Goal: Task Accomplishment & Management: Use online tool/utility

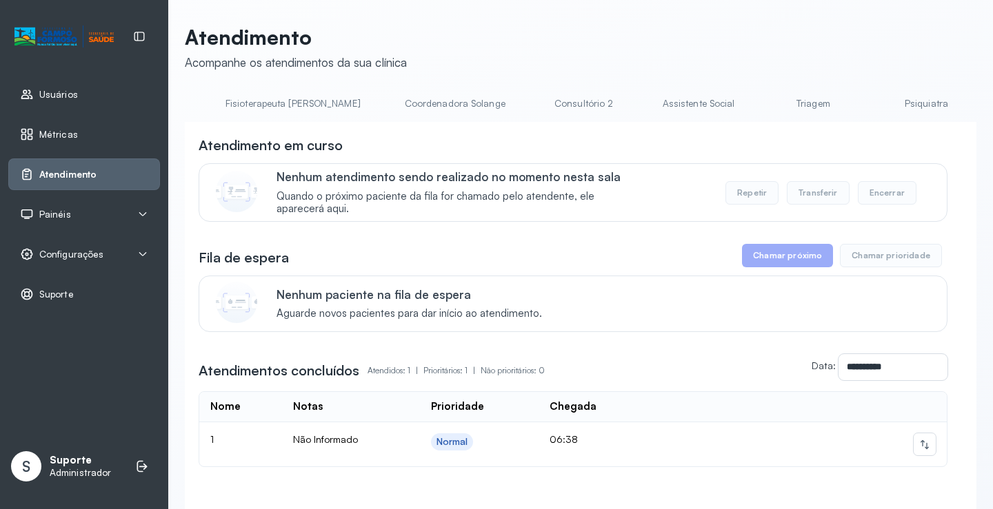
scroll to position [0, 1097]
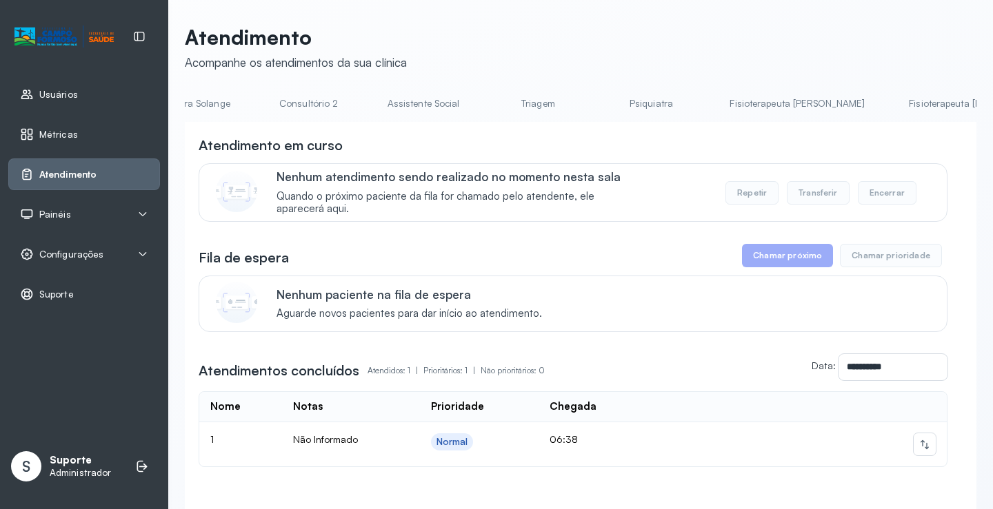
click at [489, 103] on link "Triagem" at bounding box center [537, 103] width 97 height 23
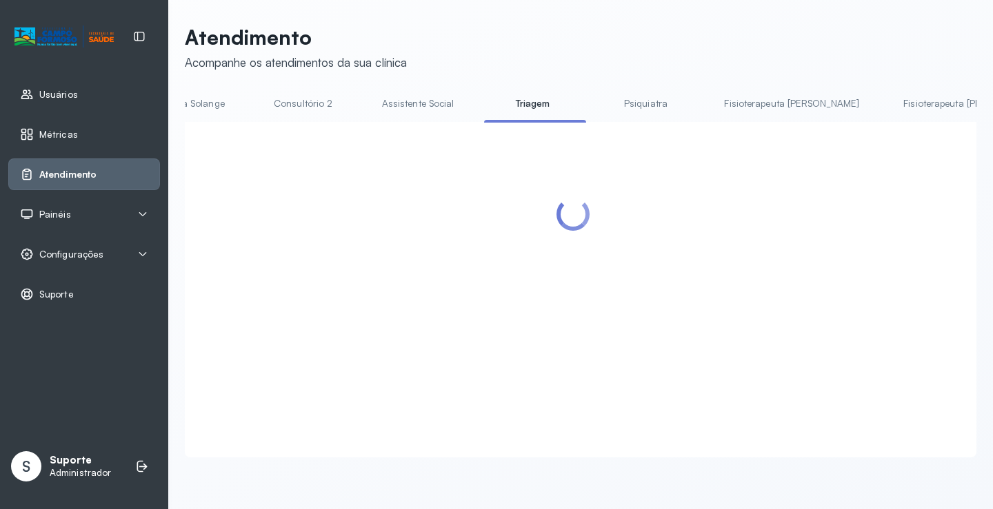
scroll to position [0, 1093]
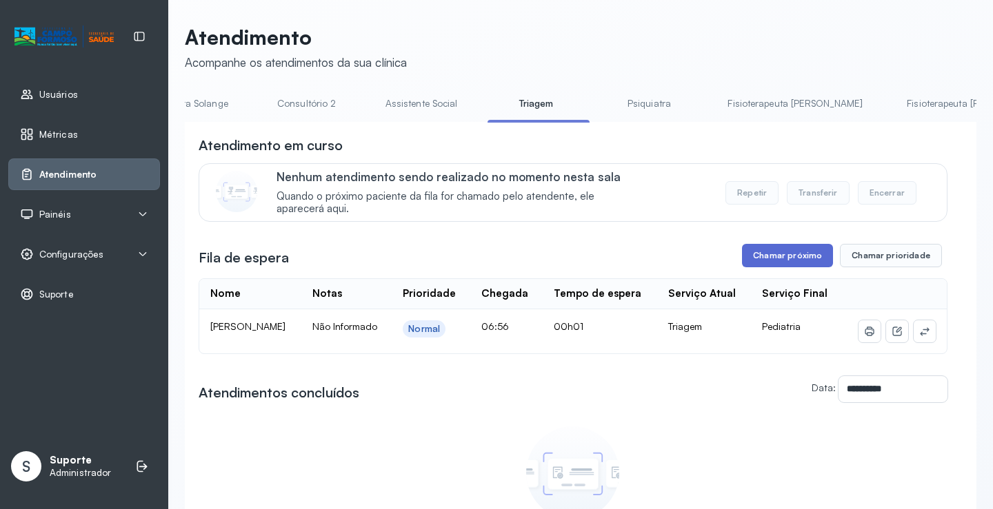
click at [781, 261] on button "Chamar próximo" at bounding box center [787, 255] width 91 height 23
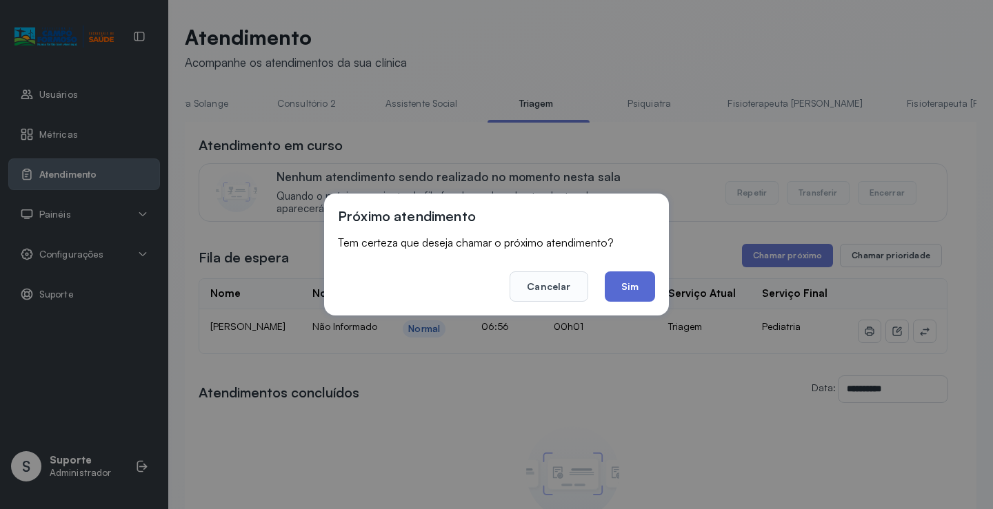
click at [631, 293] on button "Sim" at bounding box center [630, 287] width 50 height 30
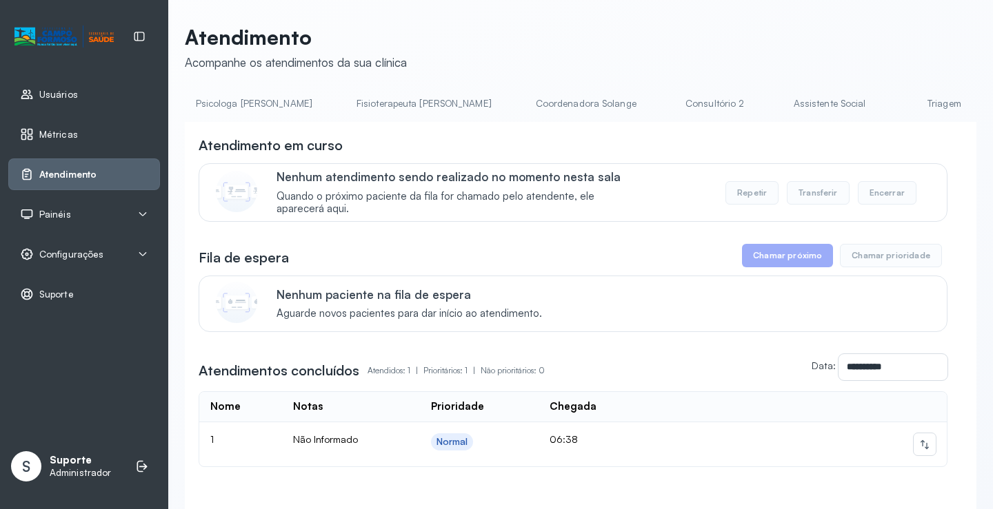
scroll to position [0, 721]
click at [865, 105] on link "Triagem" at bounding box center [913, 103] width 97 height 23
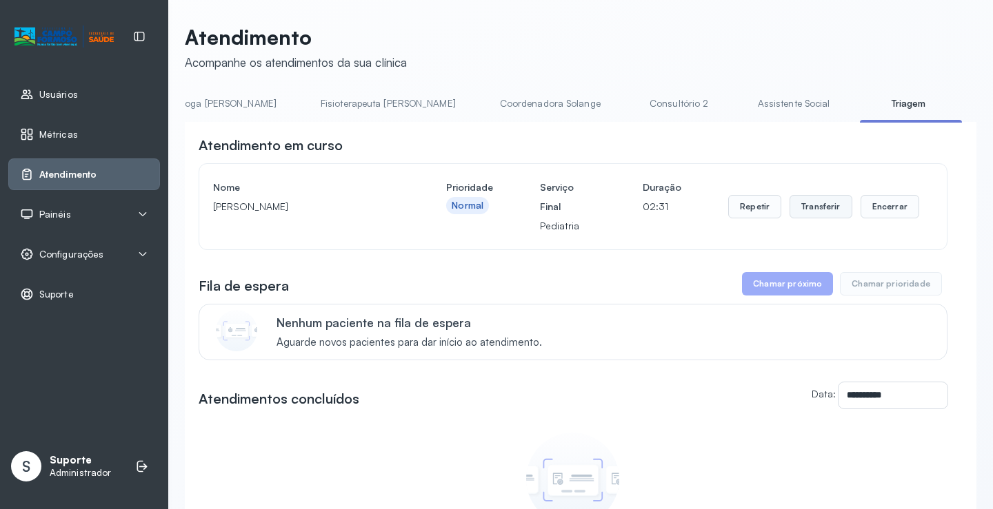
click at [817, 200] on button "Transferir" at bounding box center [820, 206] width 63 height 23
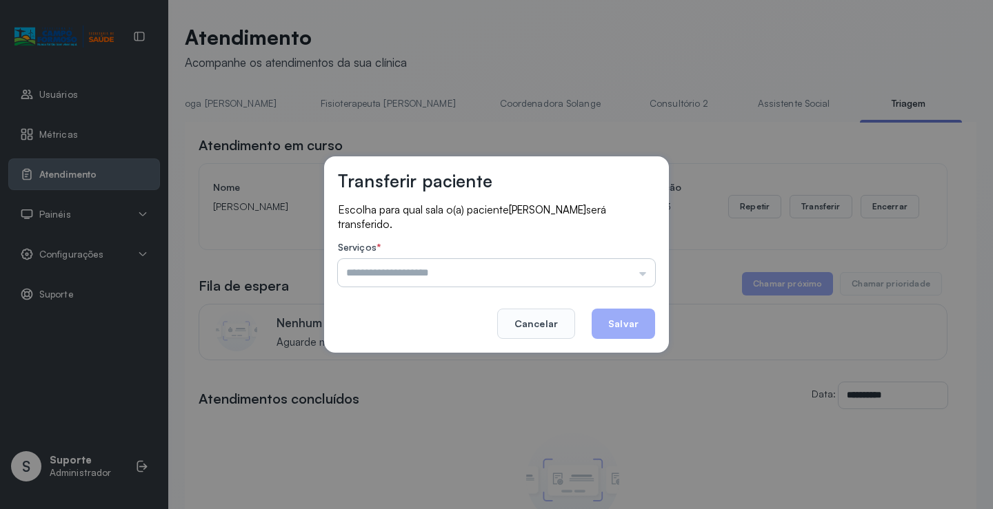
click at [640, 274] on input "text" at bounding box center [496, 273] width 317 height 28
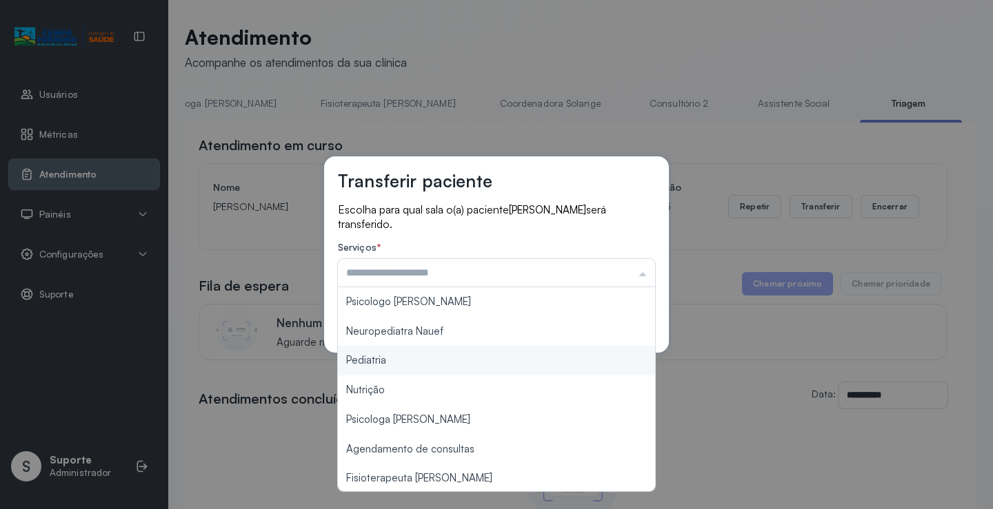
type input "*********"
drag, startPoint x: 460, startPoint y: 364, endPoint x: 522, endPoint y: 374, distance: 62.8
click at [497, 369] on div "Transferir paciente Escolha para qual sala o(a) paciente BEATRIZ EMANUELLE VAND…" at bounding box center [496, 254] width 993 height 509
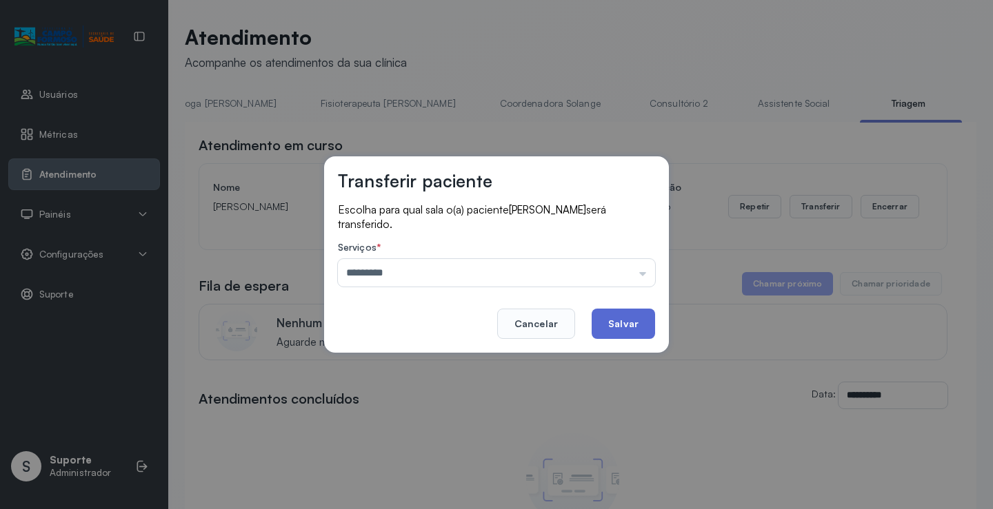
click at [631, 322] on button "Salvar" at bounding box center [622, 324] width 63 height 30
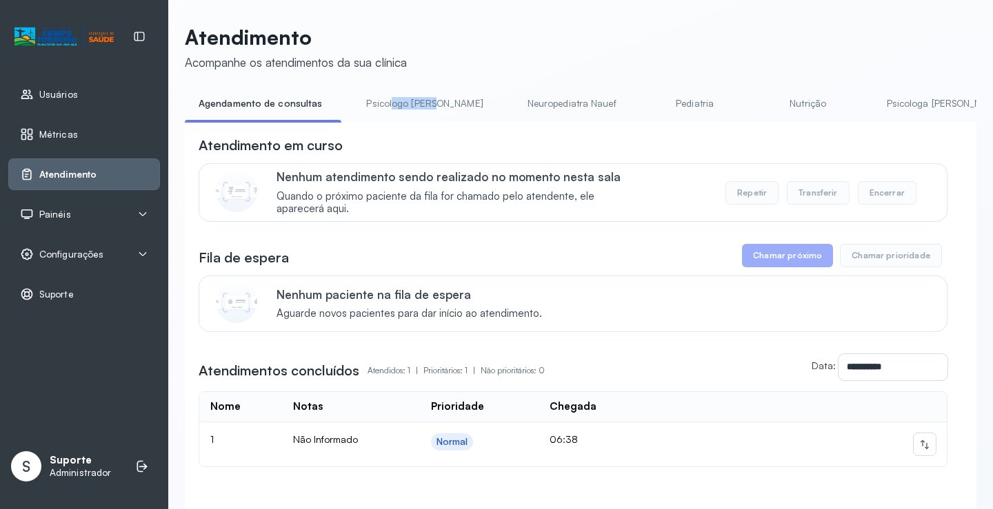
drag, startPoint x: 385, startPoint y: 122, endPoint x: 434, endPoint y: 125, distance: 48.3
click at [434, 123] on div "Agendamento de consultas Psicologo Pedro Neuropediatra Nauef Pediatria Nutrição…" at bounding box center [580, 107] width 791 height 31
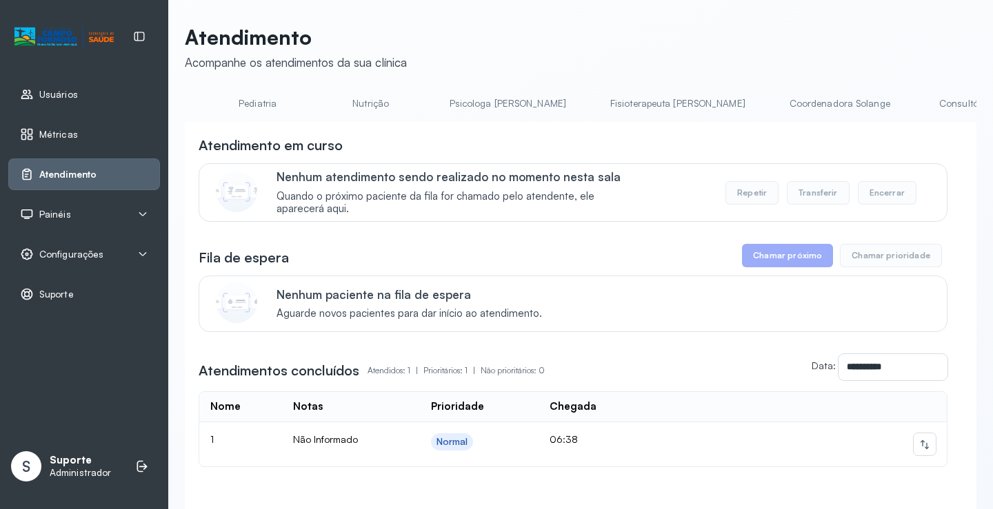
scroll to position [0, 469]
click at [572, 121] on li "Fisioterapeuta [PERSON_NAME]" at bounding box center [649, 107] width 168 height 31
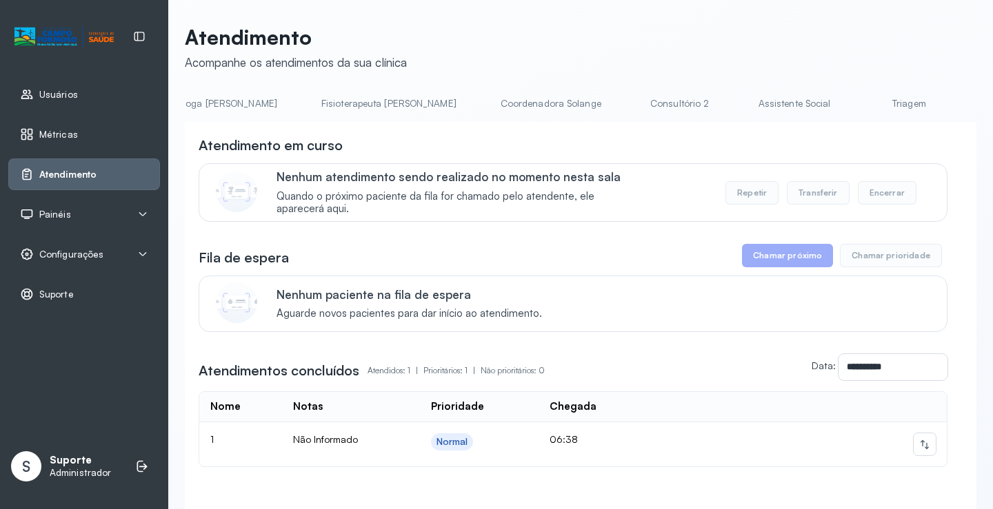
scroll to position [0, 780]
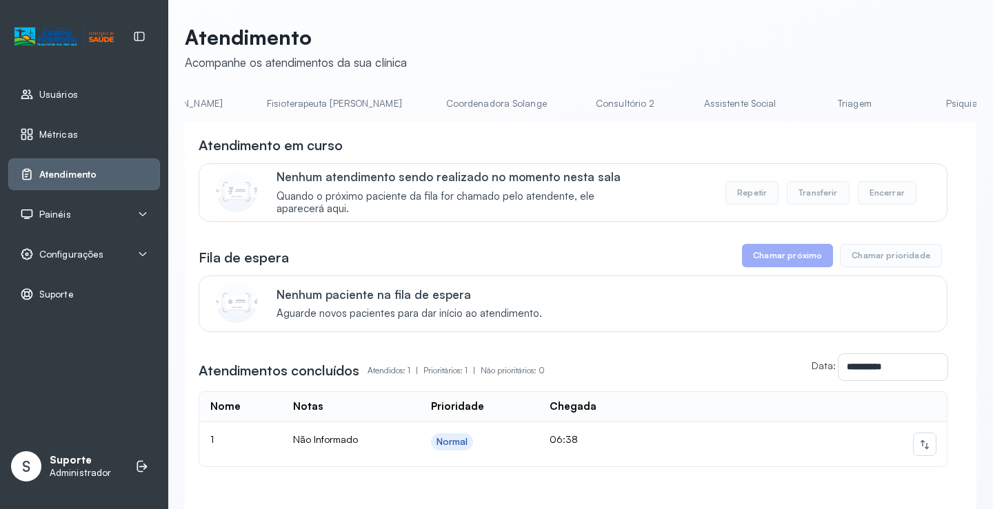
click at [806, 111] on link "Triagem" at bounding box center [854, 103] width 97 height 23
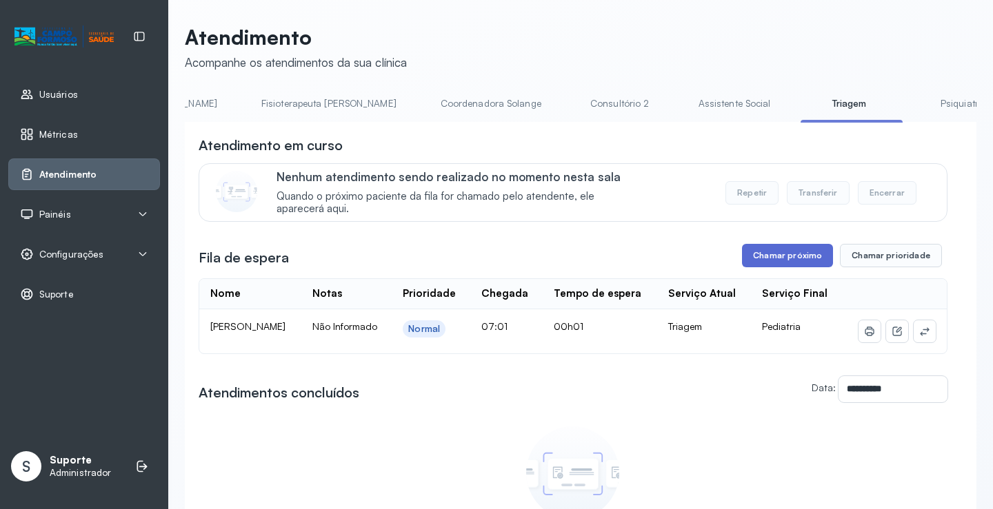
click at [786, 258] on button "Chamar próximo" at bounding box center [787, 255] width 91 height 23
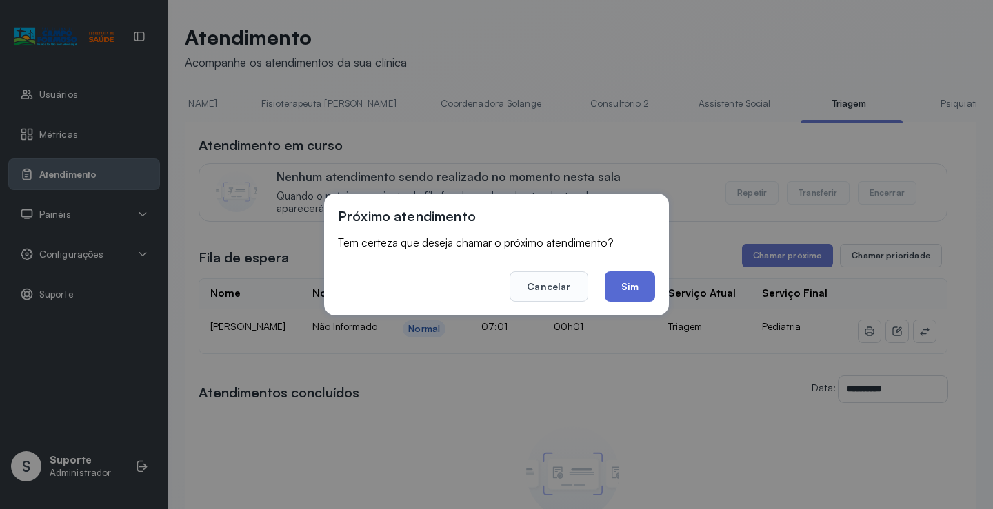
click at [629, 278] on button "Sim" at bounding box center [630, 287] width 50 height 30
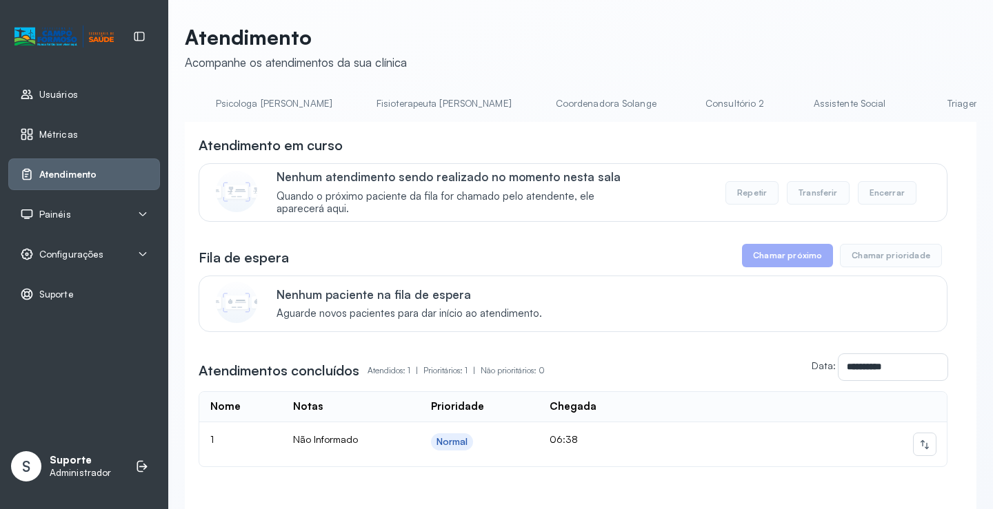
scroll to position [0, 709]
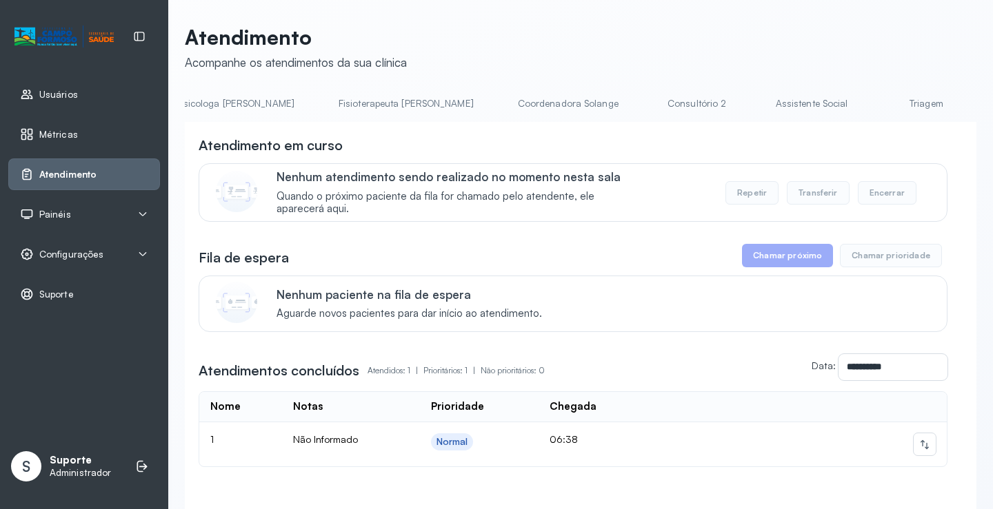
click at [877, 104] on link "Triagem" at bounding box center [925, 103] width 97 height 23
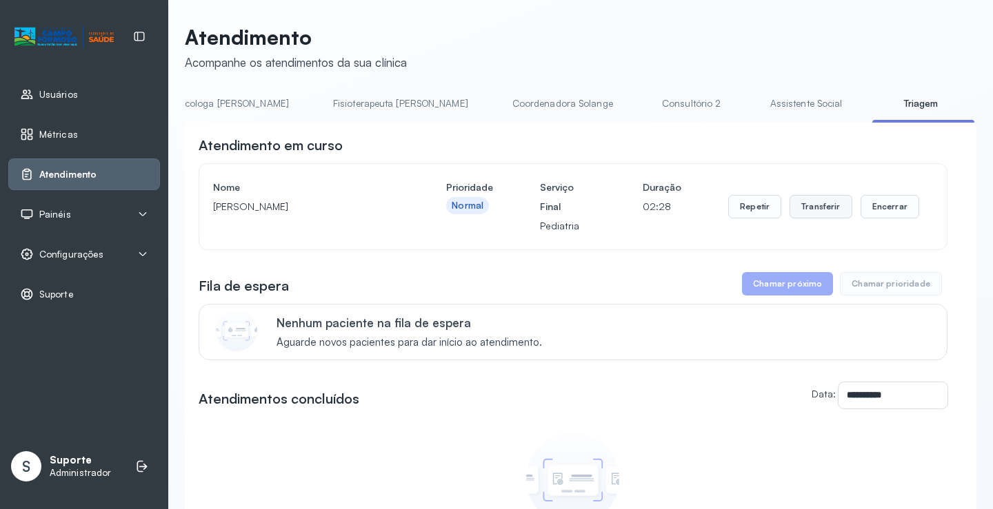
click at [807, 204] on button "Transferir" at bounding box center [820, 206] width 63 height 23
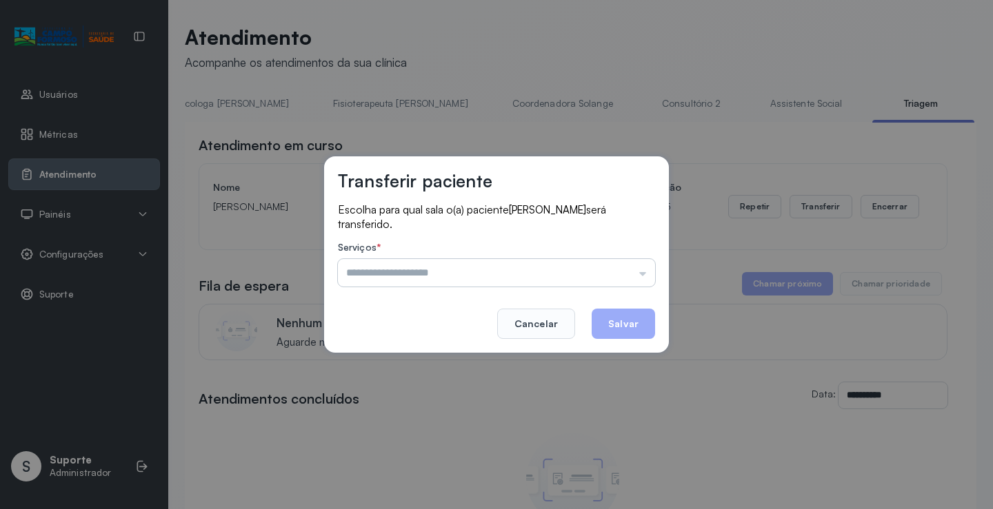
click at [641, 275] on input "text" at bounding box center [496, 273] width 317 height 28
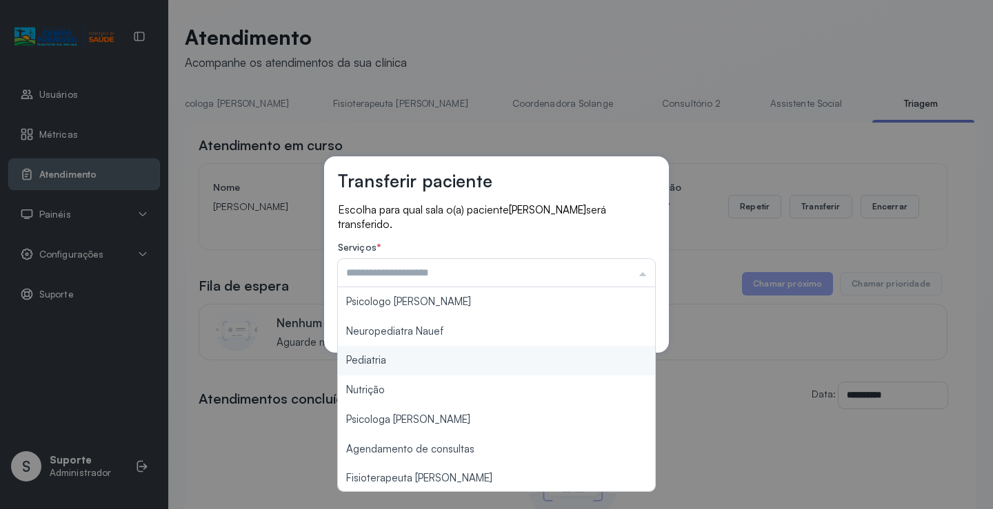
type input "*********"
drag, startPoint x: 511, startPoint y: 361, endPoint x: 537, endPoint y: 359, distance: 25.6
click at [512, 361] on div "Transferir paciente Escolha para qual sala o(a) paciente [PERSON_NAME] será tra…" at bounding box center [496, 254] width 993 height 509
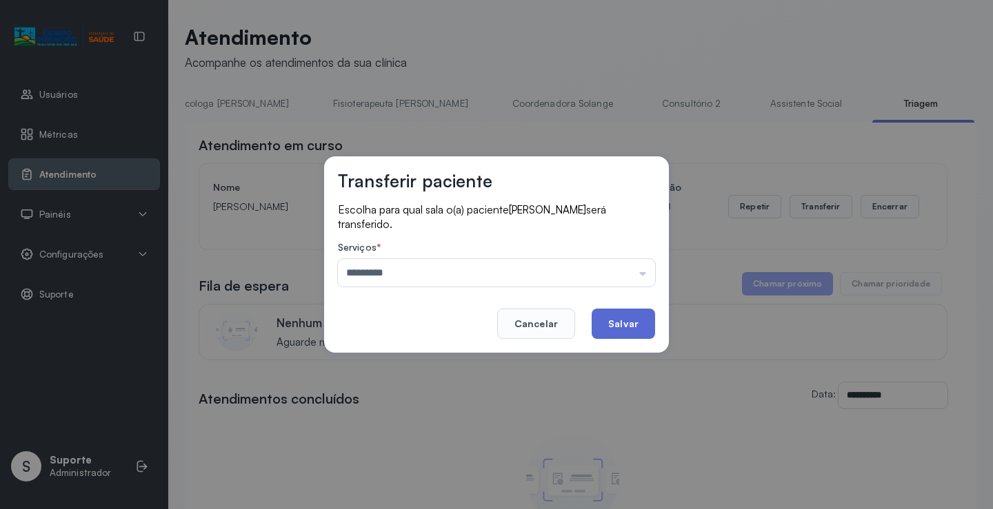
click at [617, 325] on button "Salvar" at bounding box center [622, 324] width 63 height 30
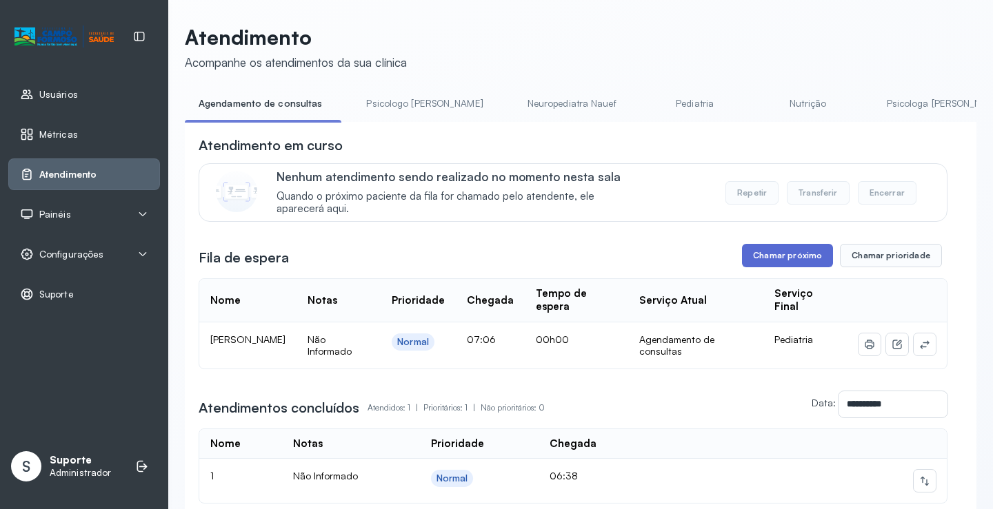
click at [788, 259] on button "Chamar próximo" at bounding box center [787, 255] width 91 height 23
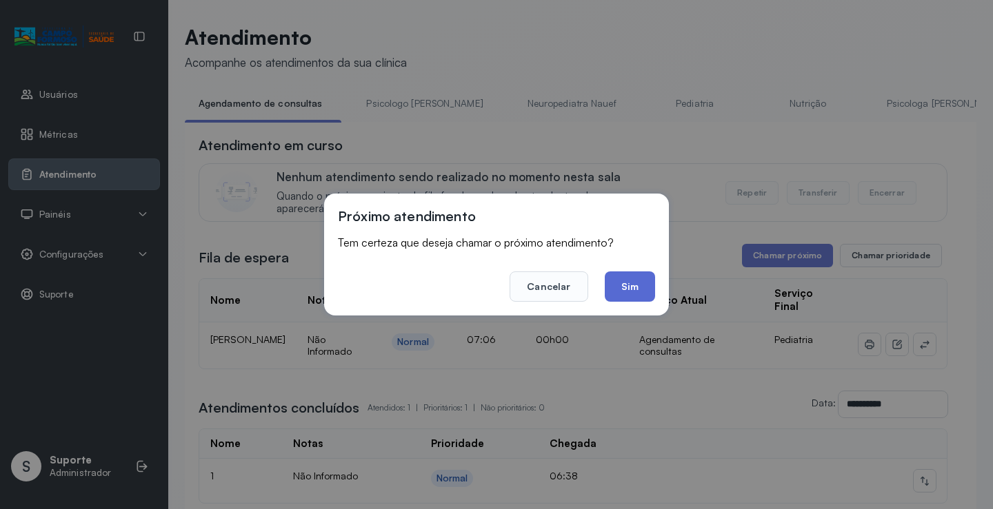
click at [621, 291] on button "Sim" at bounding box center [630, 287] width 50 height 30
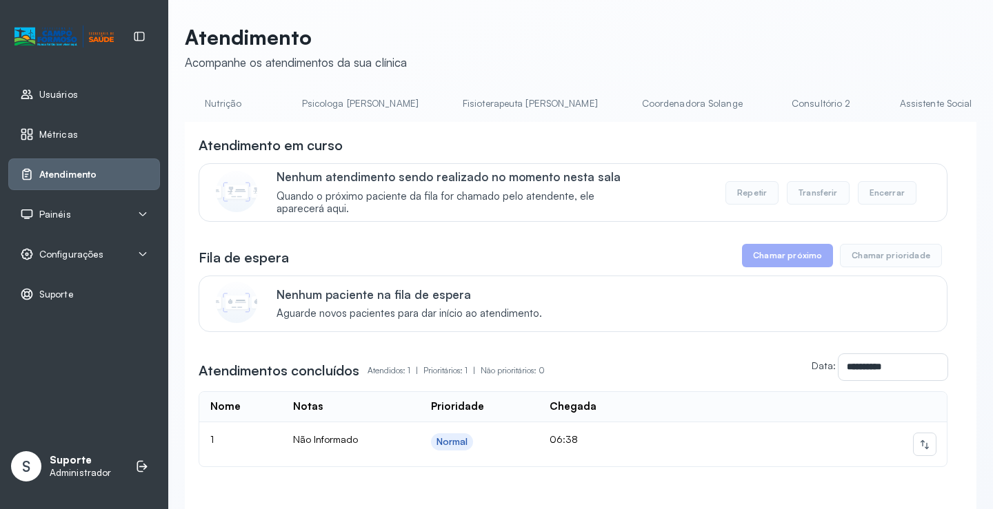
scroll to position [0, 671]
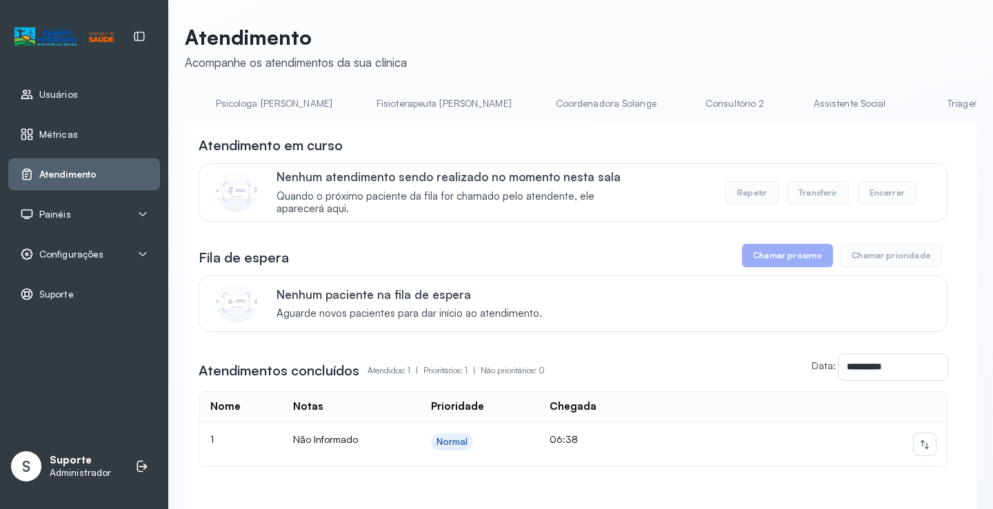
click at [915, 107] on link "Triagem" at bounding box center [963, 103] width 97 height 23
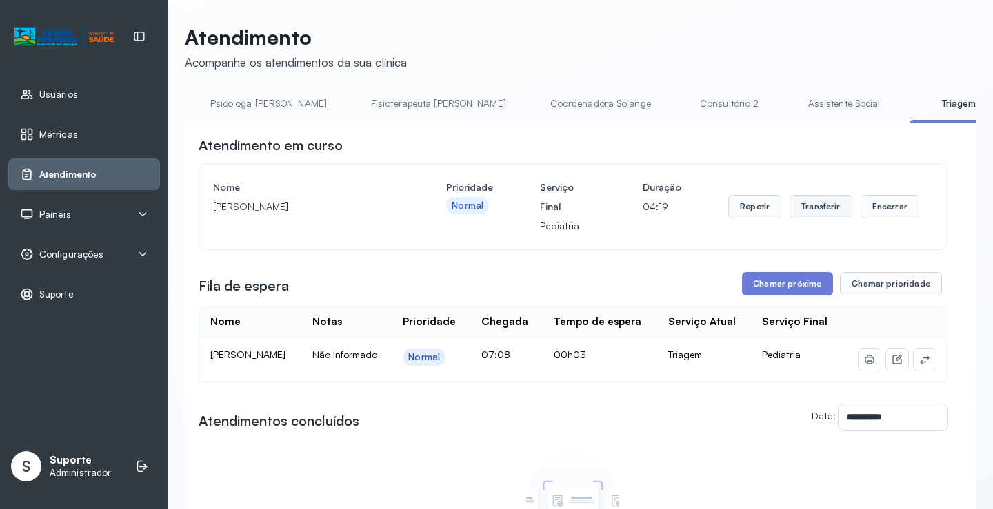
click at [816, 208] on button "Transferir" at bounding box center [820, 206] width 63 height 23
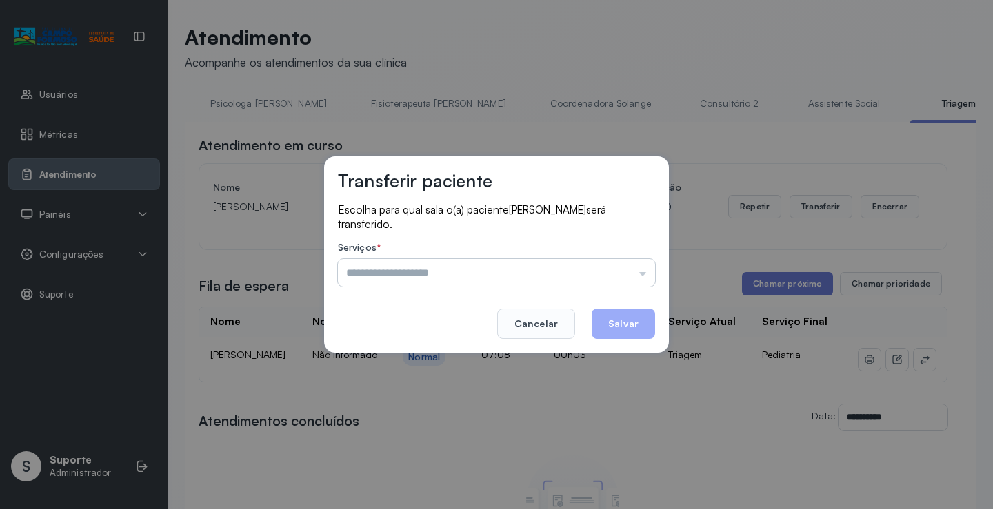
click at [642, 280] on input "text" at bounding box center [496, 273] width 317 height 28
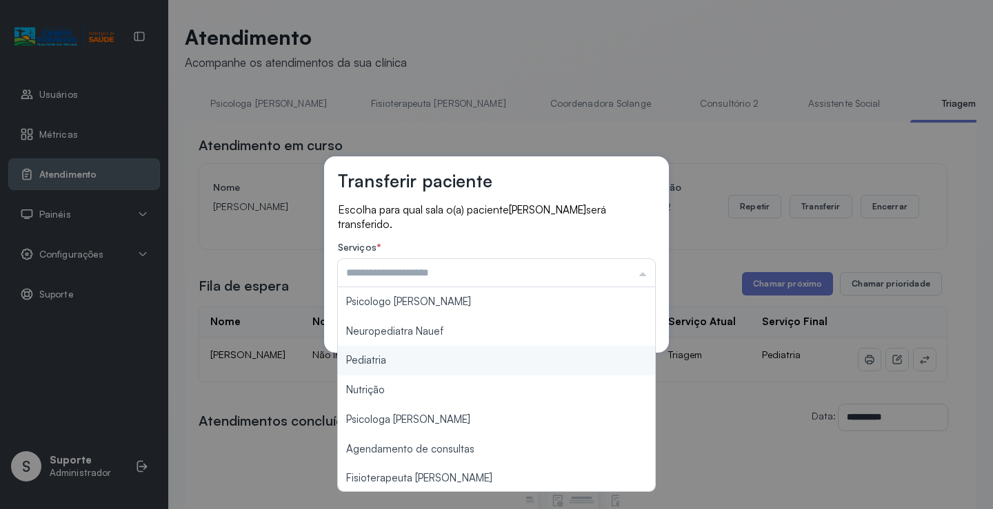
type input "*********"
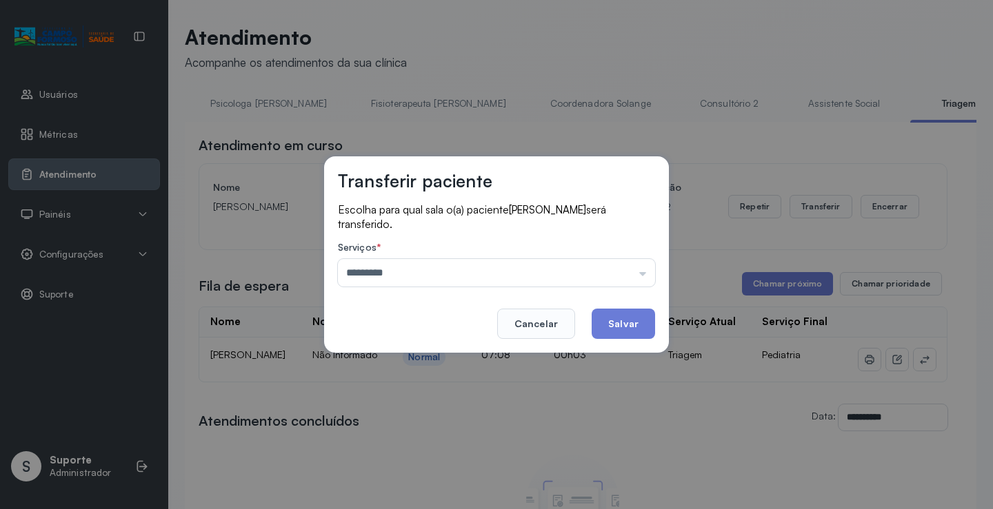
drag, startPoint x: 452, startPoint y: 363, endPoint x: 457, endPoint y: 357, distance: 7.9
click at [454, 359] on div "Transferir paciente Escolha para qual sala o(a) paciente STEFANY VITORIA CARVAL…" at bounding box center [496, 254] width 993 height 509
click at [629, 323] on button "Salvar" at bounding box center [622, 324] width 63 height 30
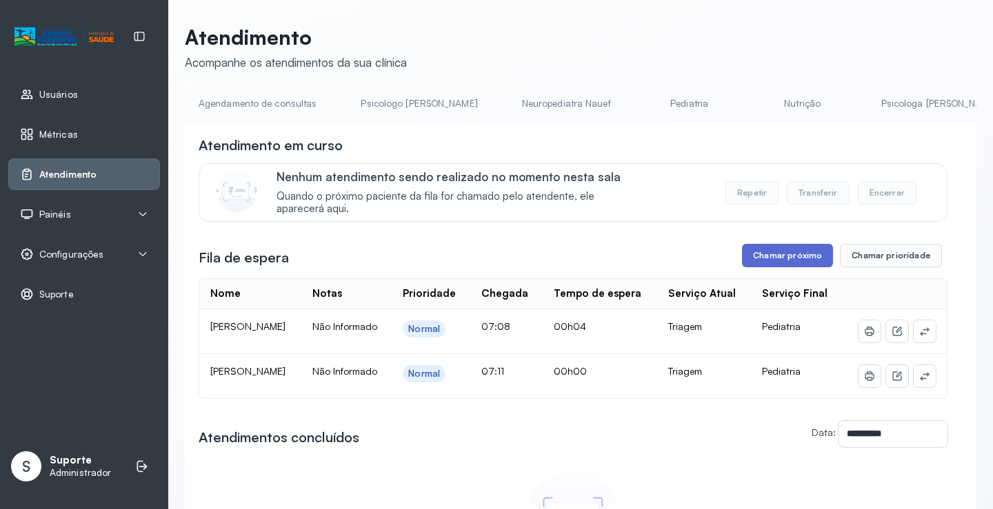
click at [781, 261] on button "Chamar próximo" at bounding box center [787, 255] width 91 height 23
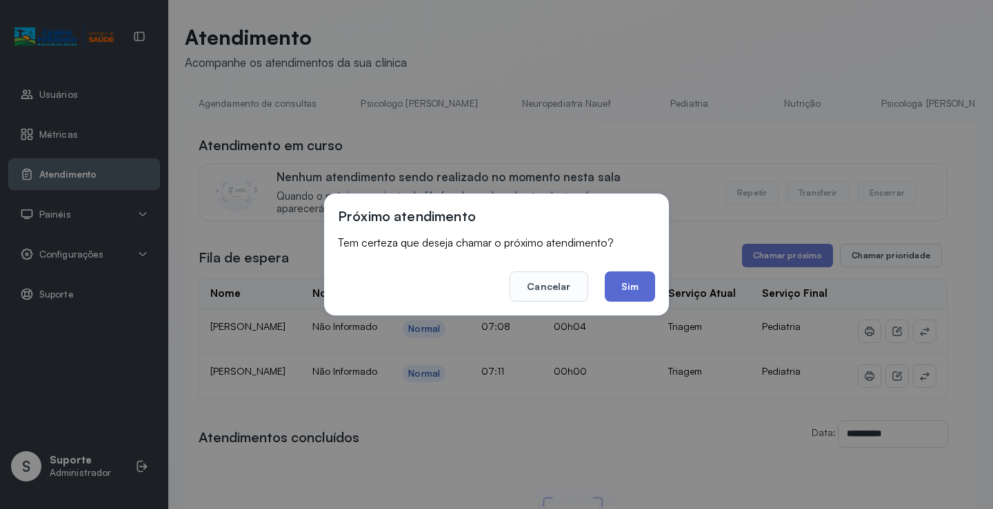
click at [642, 282] on button "Sim" at bounding box center [630, 287] width 50 height 30
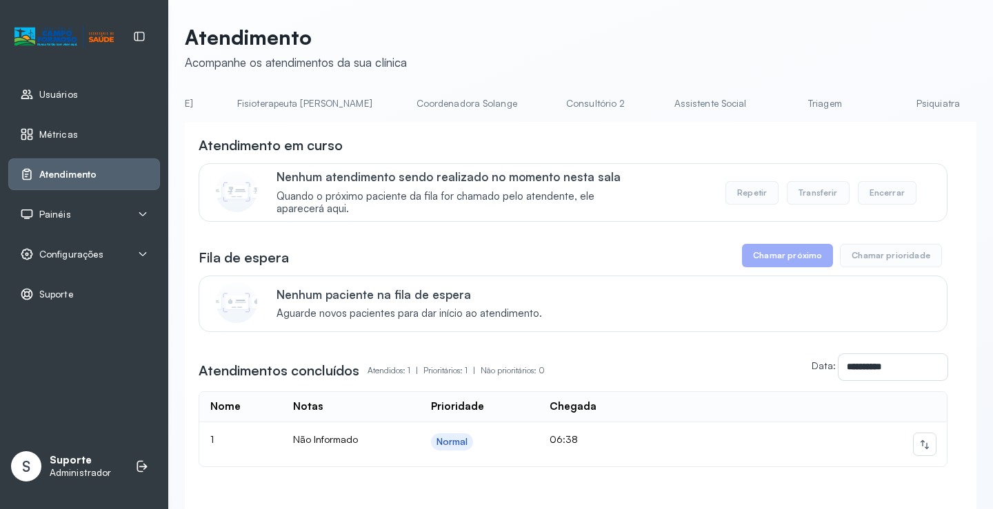
scroll to position [0, 811]
click at [775, 108] on link "Triagem" at bounding box center [823, 103] width 97 height 23
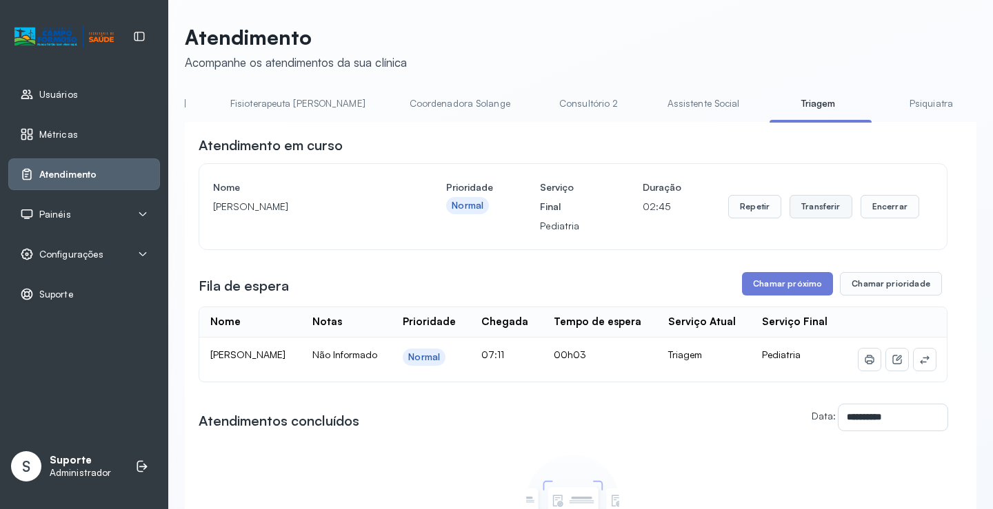
click at [815, 212] on button "Transferir" at bounding box center [820, 206] width 63 height 23
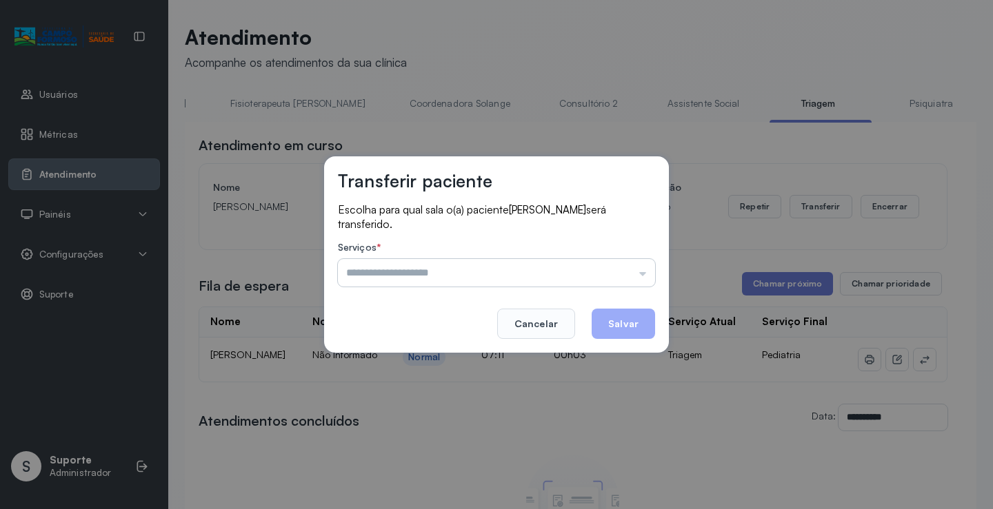
click at [644, 269] on input "text" at bounding box center [496, 273] width 317 height 28
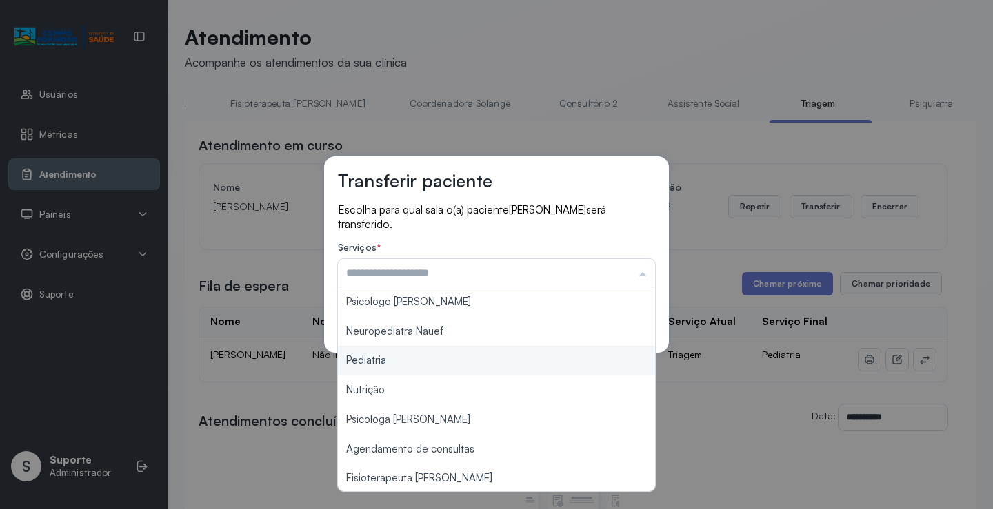
type input "*********"
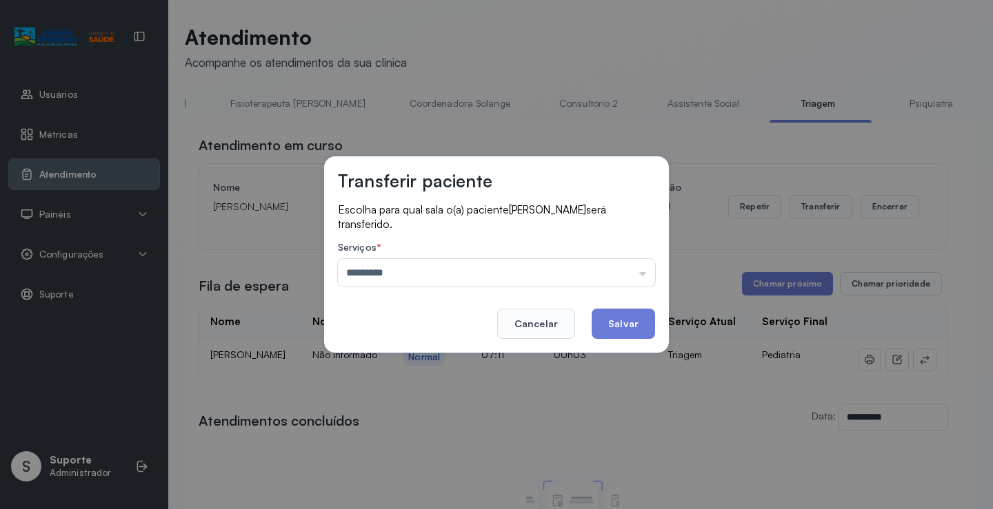
drag, startPoint x: 423, startPoint y: 368, endPoint x: 458, endPoint y: 365, distance: 35.3
click at [429, 367] on div "Transferir paciente Escolha para qual sala o(a) paciente ITALO MIGUEL CARVALHO …" at bounding box center [496, 254] width 993 height 509
click at [623, 322] on button "Salvar" at bounding box center [622, 324] width 63 height 30
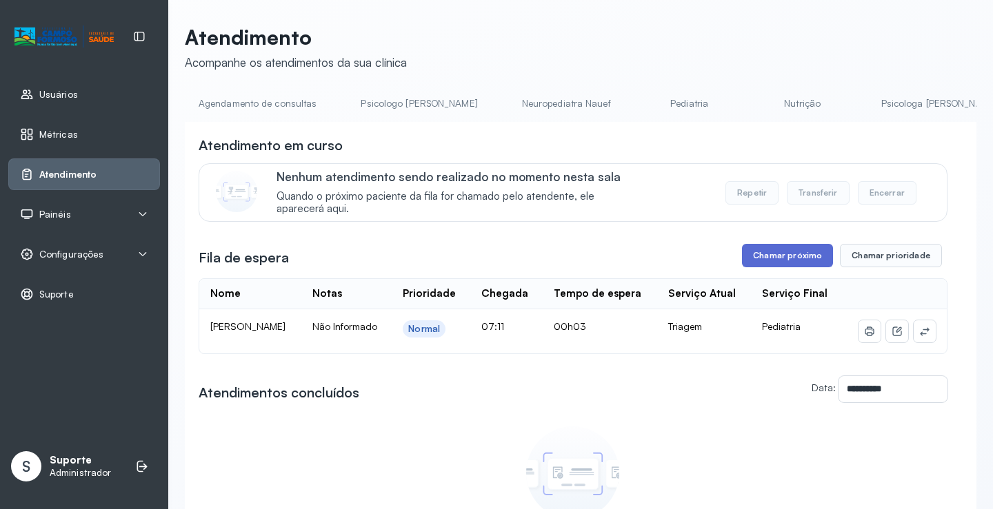
click at [778, 263] on button "Chamar próximo" at bounding box center [787, 255] width 91 height 23
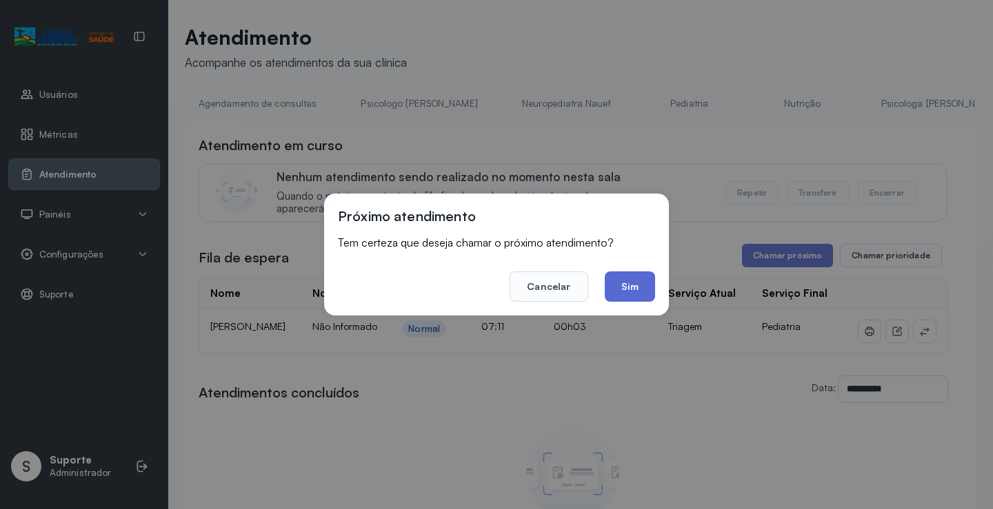
click at [637, 292] on button "Sim" at bounding box center [630, 287] width 50 height 30
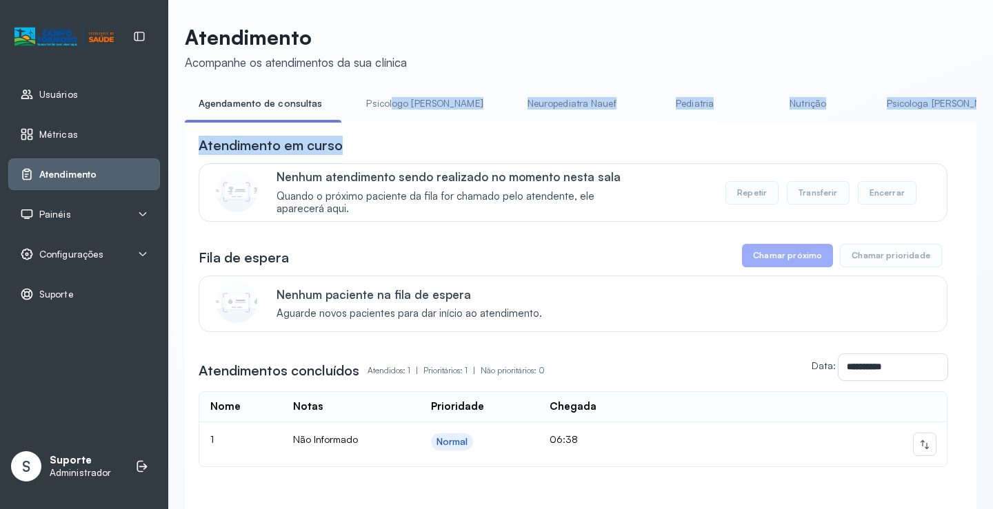
drag, startPoint x: 387, startPoint y: 121, endPoint x: 490, endPoint y: 130, distance: 103.7
click at [490, 130] on div "**********" at bounding box center [580, 323] width 791 height 463
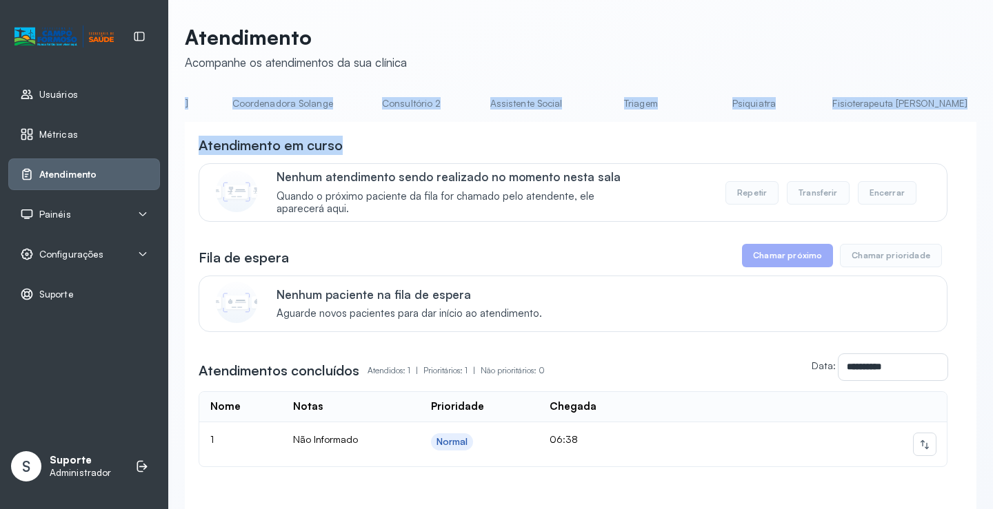
scroll to position [0, 1001]
click at [585, 109] on link "Triagem" at bounding box center [633, 103] width 97 height 23
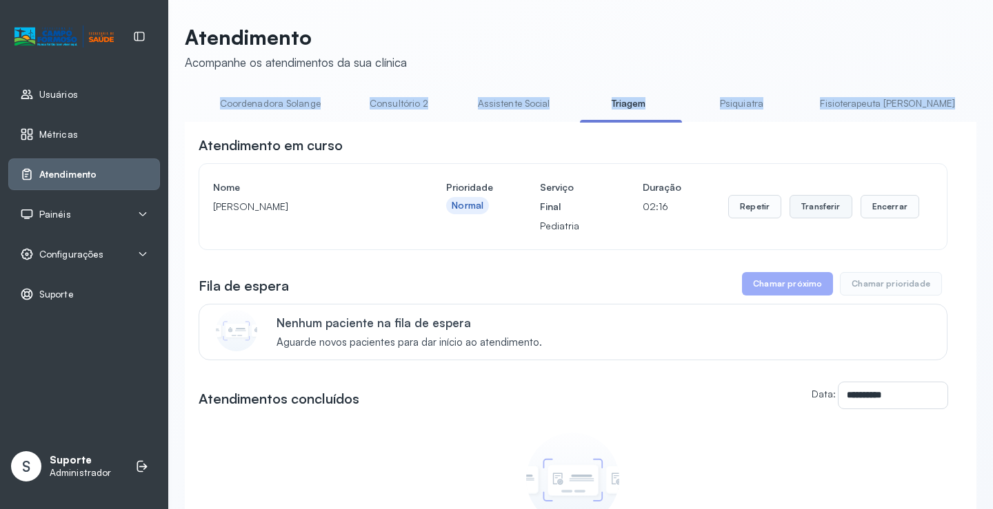
click at [811, 219] on button "Transferir" at bounding box center [820, 206] width 63 height 23
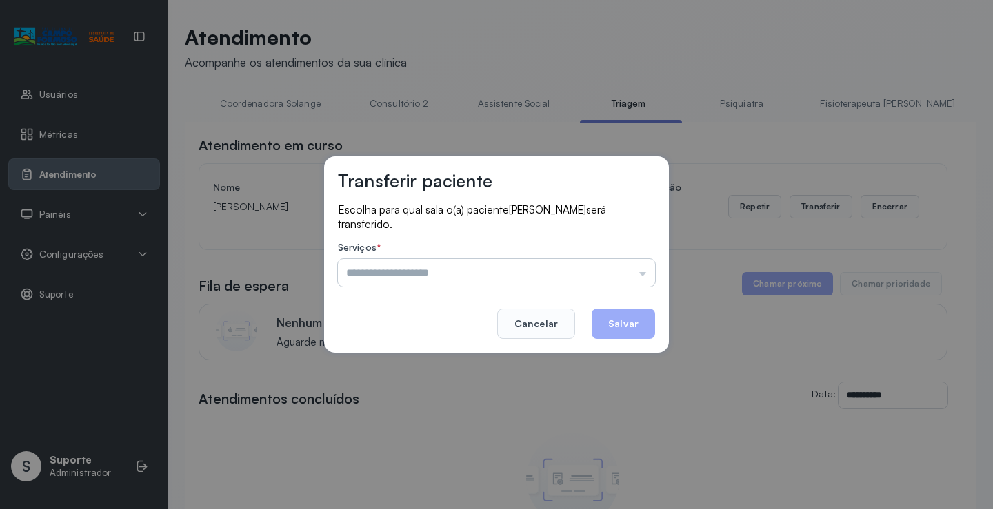
click at [642, 276] on input "text" at bounding box center [496, 273] width 317 height 28
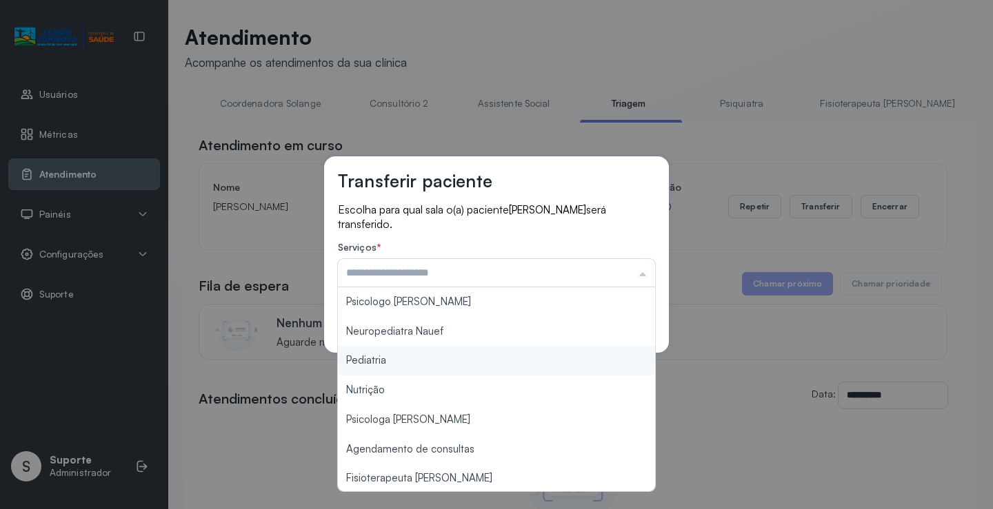
type input "*********"
drag, startPoint x: 450, startPoint y: 365, endPoint x: 529, endPoint y: 354, distance: 80.0
click at [498, 361] on div "Transferir paciente Escolha para qual sala o(a) paciente ÁGATHA ELLOÁ CARVALHO …" at bounding box center [496, 254] width 993 height 509
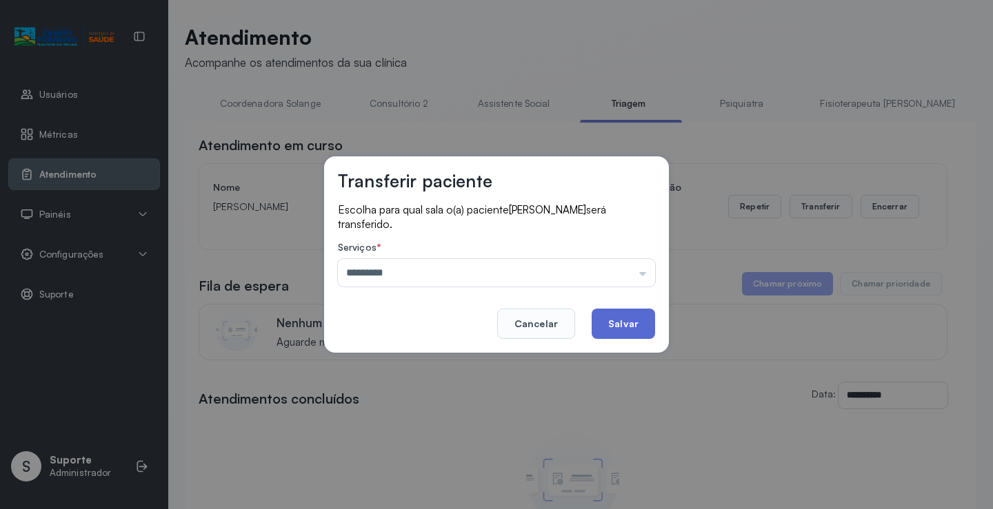
click at [613, 323] on button "Salvar" at bounding box center [622, 324] width 63 height 30
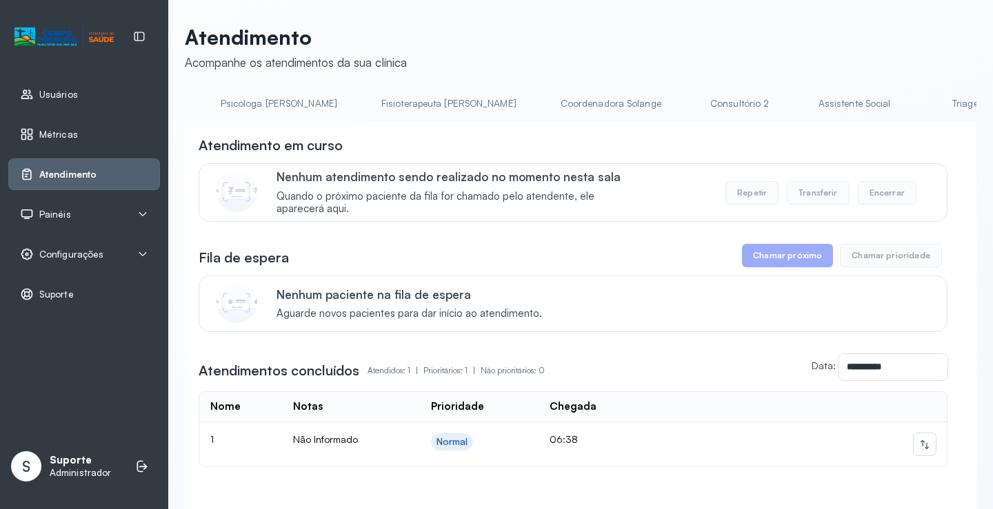
scroll to position [0, 713]
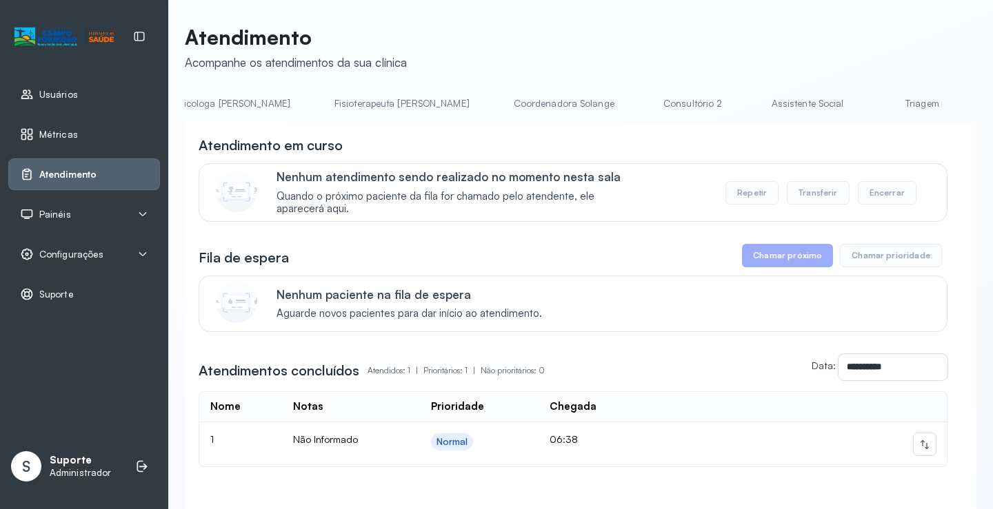
click at [873, 110] on link "Triagem" at bounding box center [921, 103] width 97 height 23
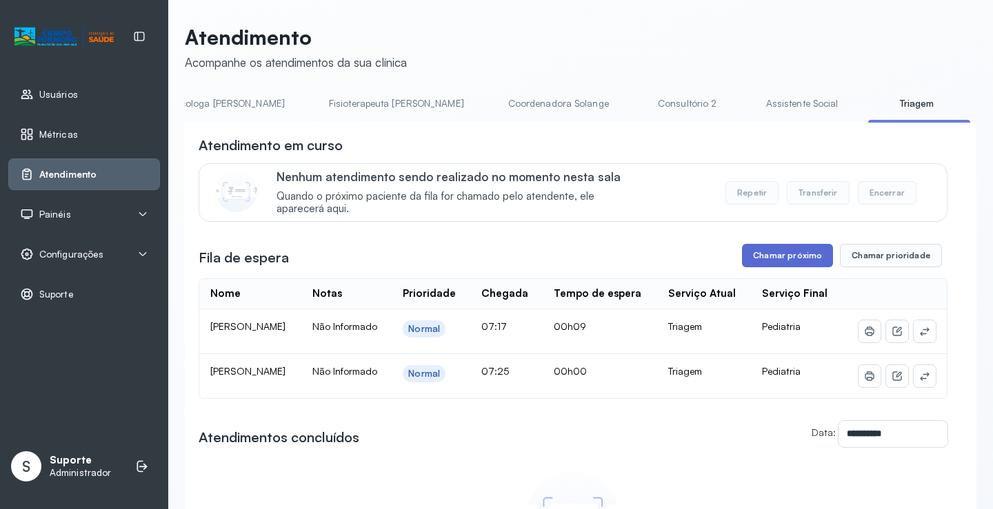
click at [767, 258] on button "Chamar próximo" at bounding box center [787, 255] width 91 height 23
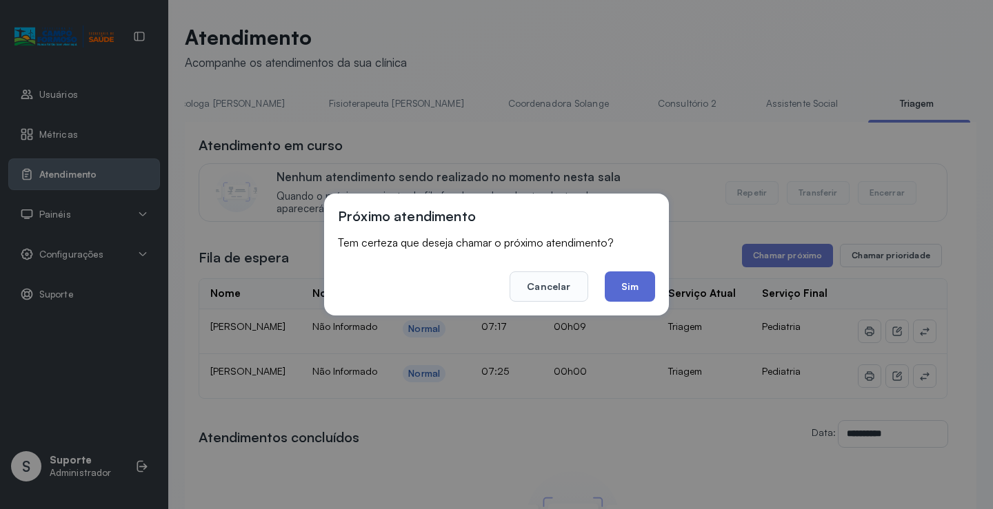
click at [634, 282] on button "Sim" at bounding box center [630, 287] width 50 height 30
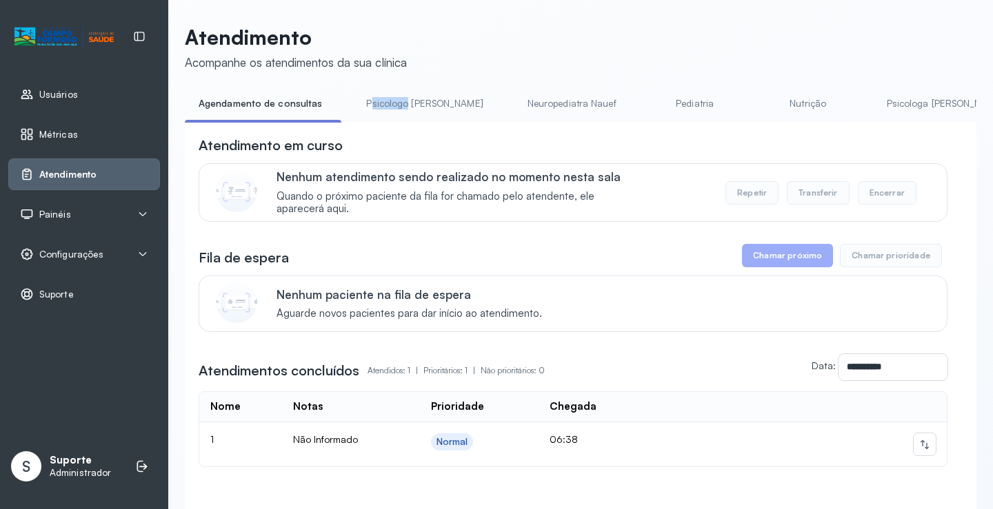
drag, startPoint x: 366, startPoint y: 122, endPoint x: 399, endPoint y: 123, distance: 33.1
click at [399, 123] on div "Agendamento de consultas Psicologo [PERSON_NAME] Nauef Pediatria Nutrição Psico…" at bounding box center [580, 107] width 791 height 31
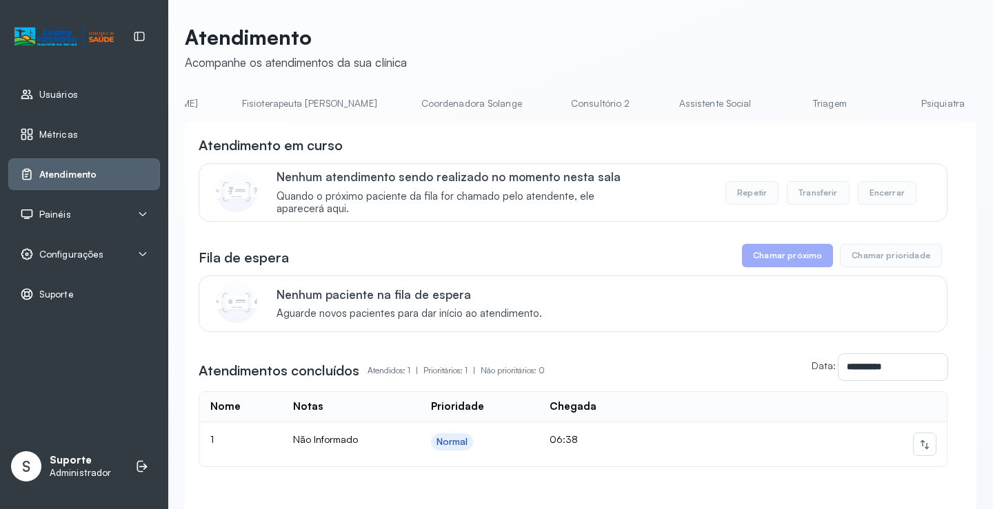
scroll to position [0, 809]
click at [778, 103] on link "Triagem" at bounding box center [826, 103] width 97 height 23
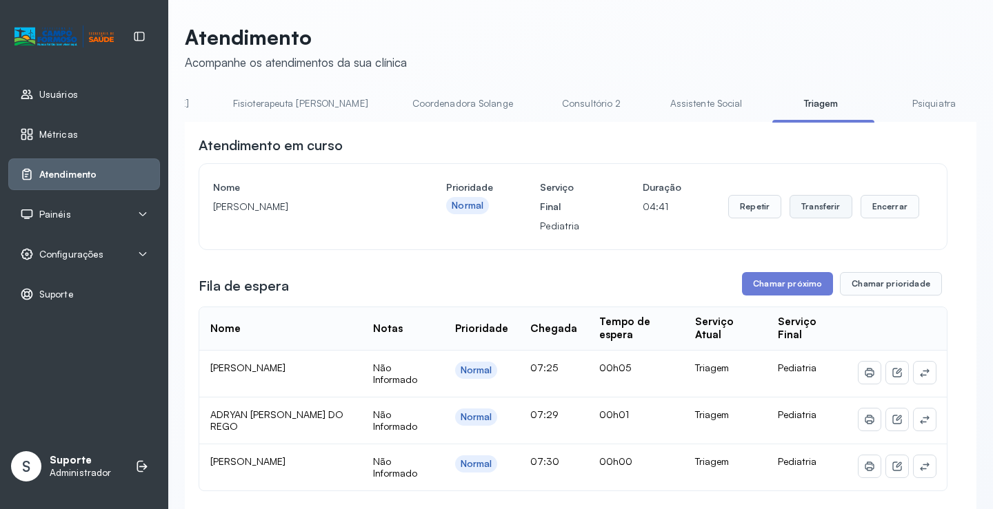
click at [814, 210] on button "Transferir" at bounding box center [820, 206] width 63 height 23
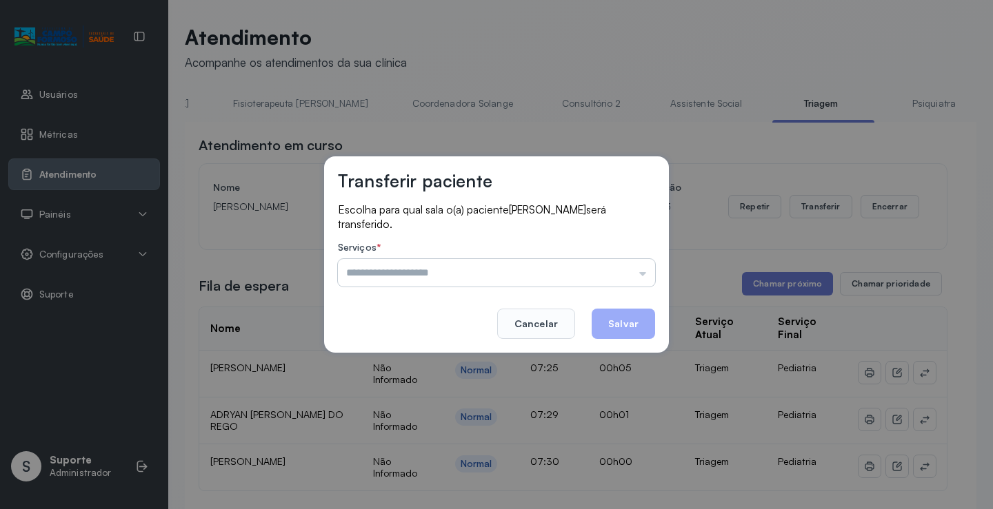
click at [642, 278] on input "text" at bounding box center [496, 273] width 317 height 28
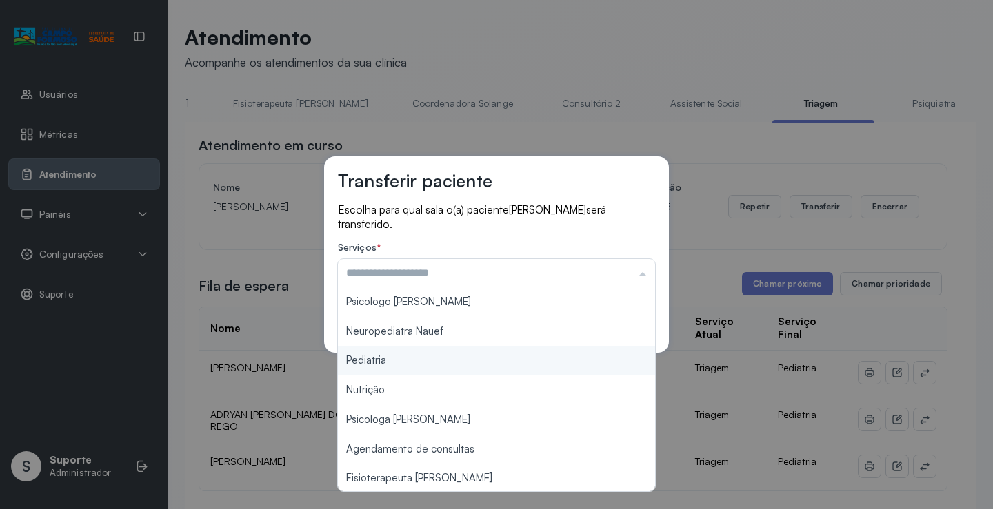
type input "*********"
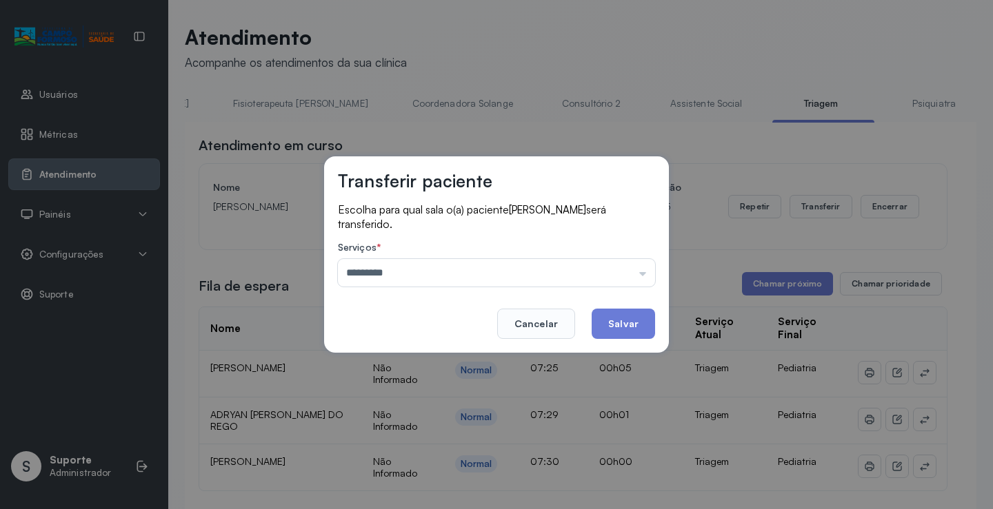
drag, startPoint x: 443, startPoint y: 358, endPoint x: 549, endPoint y: 349, distance: 106.5
click at [456, 362] on div "Transferir paciente Escolha para qual sala o(a) paciente [PERSON_NAME] será tra…" at bounding box center [496, 254] width 993 height 509
click at [624, 321] on button "Salvar" at bounding box center [622, 324] width 63 height 30
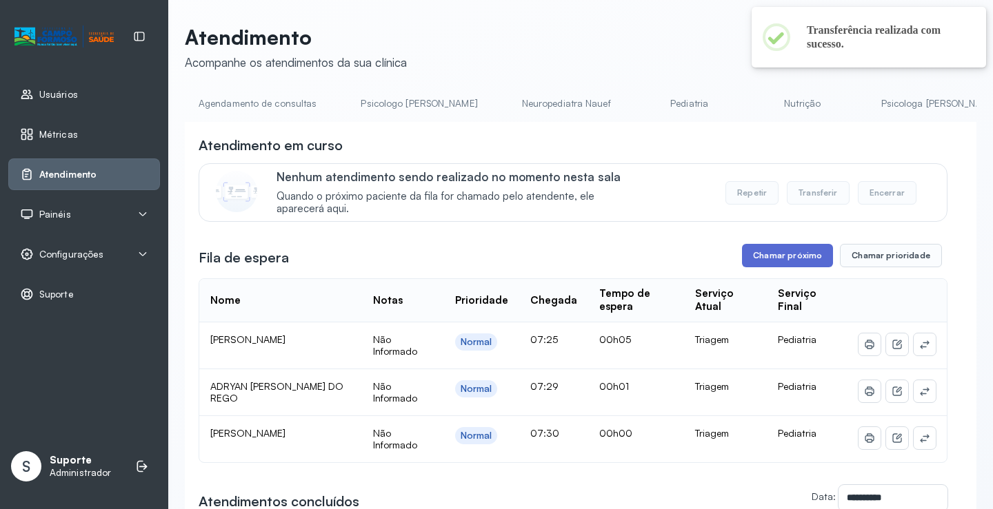
click at [773, 258] on button "Chamar próximo" at bounding box center [787, 255] width 91 height 23
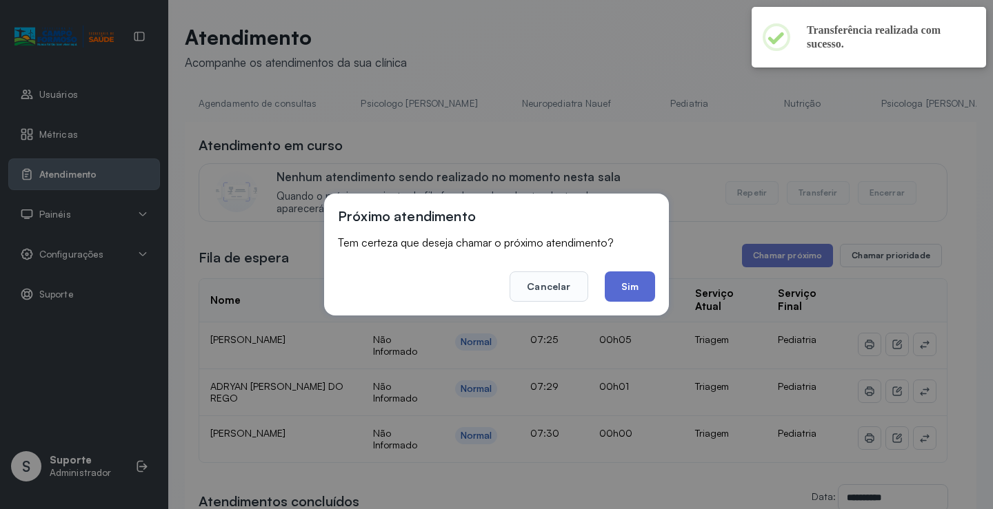
click at [633, 290] on button "Sim" at bounding box center [630, 287] width 50 height 30
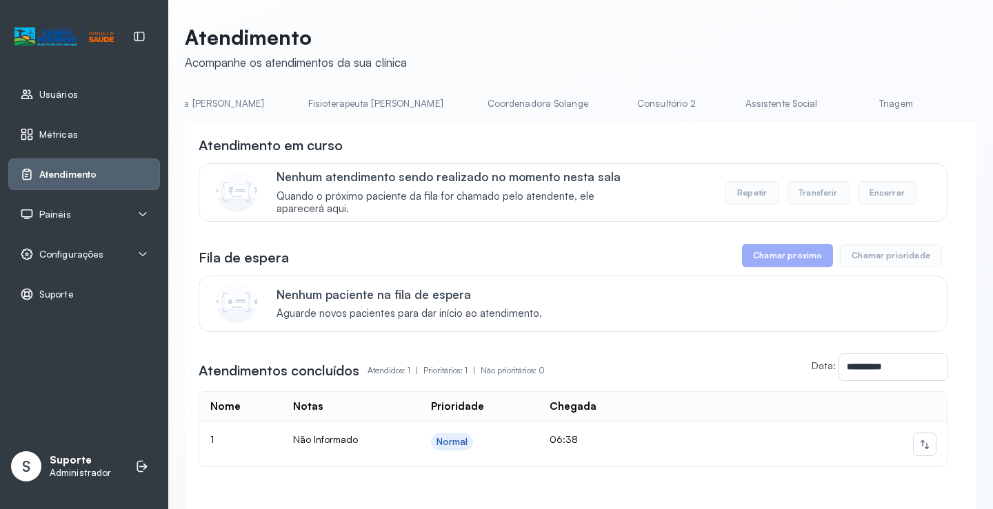
scroll to position [0, 762]
click at [824, 109] on link "Triagem" at bounding box center [872, 103] width 97 height 23
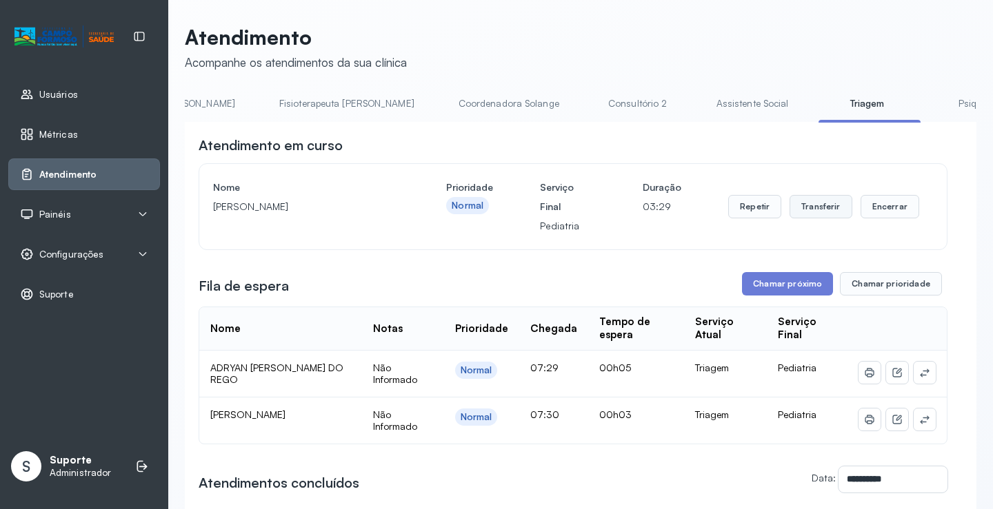
click at [811, 209] on button "Transferir" at bounding box center [820, 206] width 63 height 23
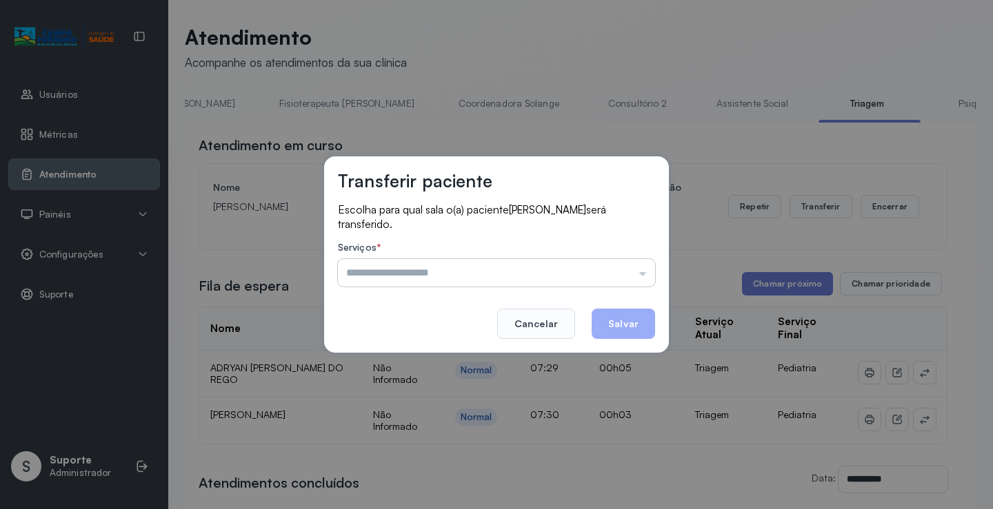
click at [644, 272] on input "text" at bounding box center [496, 273] width 317 height 28
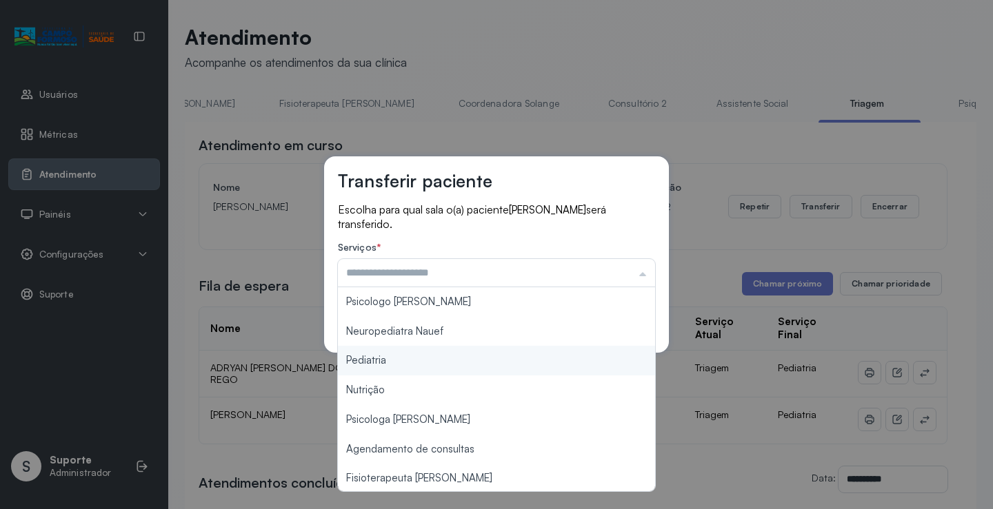
type input "*********"
click at [378, 362] on div "Transferir paciente Escolha para qual sala o(a) paciente BRAYAN PEREIRA DA SILV…" at bounding box center [496, 254] width 993 height 509
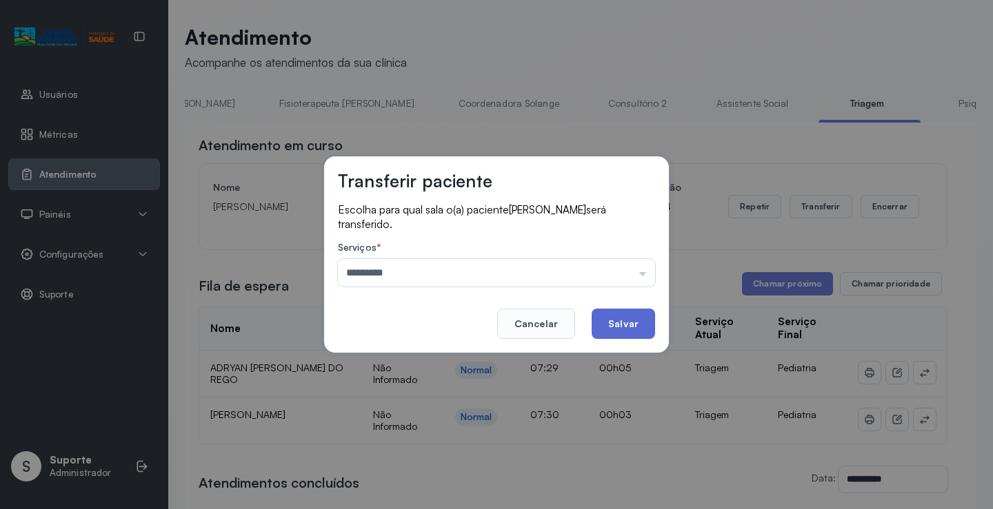
click at [615, 316] on button "Salvar" at bounding box center [622, 324] width 63 height 30
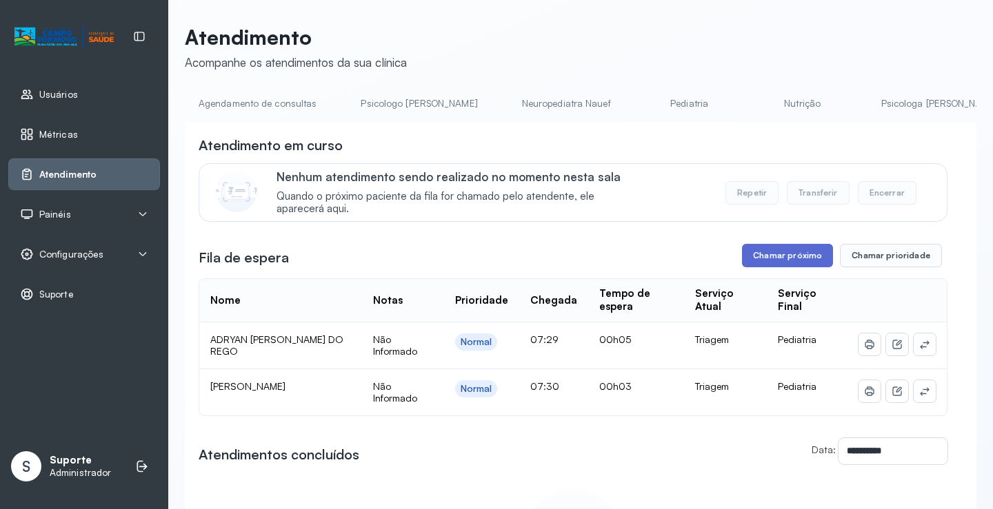
click at [758, 255] on button "Chamar próximo" at bounding box center [787, 255] width 91 height 23
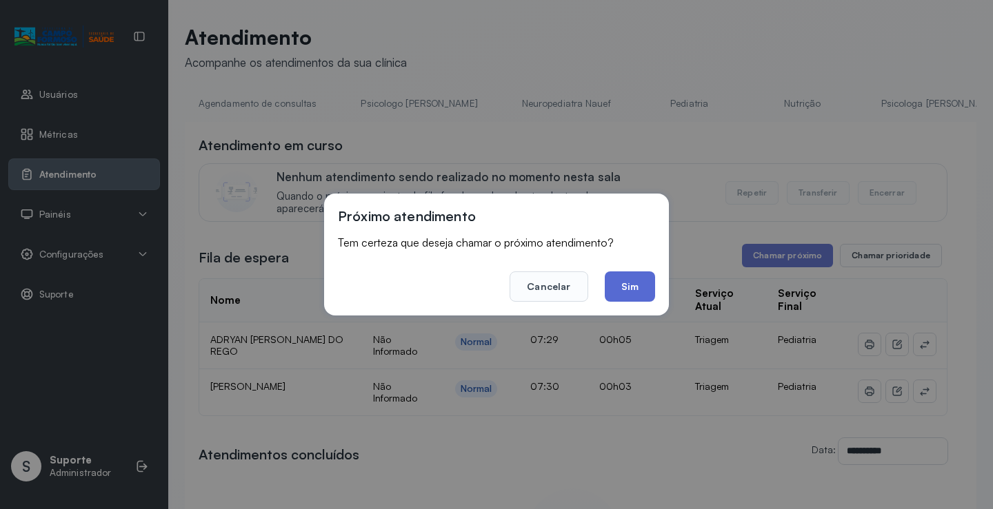
click at [629, 292] on button "Sim" at bounding box center [630, 287] width 50 height 30
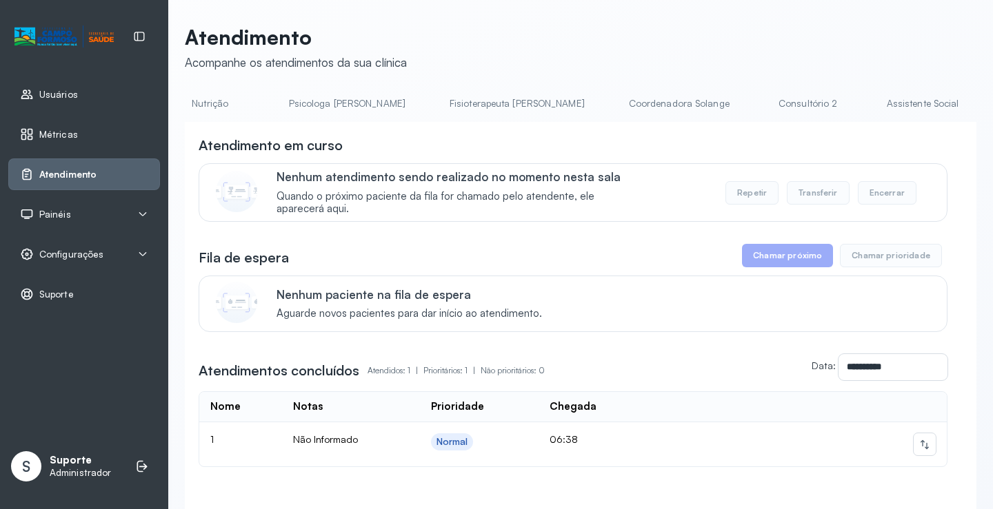
scroll to position [0, 616]
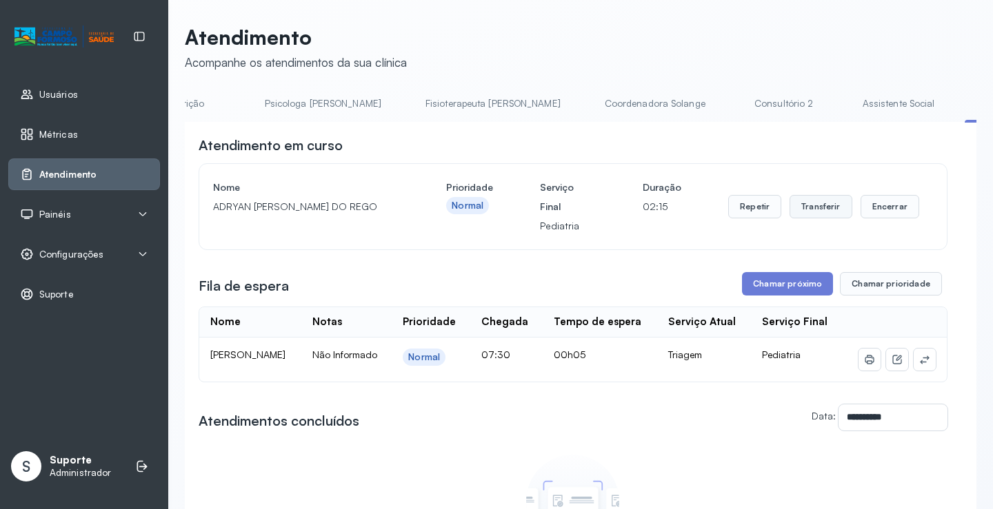
click at [827, 216] on button "Transferir" at bounding box center [820, 206] width 63 height 23
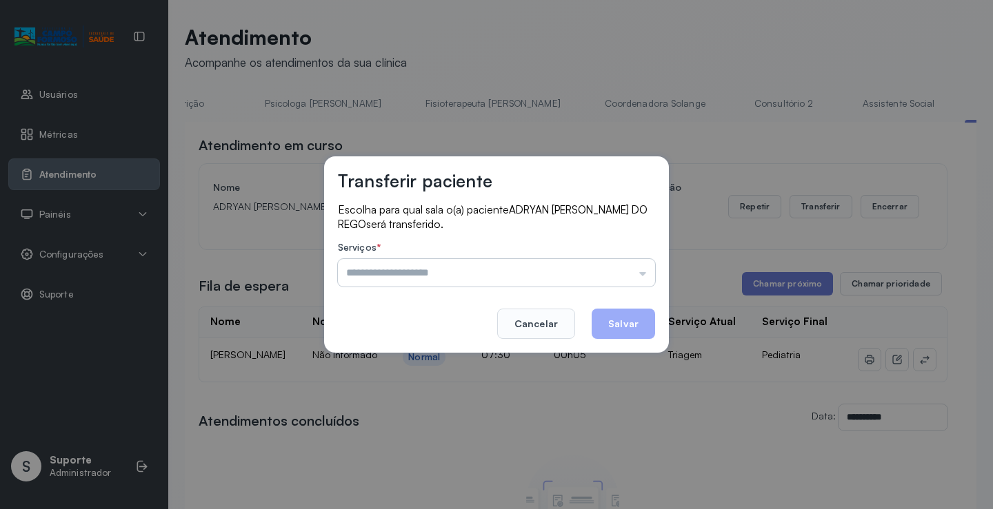
click at [646, 273] on input "text" at bounding box center [496, 273] width 317 height 28
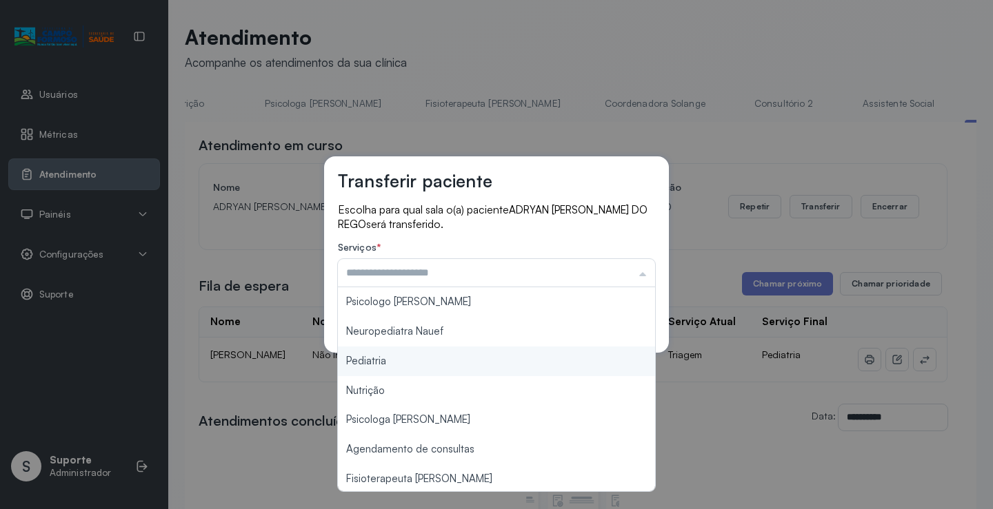
type input "*********"
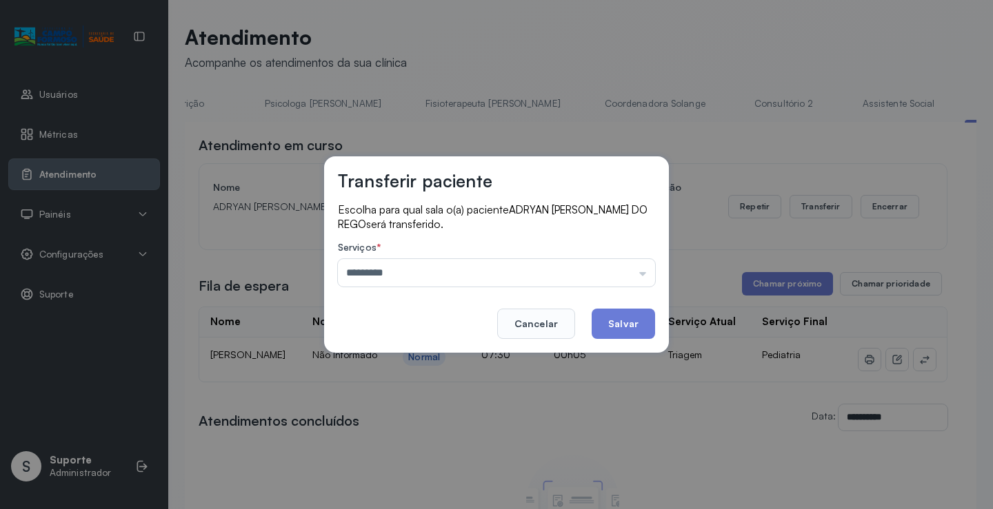
click at [465, 361] on div "Transferir paciente Escolha para qual sala o(a) paciente ADRYAN [PERSON_NAME] D…" at bounding box center [496, 254] width 993 height 509
click at [616, 324] on button "Salvar" at bounding box center [622, 324] width 63 height 30
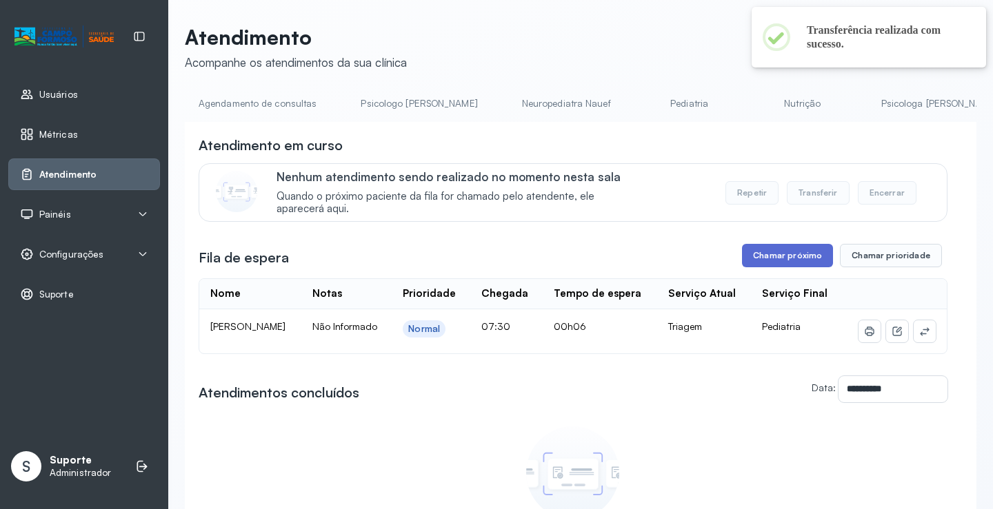
click at [768, 258] on button "Chamar próximo" at bounding box center [787, 255] width 91 height 23
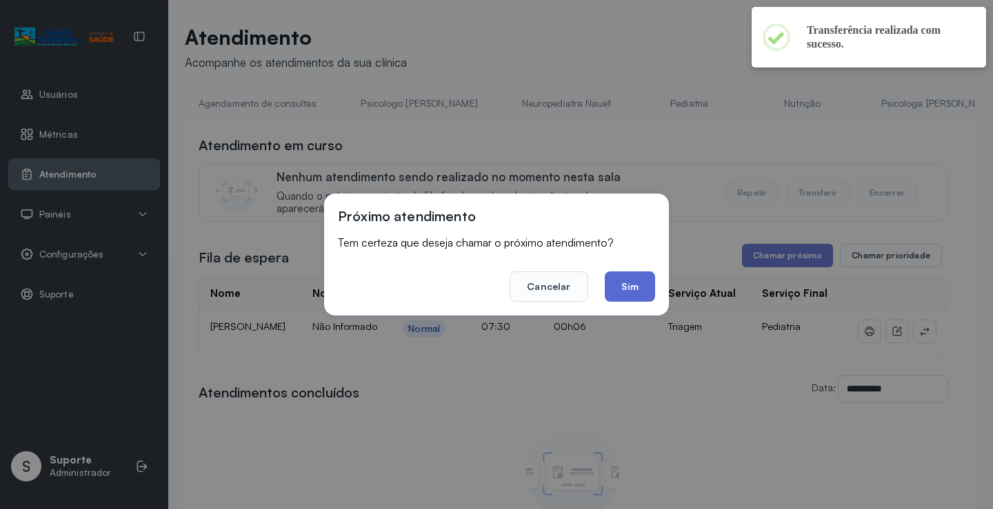
click at [623, 289] on button "Sim" at bounding box center [630, 287] width 50 height 30
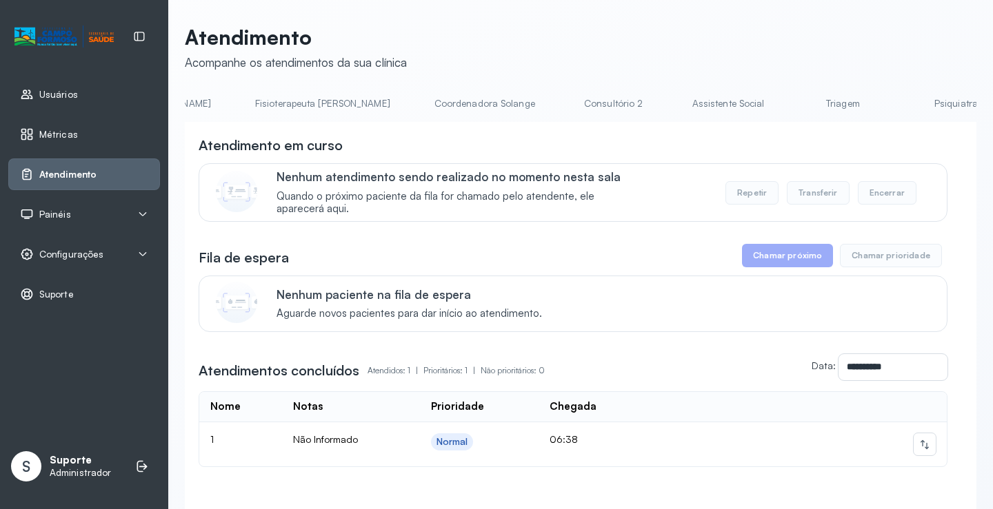
scroll to position [0, 815]
click at [771, 99] on link "Triagem" at bounding box center [819, 103] width 97 height 23
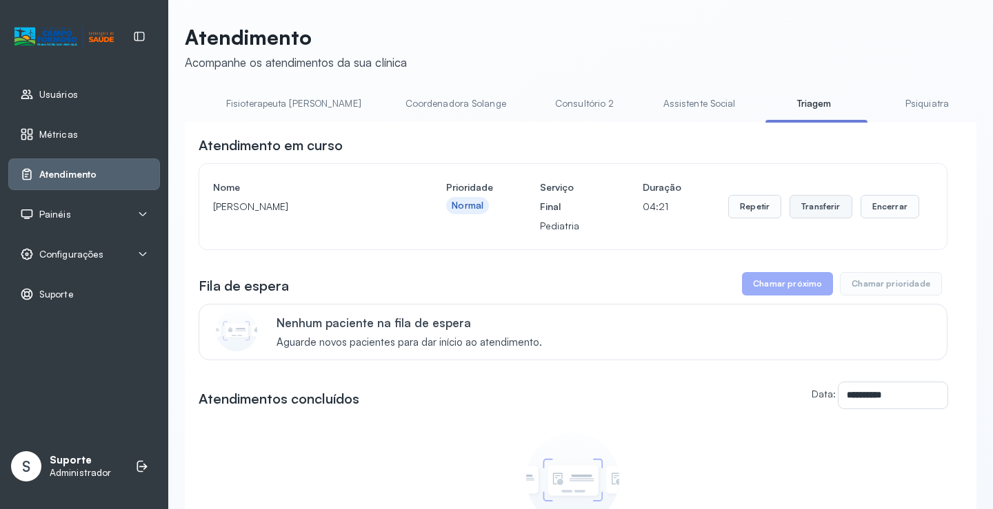
click at [824, 216] on button "Transferir" at bounding box center [820, 206] width 63 height 23
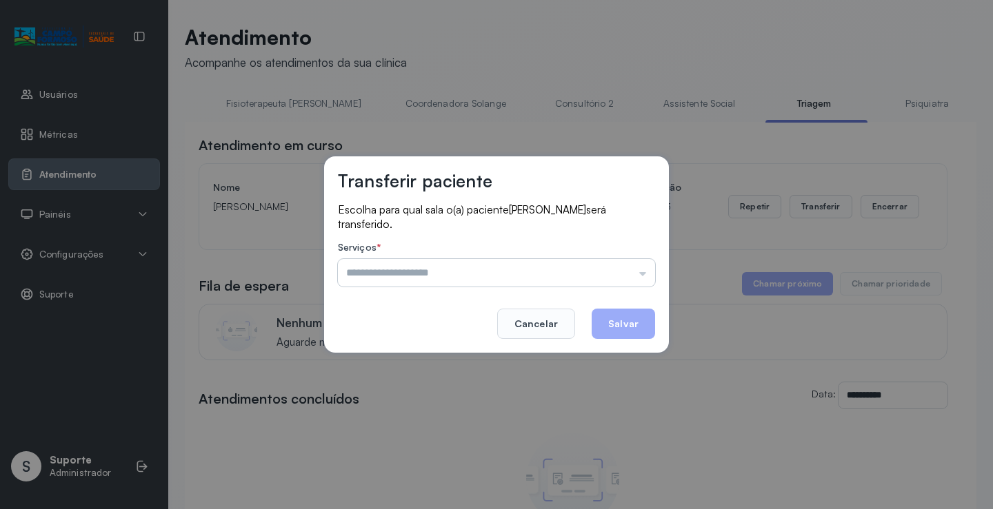
click at [642, 272] on input "text" at bounding box center [496, 273] width 317 height 28
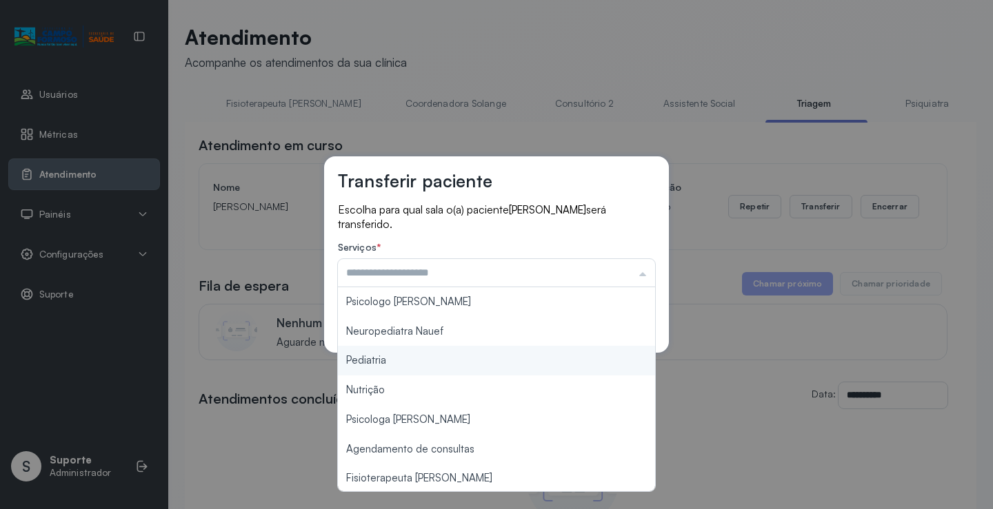
type input "*********"
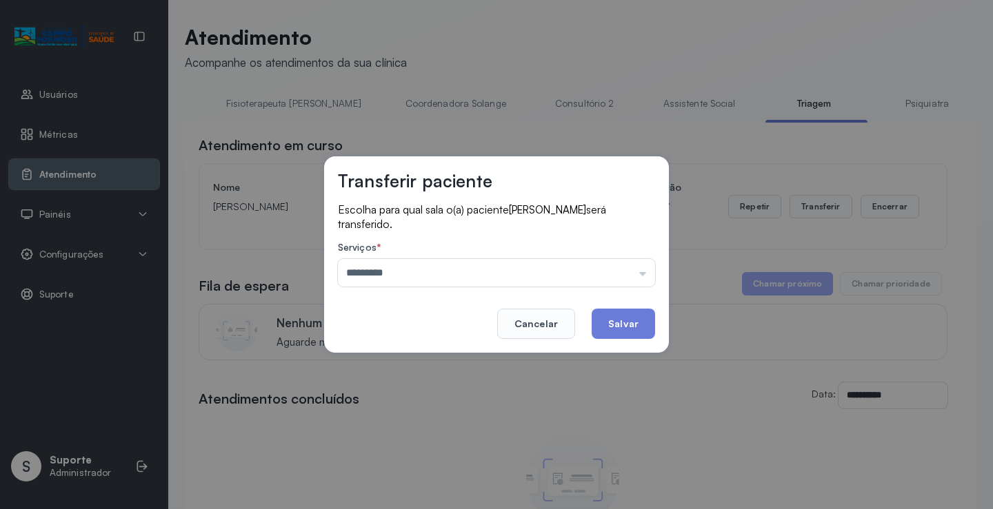
click at [406, 365] on div "Transferir paciente Escolha para qual sala o(a) paciente [PERSON_NAME] será tra…" at bounding box center [496, 254] width 993 height 509
click at [622, 321] on button "Salvar" at bounding box center [622, 324] width 63 height 30
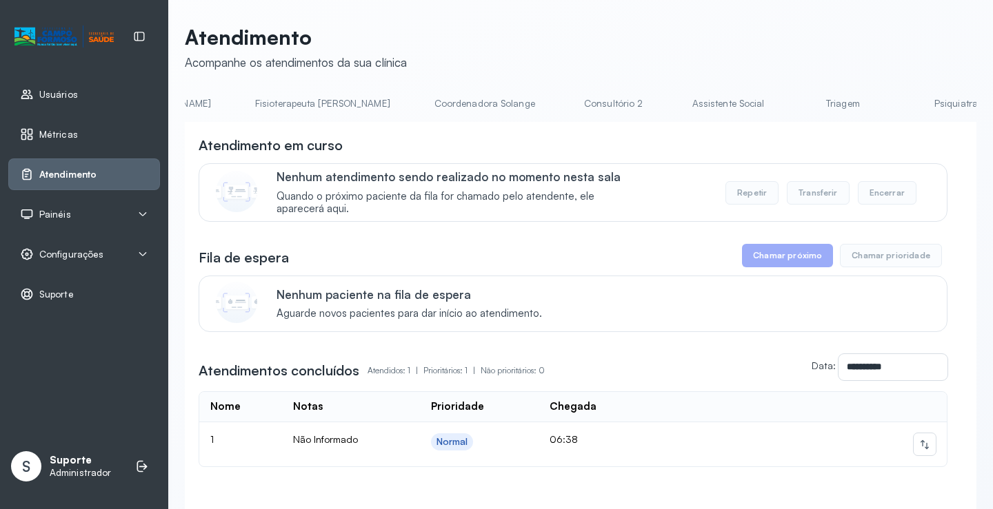
scroll to position [0, 805]
click at [781, 101] on link "Triagem" at bounding box center [829, 103] width 97 height 23
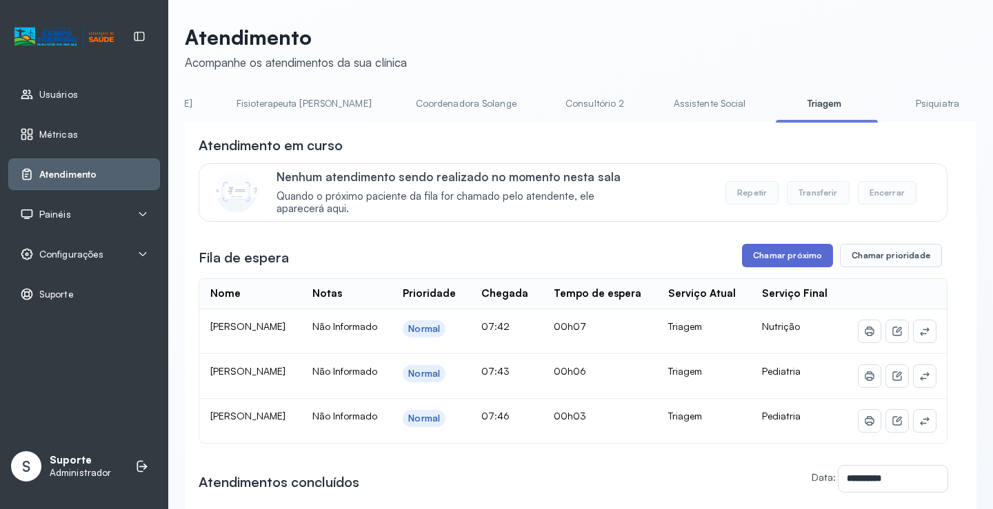
click at [788, 261] on button "Chamar próximo" at bounding box center [787, 255] width 91 height 23
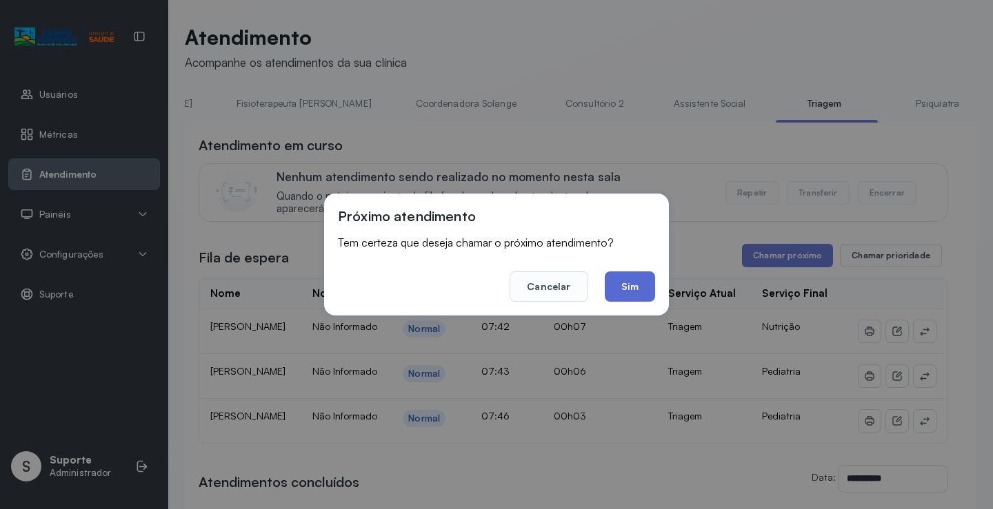
click at [638, 294] on button "Sim" at bounding box center [630, 287] width 50 height 30
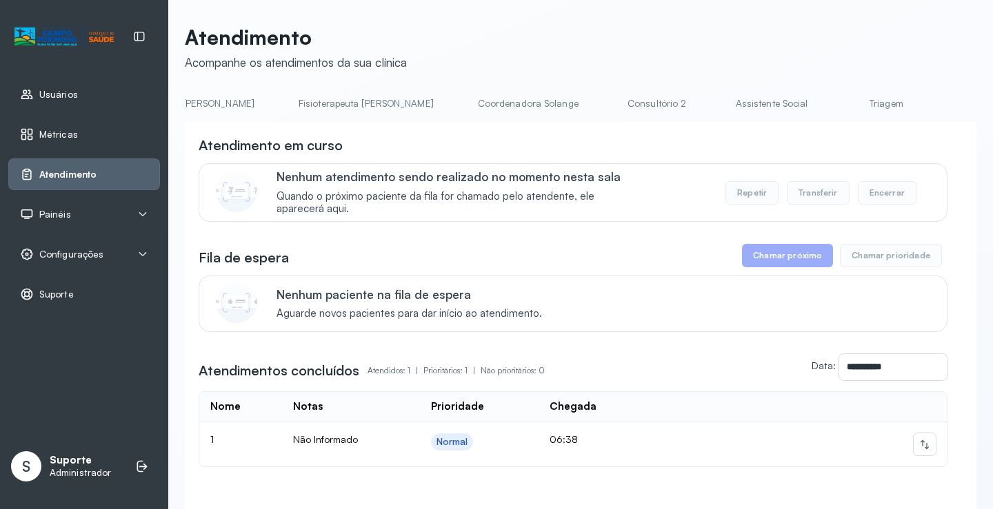
scroll to position [0, 832]
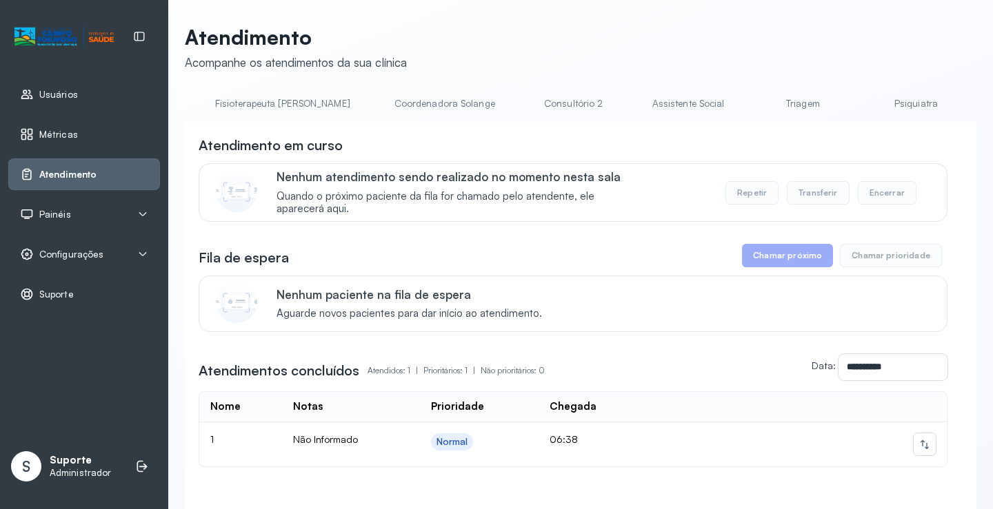
click at [754, 103] on link "Triagem" at bounding box center [802, 103] width 97 height 23
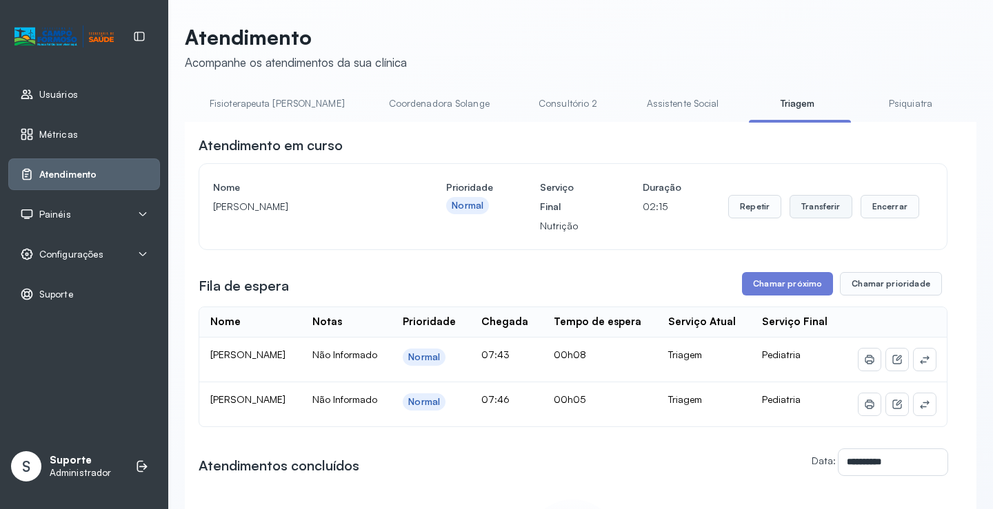
click at [822, 219] on button "Transferir" at bounding box center [820, 206] width 63 height 23
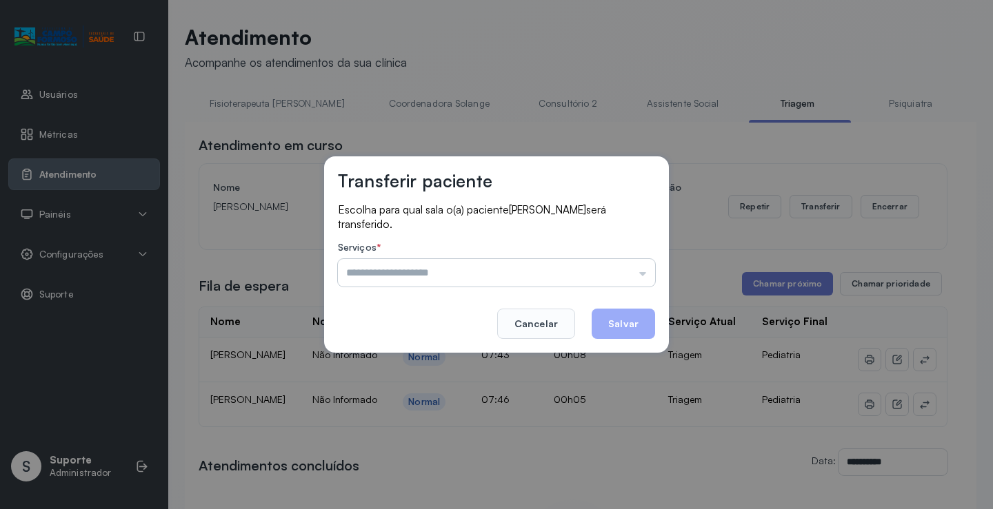
click at [646, 279] on input "text" at bounding box center [496, 273] width 317 height 28
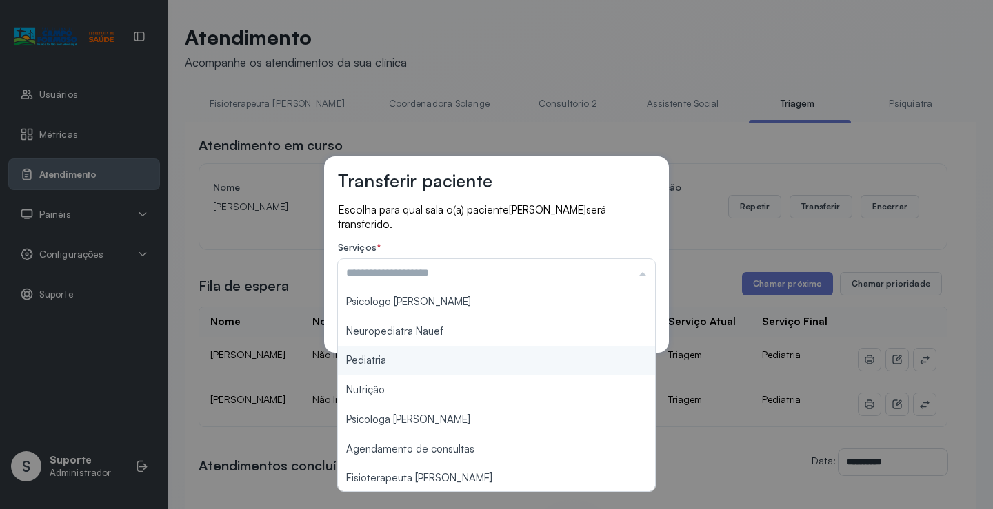
type input "*********"
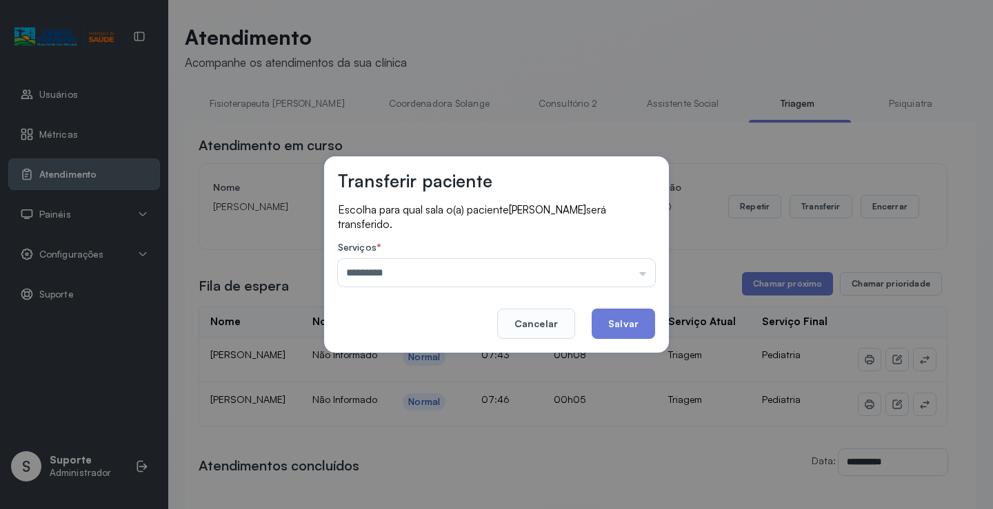
drag, startPoint x: 373, startPoint y: 364, endPoint x: 478, endPoint y: 338, distance: 107.8
click at [390, 361] on div "Transferir paciente Escolha para qual sala o(a) paciente [PERSON_NAME] será tra…" at bounding box center [496, 254] width 993 height 509
click at [613, 319] on button "Salvar" at bounding box center [622, 324] width 63 height 30
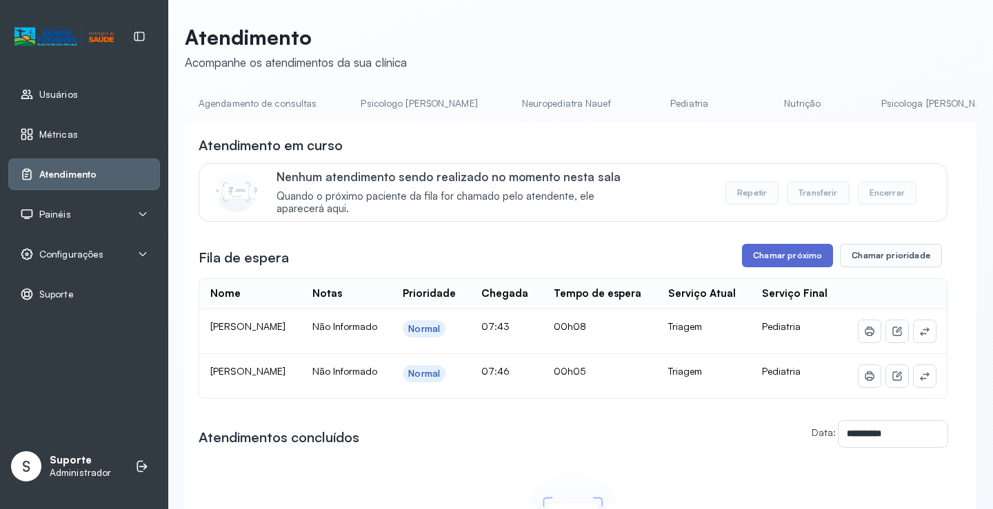
click at [778, 258] on button "Chamar próximo" at bounding box center [787, 255] width 91 height 23
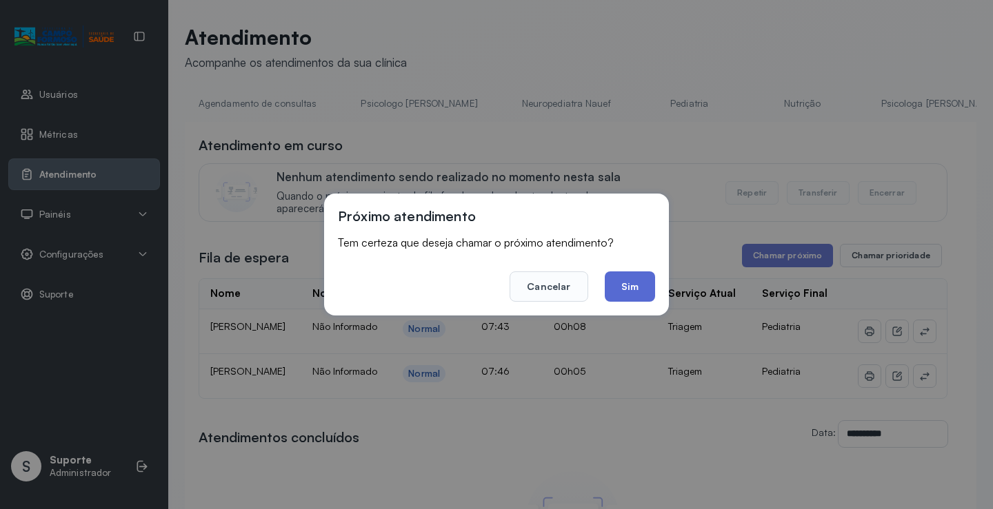
click at [630, 285] on button "Sim" at bounding box center [630, 287] width 50 height 30
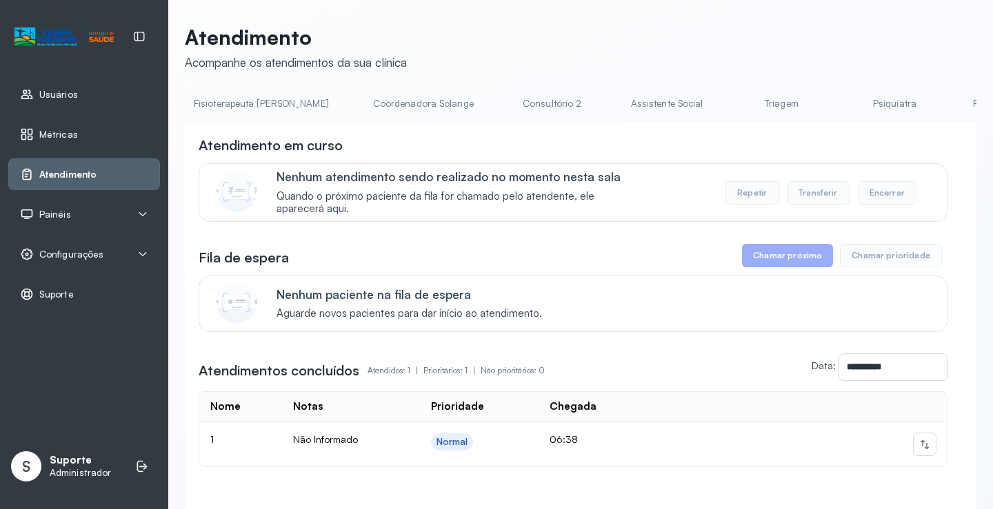
scroll to position [0, 893]
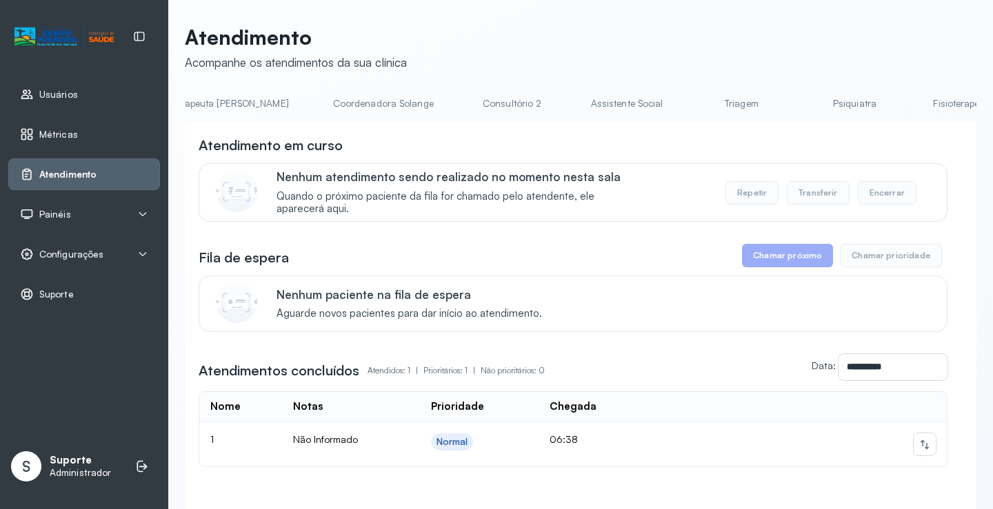
click at [693, 109] on link "Triagem" at bounding box center [741, 103] width 97 height 23
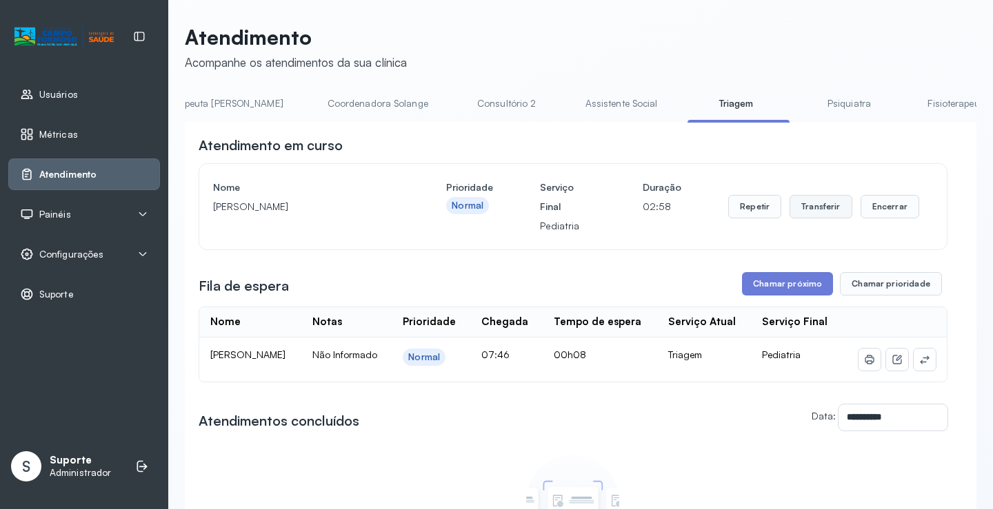
click at [814, 205] on button "Transferir" at bounding box center [820, 206] width 63 height 23
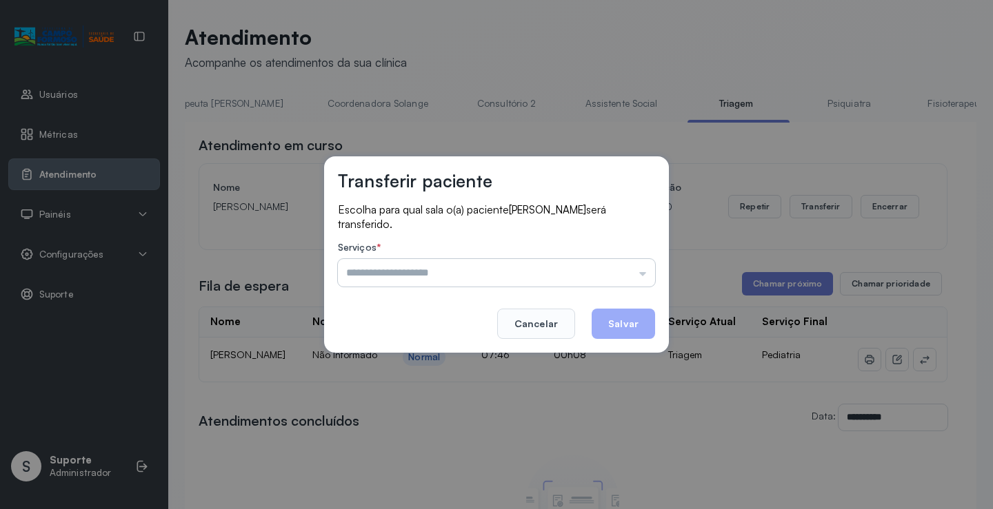
click at [642, 275] on input "text" at bounding box center [496, 273] width 317 height 28
type input "*********"
drag, startPoint x: 480, startPoint y: 362, endPoint x: 513, endPoint y: 355, distance: 33.8
click at [491, 361] on div "Transferir paciente Escolha para qual sala o(a) paciente KYARA DA SILVA será tr…" at bounding box center [496, 254] width 993 height 509
click at [613, 323] on button "Salvar" at bounding box center [622, 324] width 63 height 30
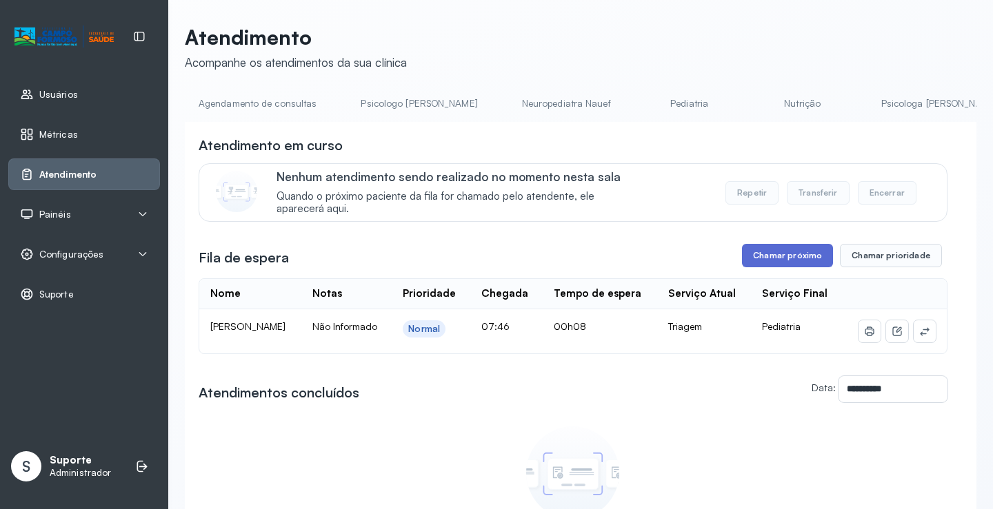
click at [780, 258] on button "Chamar próximo" at bounding box center [787, 255] width 91 height 23
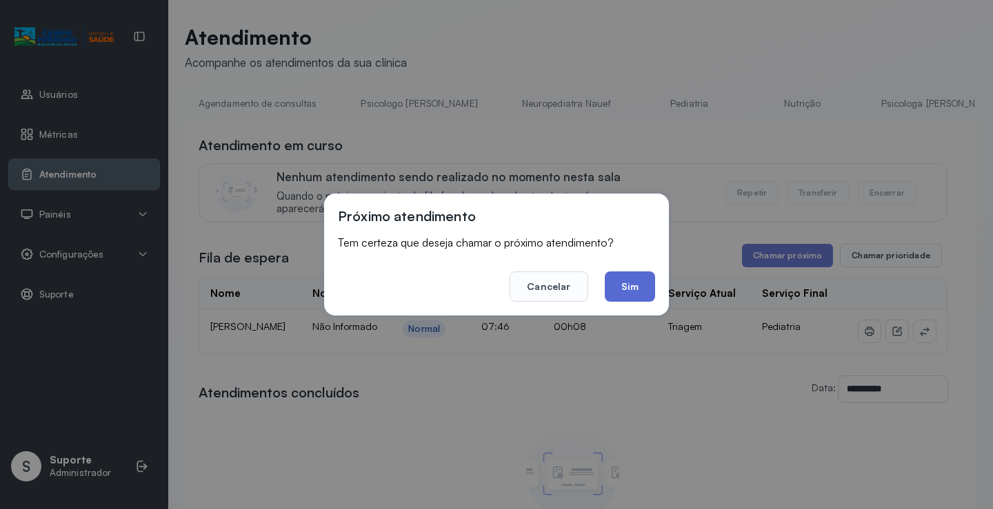
click at [620, 286] on button "Sim" at bounding box center [630, 287] width 50 height 30
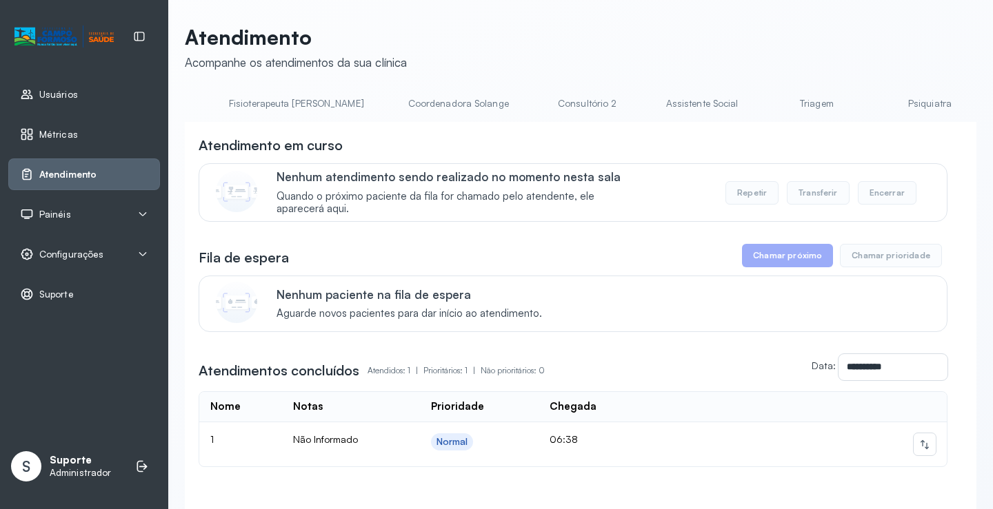
scroll to position [0, 831]
click at [755, 109] on link "Triagem" at bounding box center [803, 103] width 97 height 23
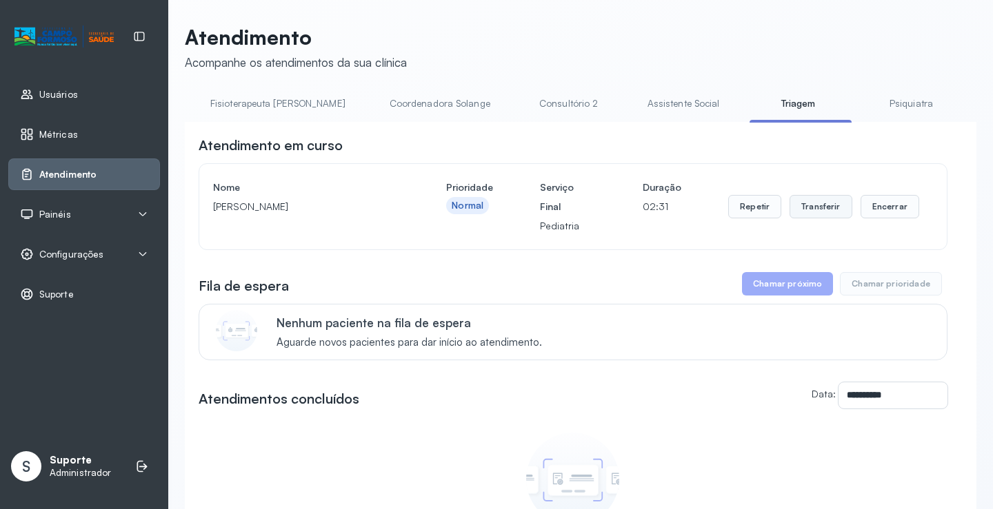
click at [831, 216] on button "Transferir" at bounding box center [820, 206] width 63 height 23
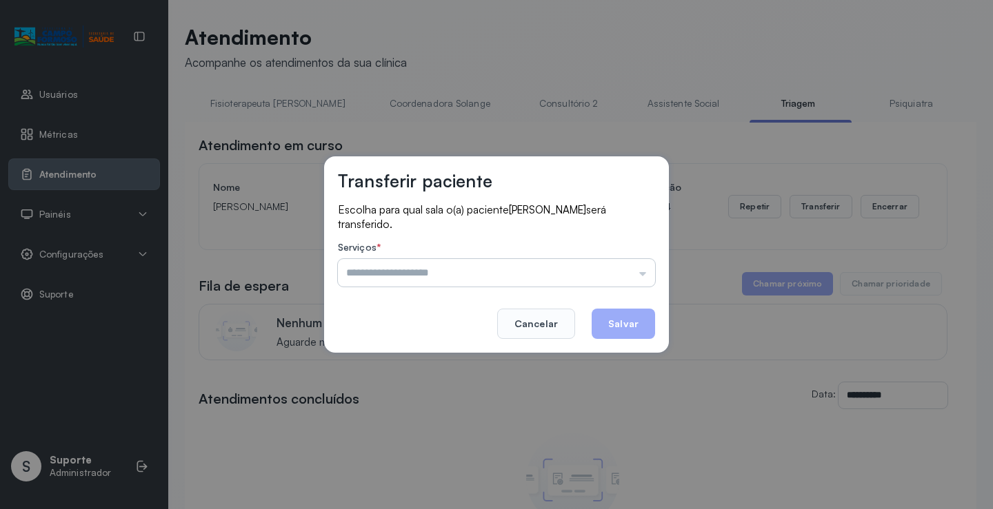
click at [643, 278] on input "text" at bounding box center [496, 273] width 317 height 28
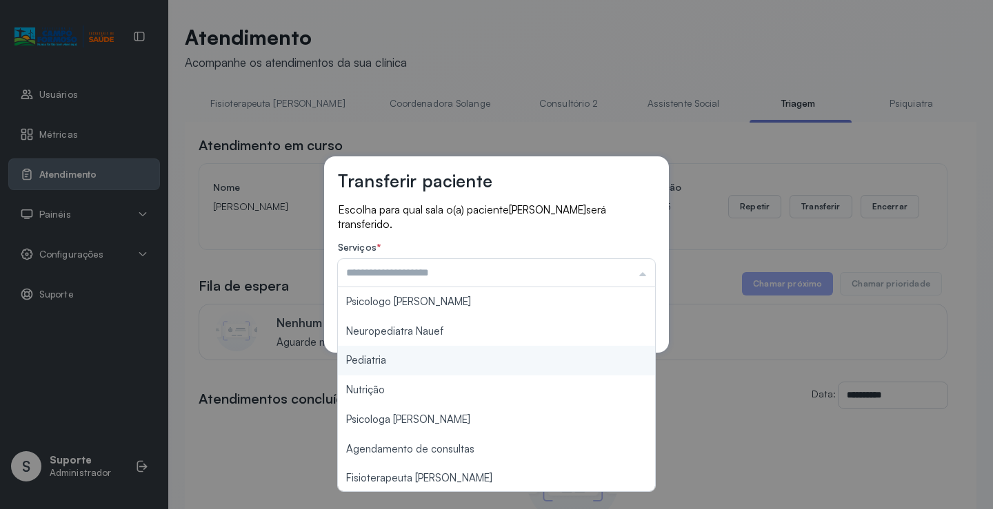
type input "*********"
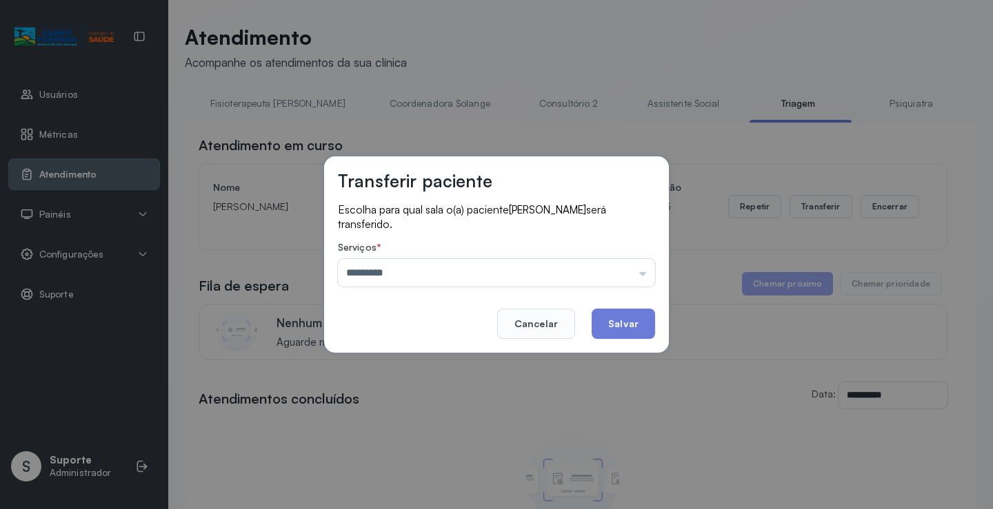
click at [449, 363] on div "Transferir paciente Escolha para qual sala o(a) paciente [PERSON_NAME] será tra…" at bounding box center [496, 254] width 993 height 509
click at [627, 326] on button "Salvar" at bounding box center [622, 324] width 63 height 30
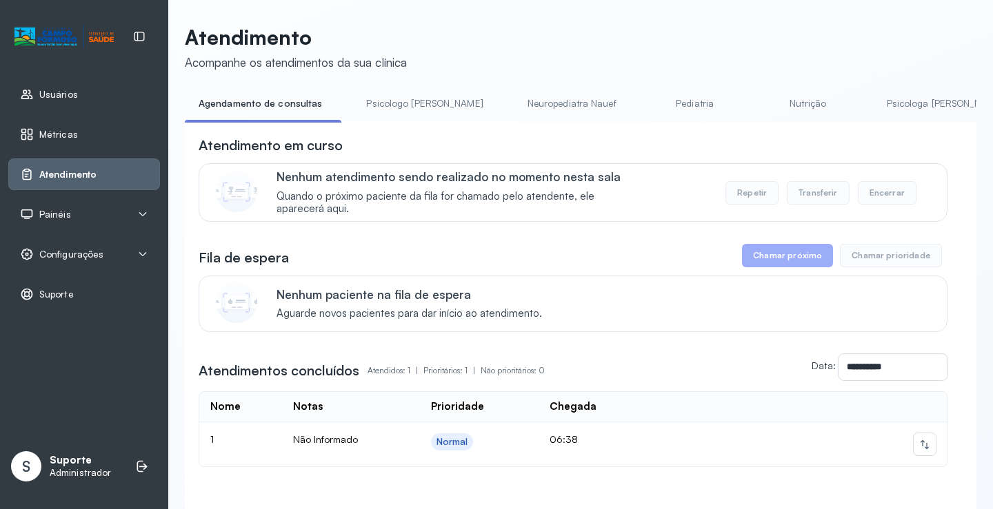
drag, startPoint x: 378, startPoint y: 128, endPoint x: 407, endPoint y: 127, distance: 29.0
click at [407, 127] on div "**********" at bounding box center [580, 339] width 791 height 434
drag, startPoint x: 400, startPoint y: 122, endPoint x: 498, endPoint y: 125, distance: 97.3
click at [498, 123] on div "Agendamento de consultas Psicologo [PERSON_NAME] Nauef Pediatria Nutrição Psico…" at bounding box center [580, 107] width 791 height 31
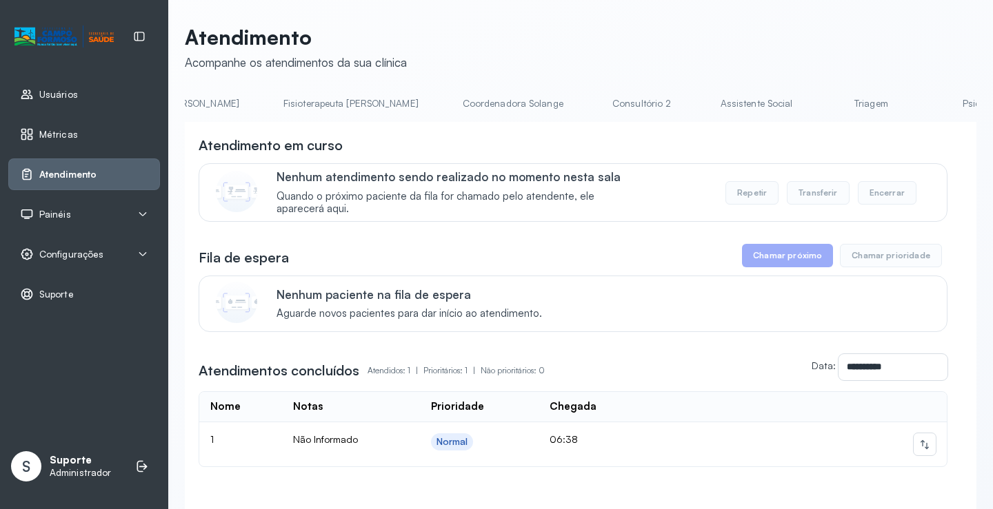
scroll to position [0, 780]
click at [806, 105] on link "Triagem" at bounding box center [854, 103] width 97 height 23
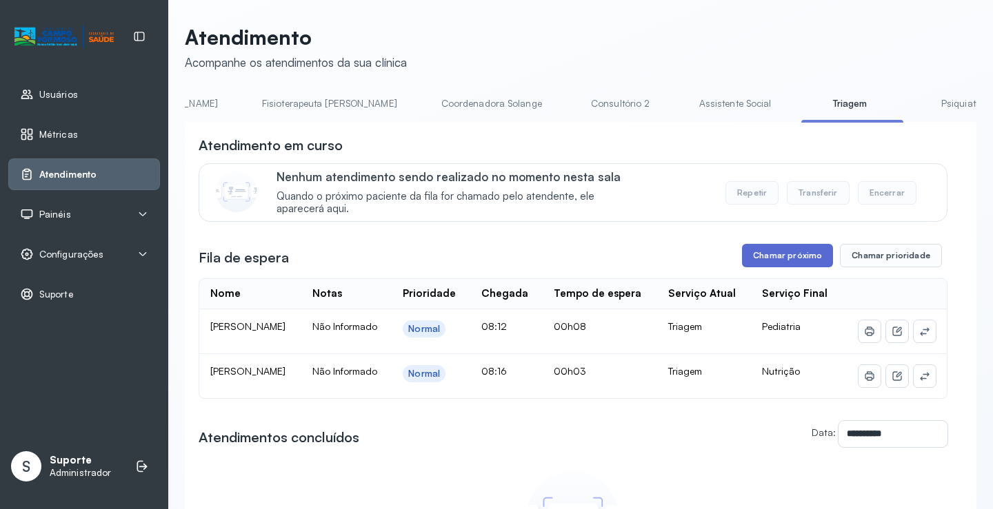
click at [791, 260] on button "Chamar próximo" at bounding box center [787, 255] width 91 height 23
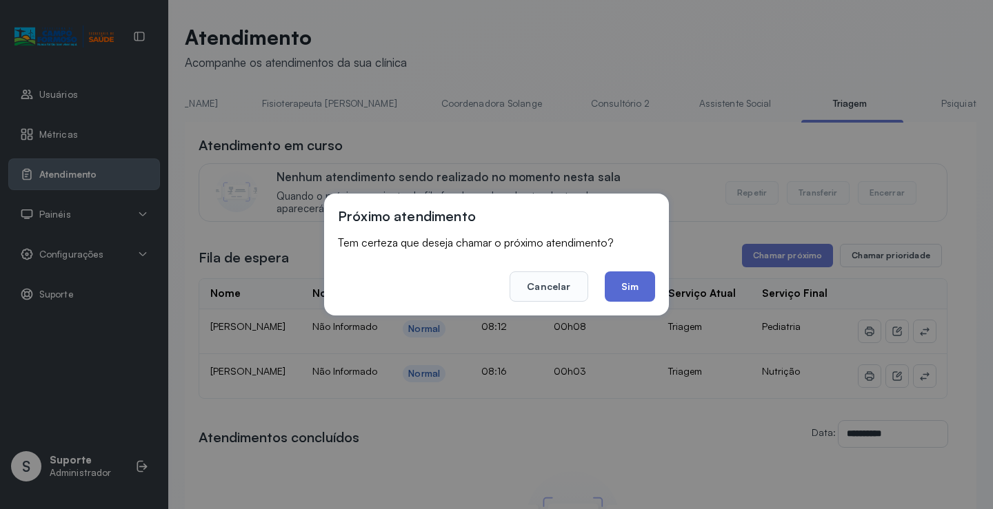
click at [623, 276] on button "Sim" at bounding box center [630, 287] width 50 height 30
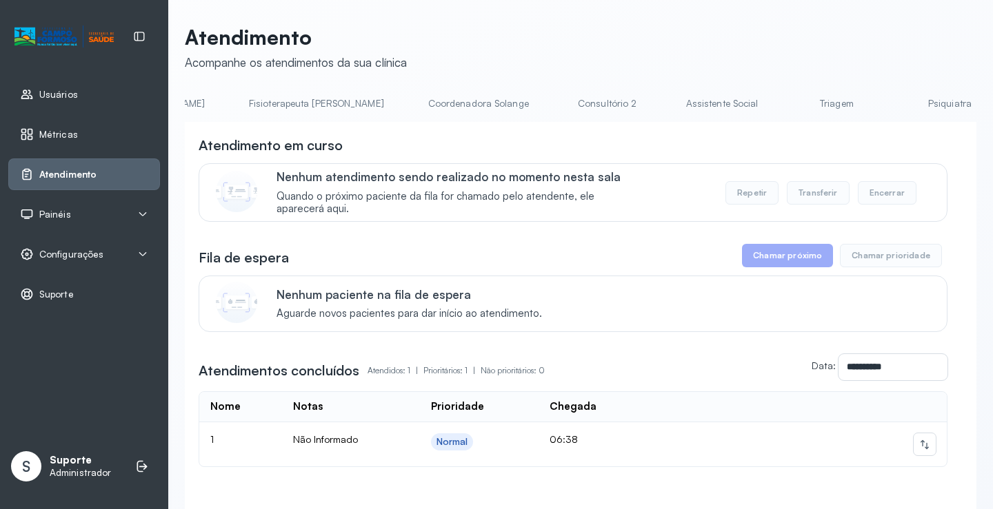
scroll to position [0, 820]
click at [766, 110] on link "Triagem" at bounding box center [814, 103] width 97 height 23
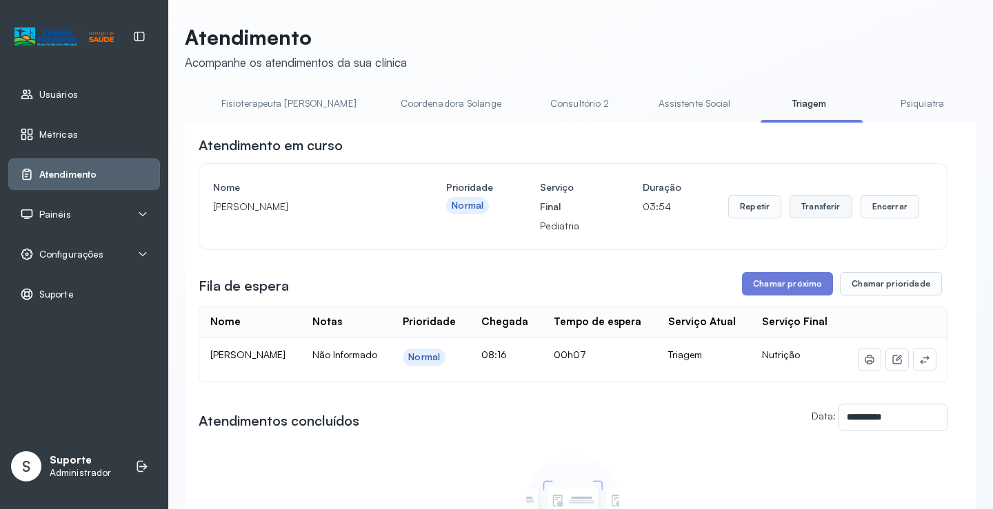
click at [824, 214] on button "Transferir" at bounding box center [820, 206] width 63 height 23
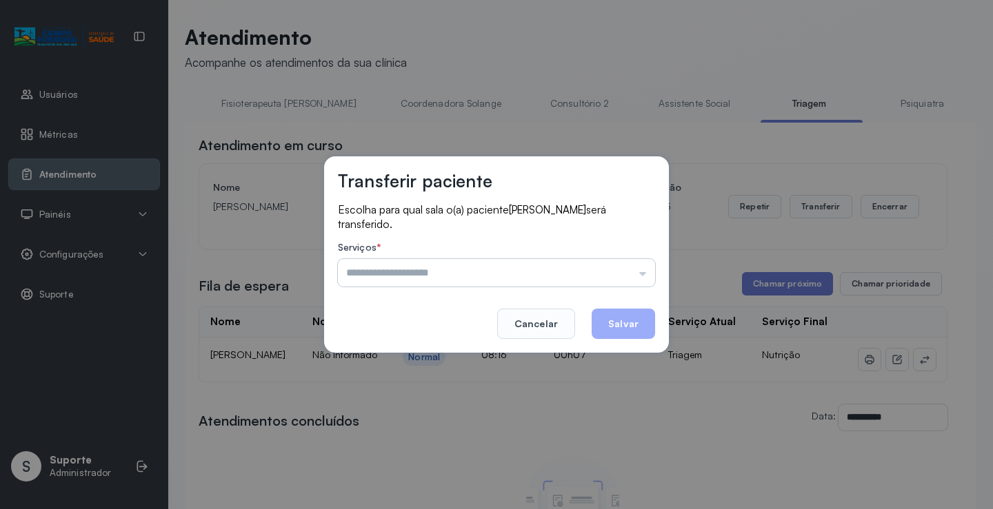
click at [649, 283] on input "text" at bounding box center [496, 273] width 317 height 28
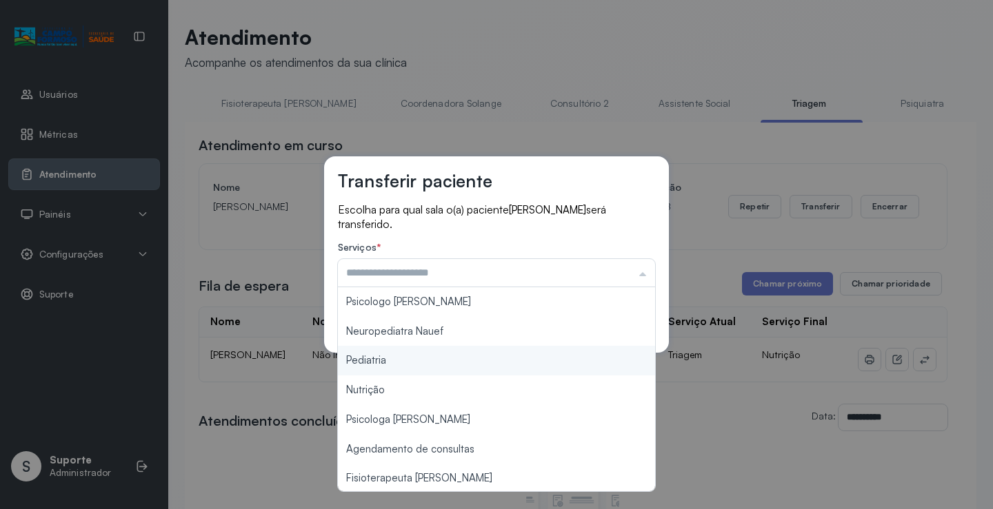
type input "*********"
click at [404, 367] on div "Transferir paciente Escolha para qual sala o(a) paciente [PERSON_NAME] será tra…" at bounding box center [496, 254] width 993 height 509
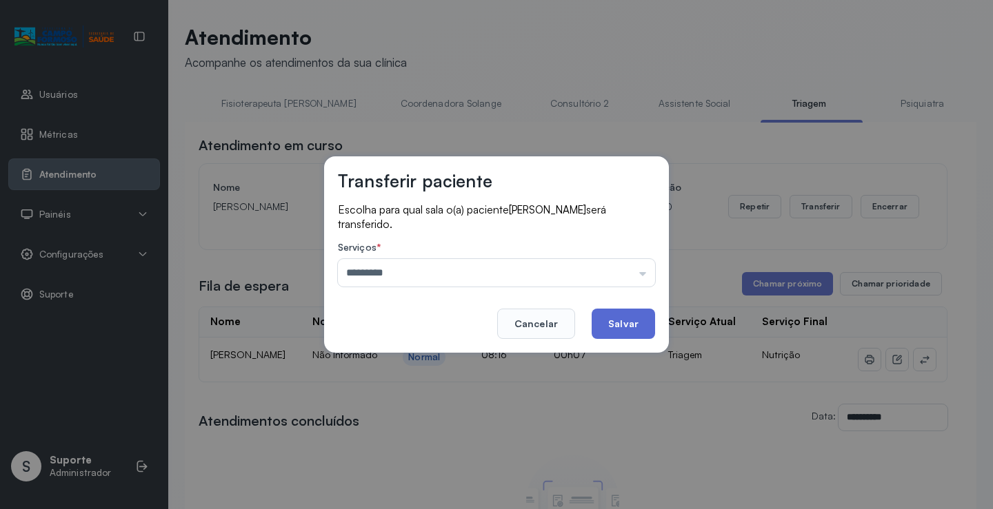
click at [631, 324] on button "Salvar" at bounding box center [622, 324] width 63 height 30
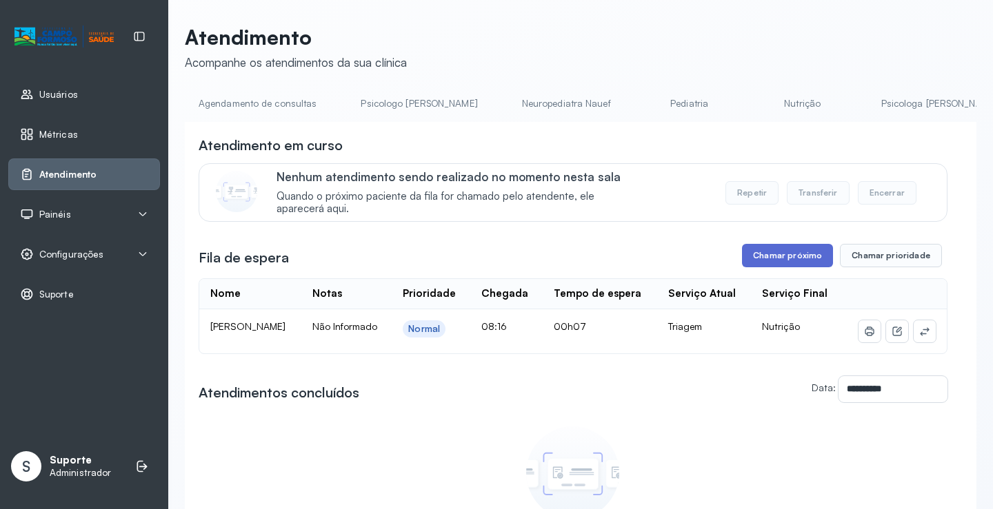
click at [777, 263] on button "Chamar próximo" at bounding box center [787, 255] width 91 height 23
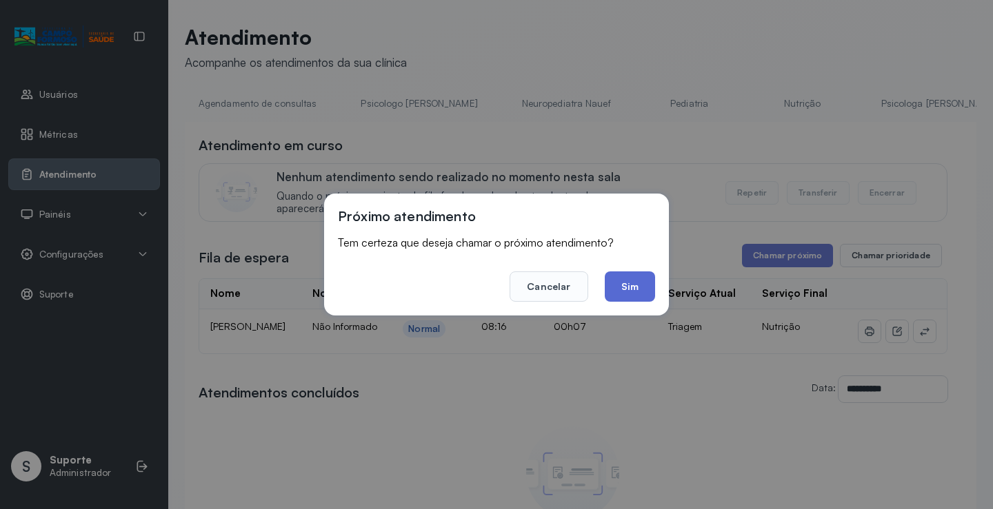
click at [639, 295] on button "Sim" at bounding box center [630, 287] width 50 height 30
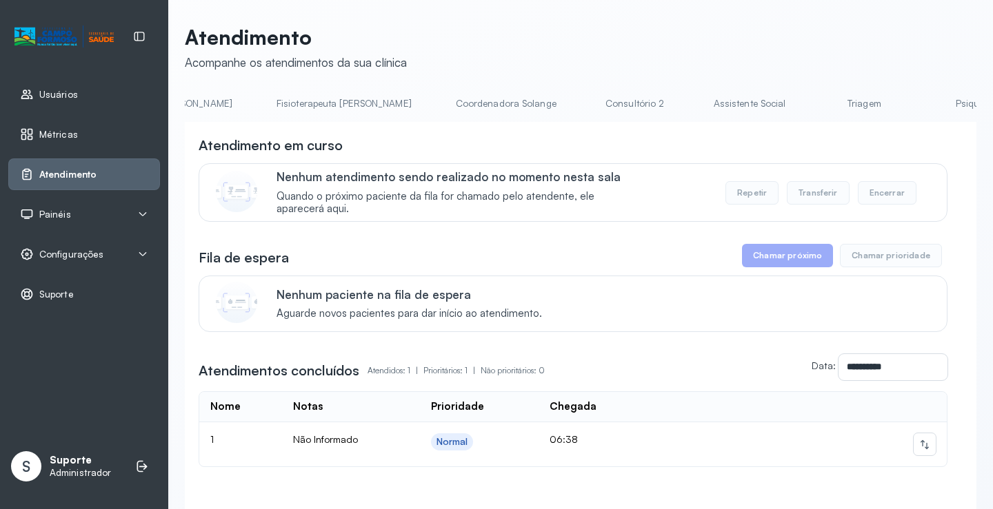
scroll to position [0, 773]
click at [813, 108] on link "Triagem" at bounding box center [861, 103] width 97 height 23
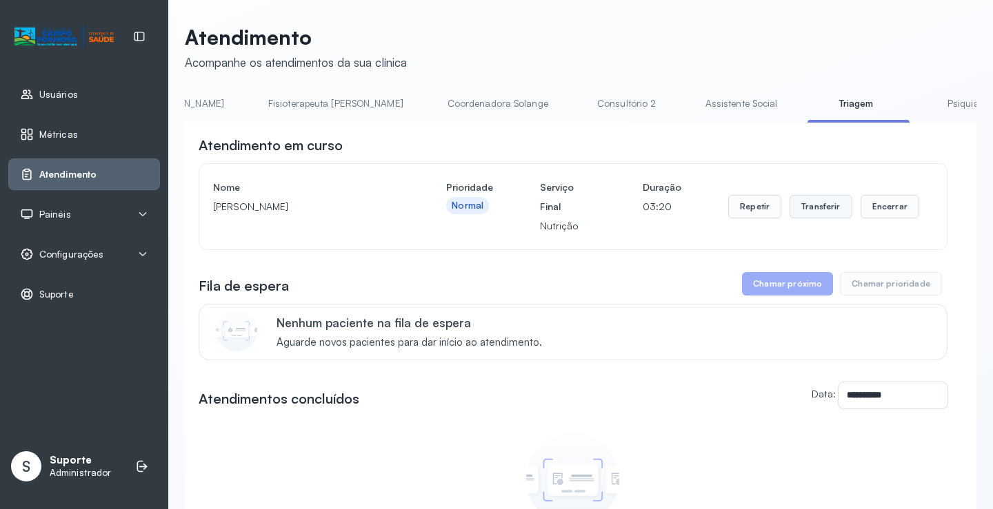
click at [822, 210] on button "Transferir" at bounding box center [820, 206] width 63 height 23
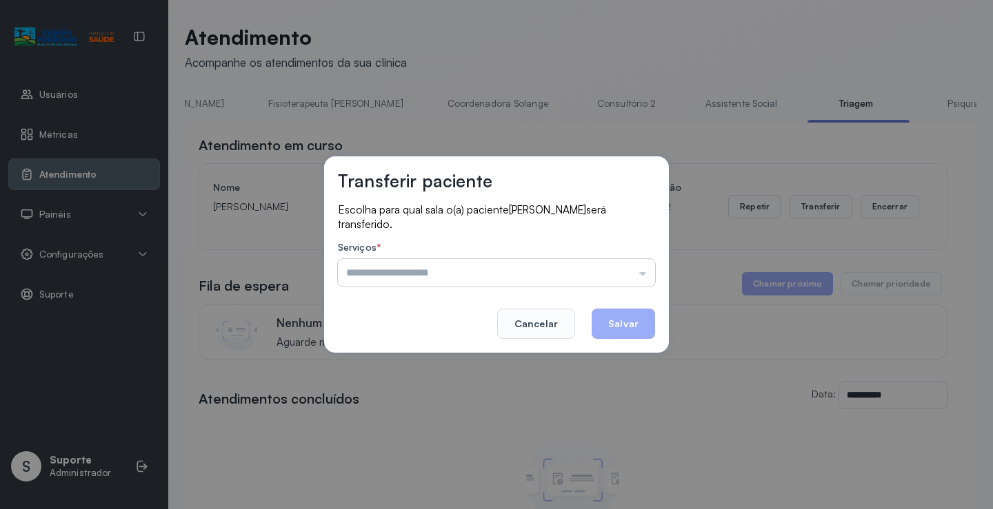
click at [641, 274] on input "text" at bounding box center [496, 273] width 317 height 28
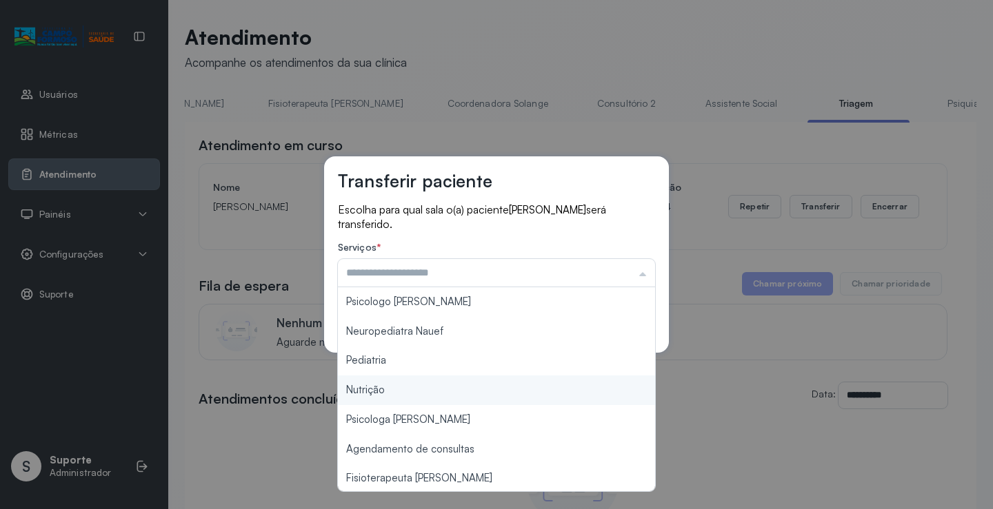
type input "********"
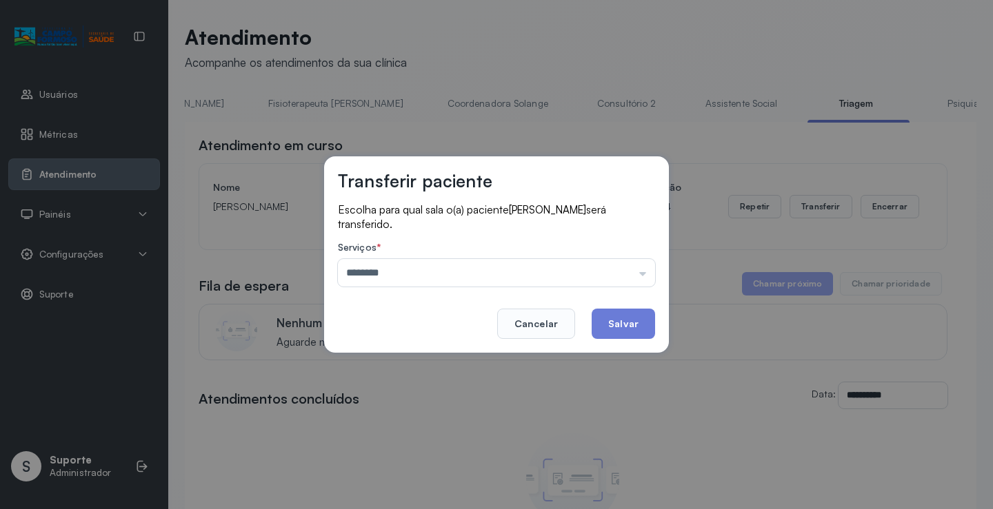
drag, startPoint x: 423, startPoint y: 390, endPoint x: 442, endPoint y: 396, distance: 19.4
click at [428, 392] on div "Transferir paciente Escolha para qual sala o(a) paciente Lunna Nunes Pimentel s…" at bounding box center [496, 254] width 993 height 509
click at [625, 321] on button "Salvar" at bounding box center [622, 324] width 63 height 30
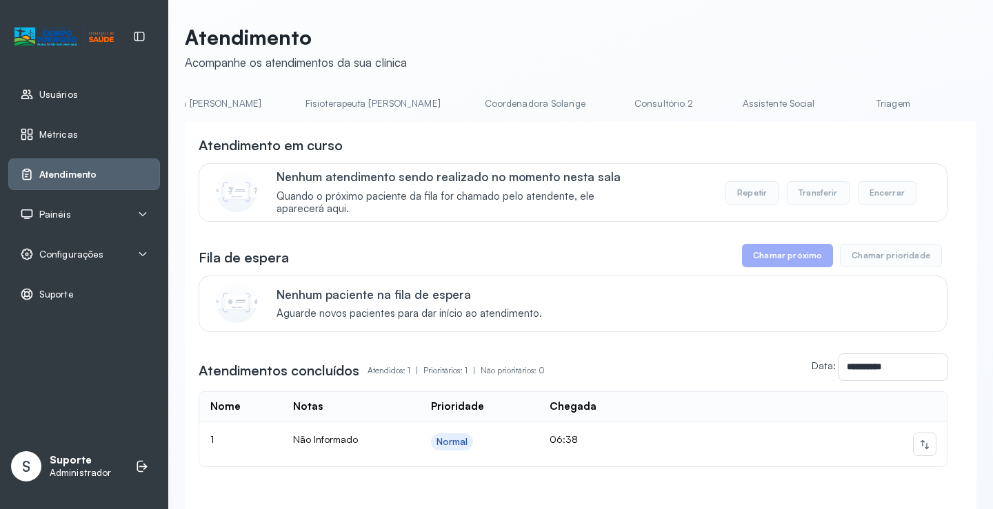
scroll to position [0, 753]
click at [833, 112] on link "Triagem" at bounding box center [881, 103] width 97 height 23
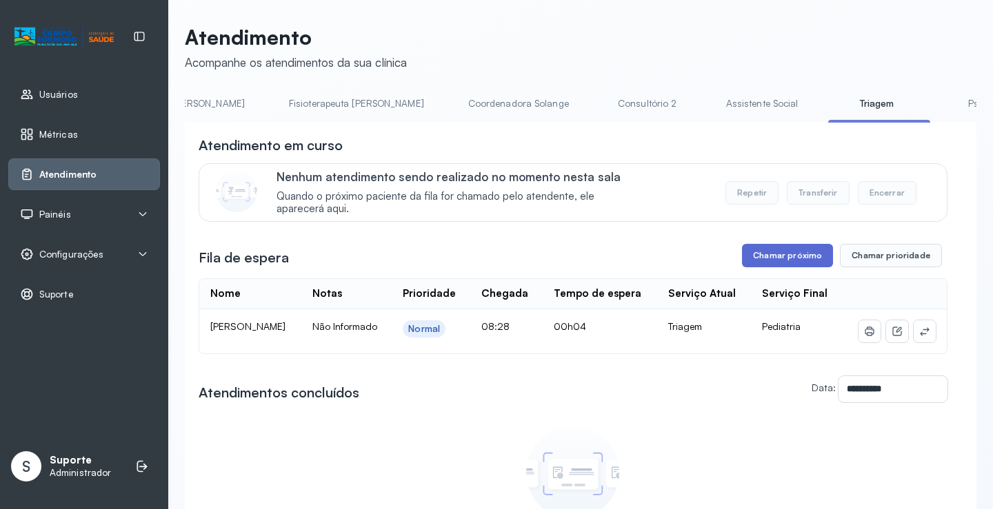
click at [771, 266] on button "Chamar próximo" at bounding box center [787, 255] width 91 height 23
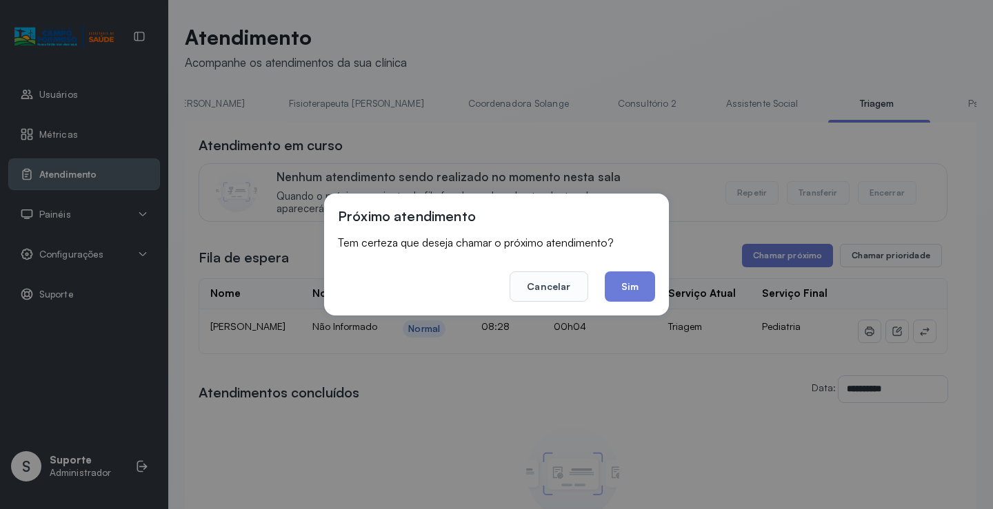
drag, startPoint x: 619, startPoint y: 284, endPoint x: 628, endPoint y: 275, distance: 12.7
click at [622, 284] on button "Sim" at bounding box center [630, 287] width 50 height 30
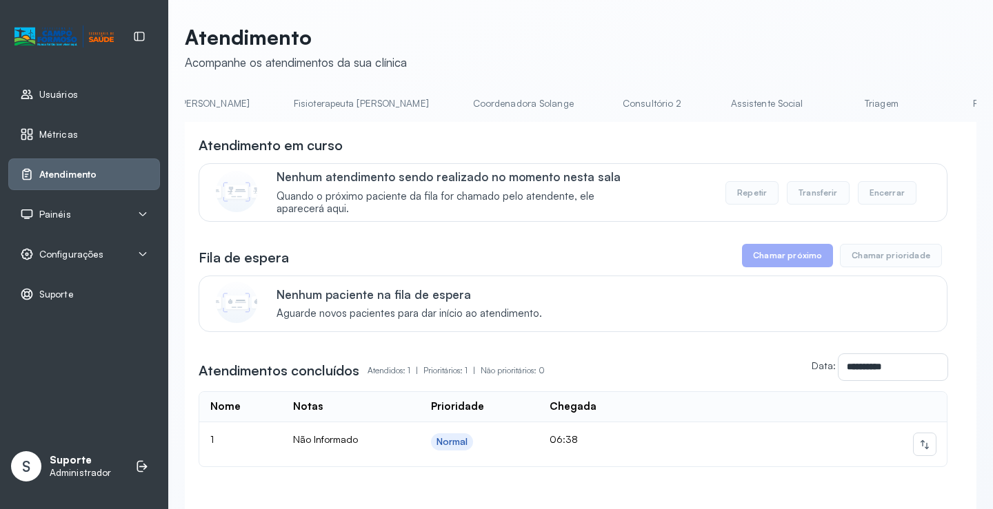
scroll to position [0, 778]
click at [808, 97] on link "Triagem" at bounding box center [856, 103] width 97 height 23
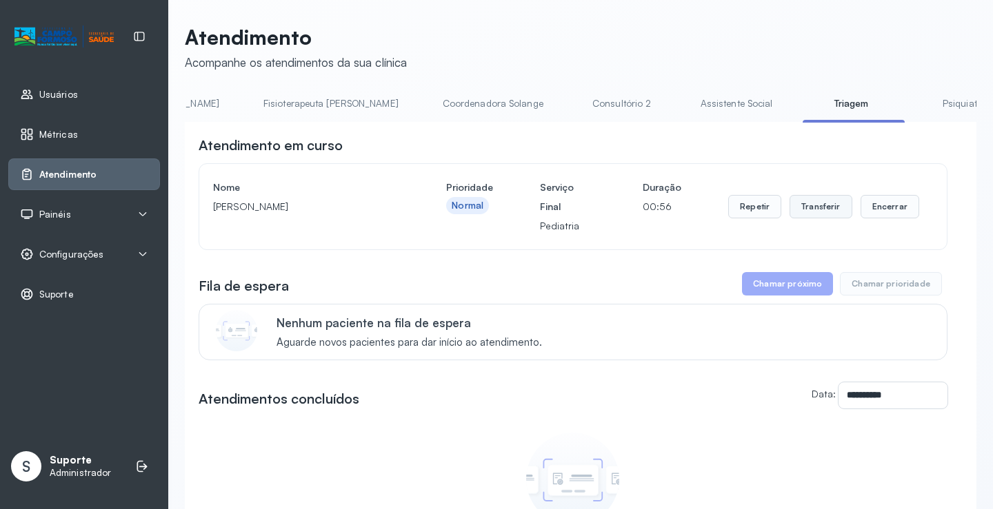
click at [815, 211] on button "Transferir" at bounding box center [820, 206] width 63 height 23
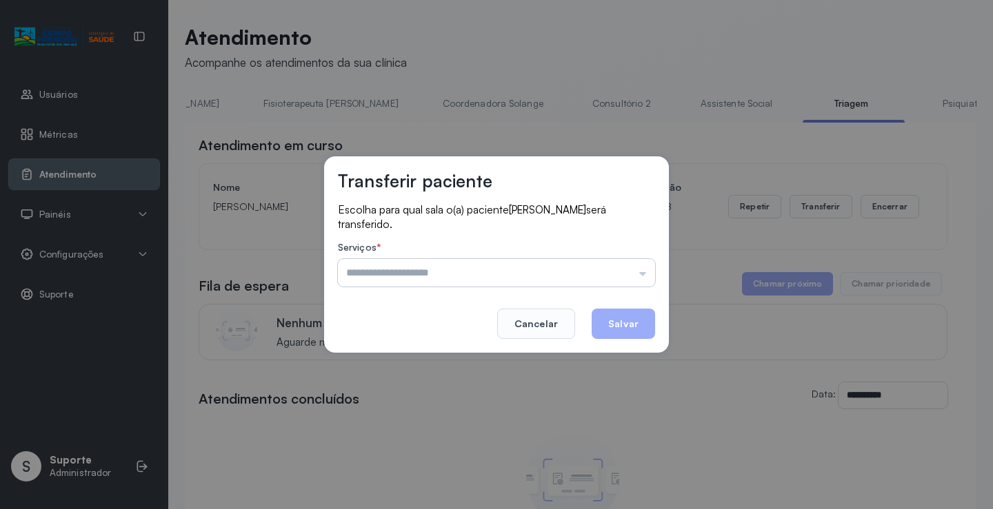
click at [644, 274] on input "text" at bounding box center [496, 273] width 317 height 28
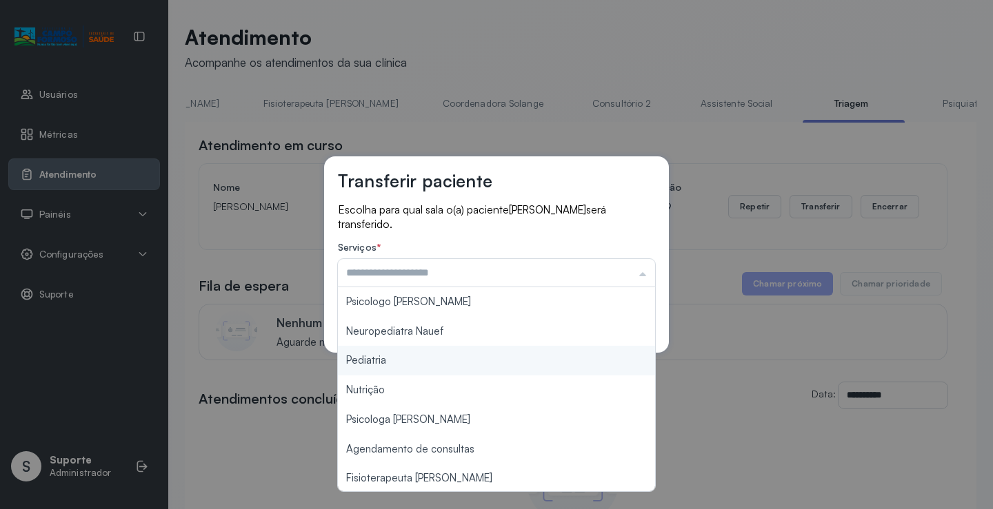
type input "*********"
drag, startPoint x: 469, startPoint y: 364, endPoint x: 515, endPoint y: 371, distance: 46.7
click at [511, 371] on div "Transferir paciente Escolha para qual sala o(a) paciente [PERSON_NAME] será tra…" at bounding box center [496, 254] width 993 height 509
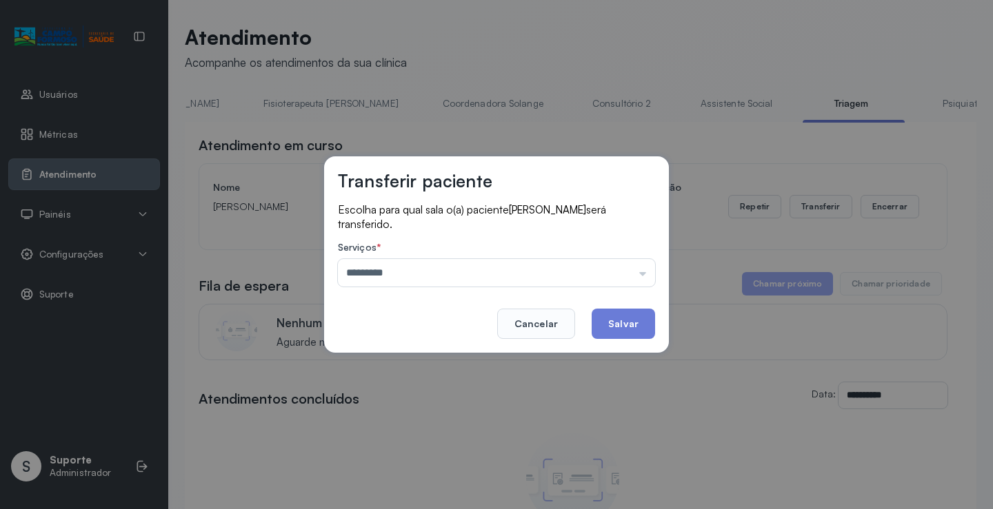
drag, startPoint x: 633, startPoint y: 329, endPoint x: 625, endPoint y: 333, distance: 8.3
click at [628, 333] on button "Salvar" at bounding box center [622, 324] width 63 height 30
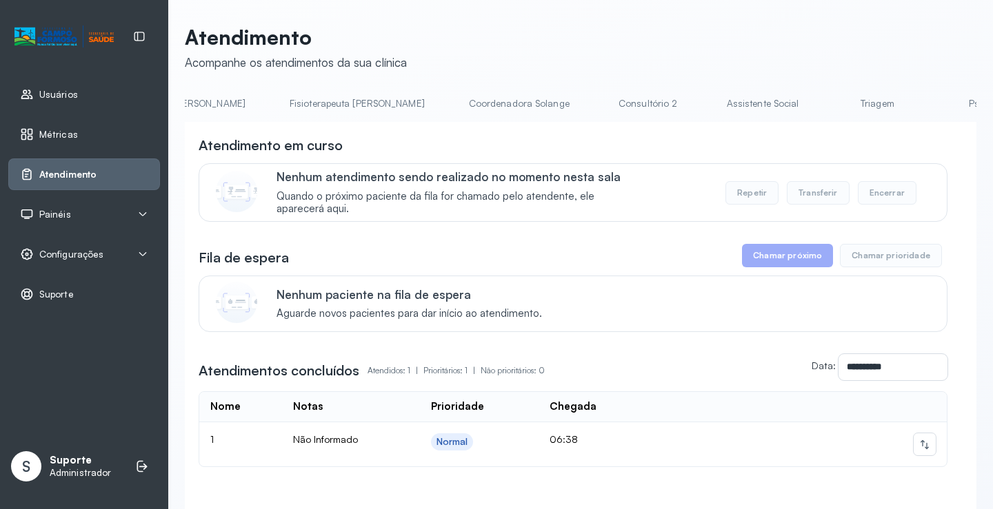
scroll to position [0, 777]
click at [809, 110] on link "Triagem" at bounding box center [857, 103] width 97 height 23
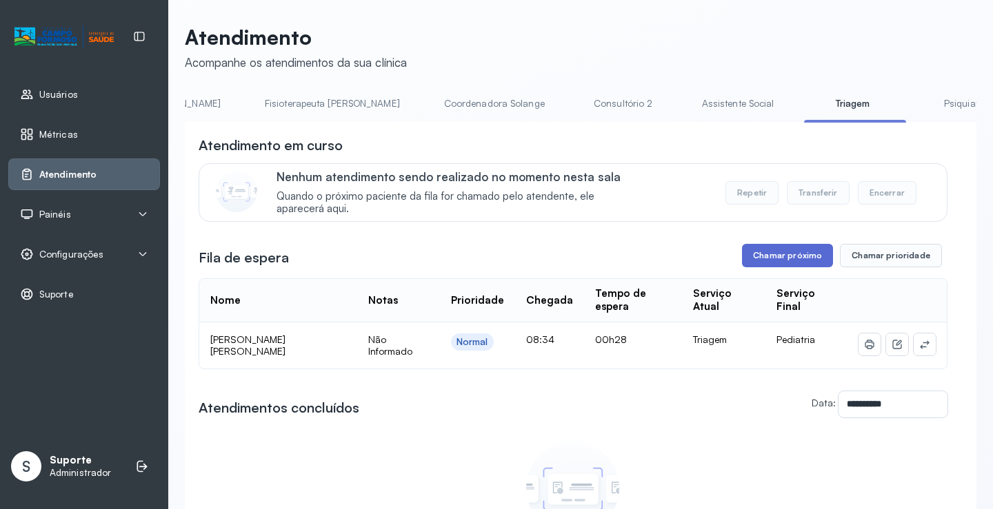
click at [790, 258] on button "Chamar próximo" at bounding box center [787, 255] width 91 height 23
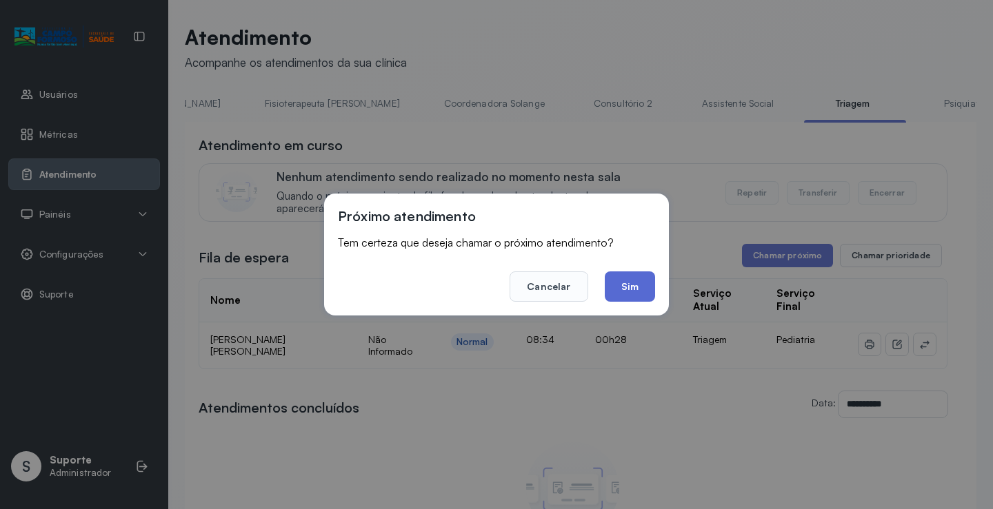
click at [636, 292] on button "Sim" at bounding box center [630, 287] width 50 height 30
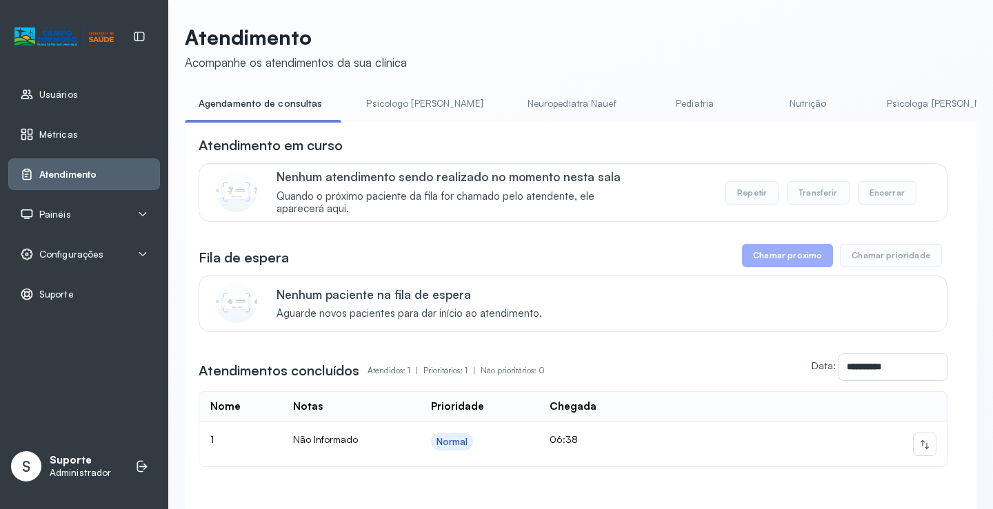
drag, startPoint x: 380, startPoint y: 126, endPoint x: 419, endPoint y: 133, distance: 39.2
click at [419, 133] on div "**********" at bounding box center [580, 339] width 791 height 434
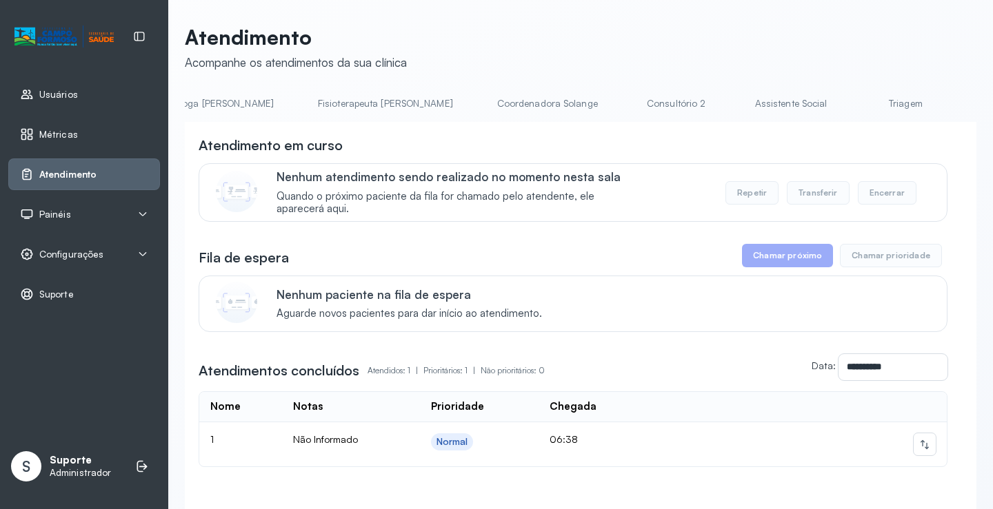
scroll to position [0, 759]
click at [827, 106] on link "Triagem" at bounding box center [875, 103] width 97 height 23
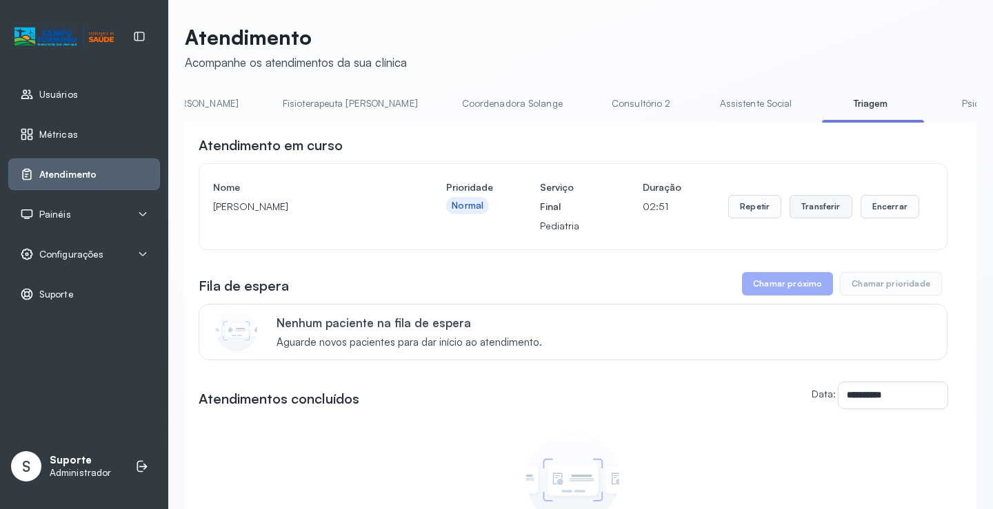
click at [825, 213] on button "Transferir" at bounding box center [820, 206] width 63 height 23
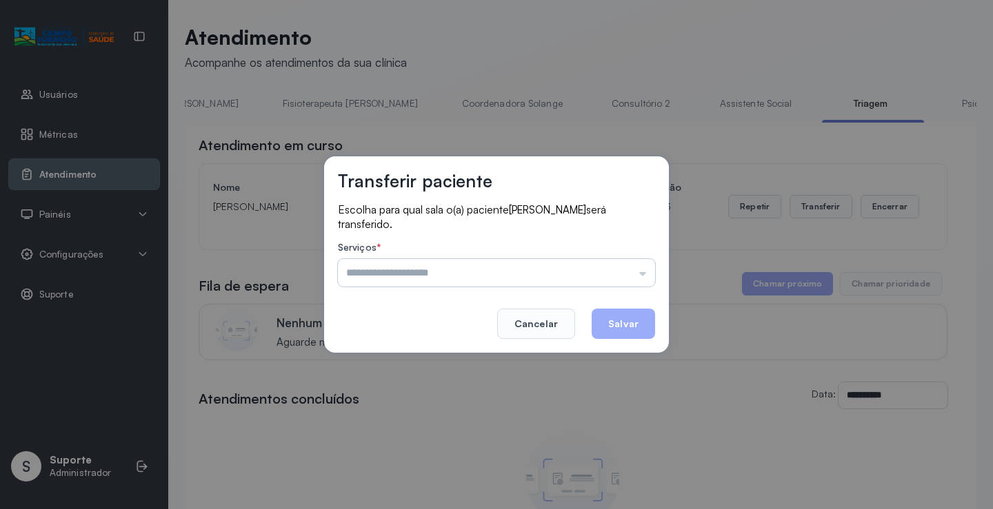
click at [644, 281] on input "text" at bounding box center [496, 273] width 317 height 28
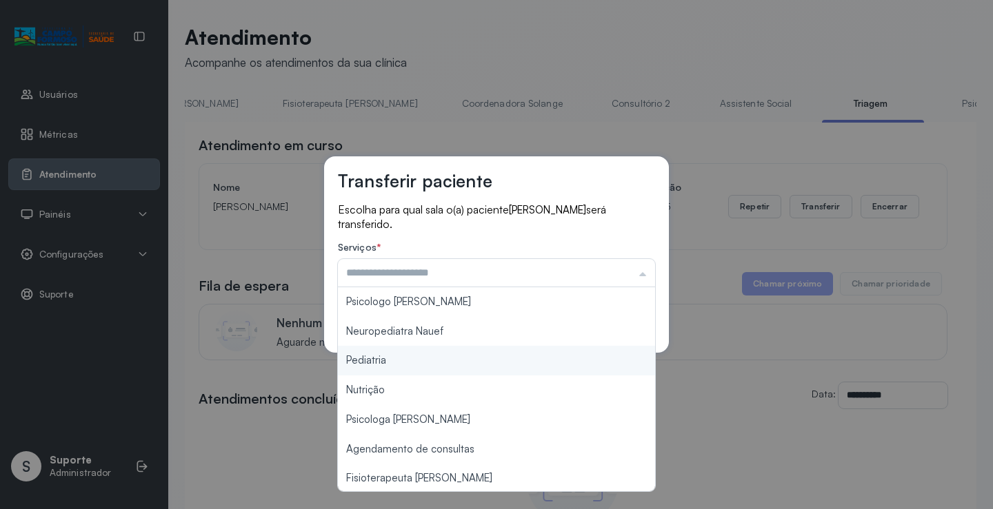
type input "*********"
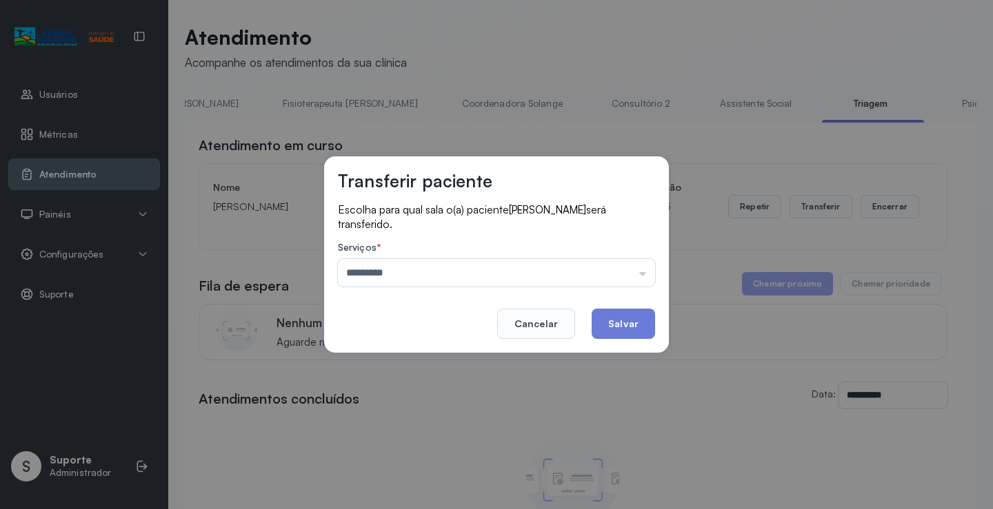
drag, startPoint x: 416, startPoint y: 356, endPoint x: 471, endPoint y: 338, distance: 58.0
click at [427, 358] on div "Transferir paciente Escolha para qual sala o(a) paciente ARTHUR GABRIEL PEREIRA…" at bounding box center [496, 254] width 993 height 509
click at [607, 320] on button "Salvar" at bounding box center [622, 324] width 63 height 30
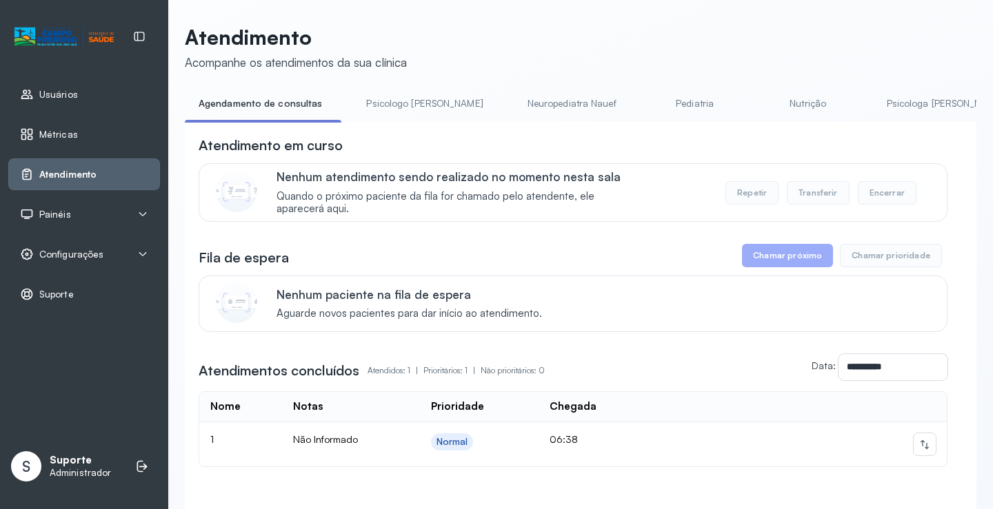
click at [378, 127] on div "**********" at bounding box center [580, 339] width 791 height 434
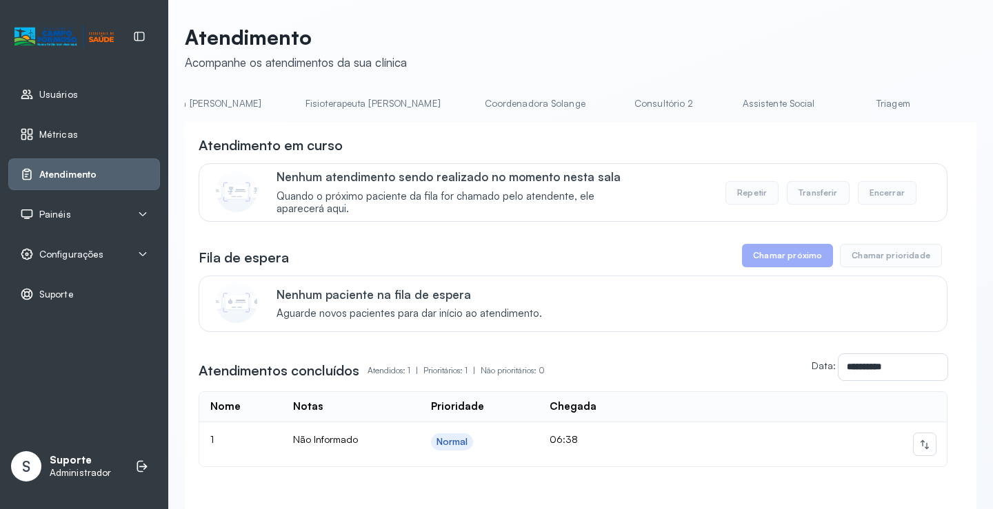
scroll to position [0, 775]
click at [811, 109] on link "Triagem" at bounding box center [859, 103] width 97 height 23
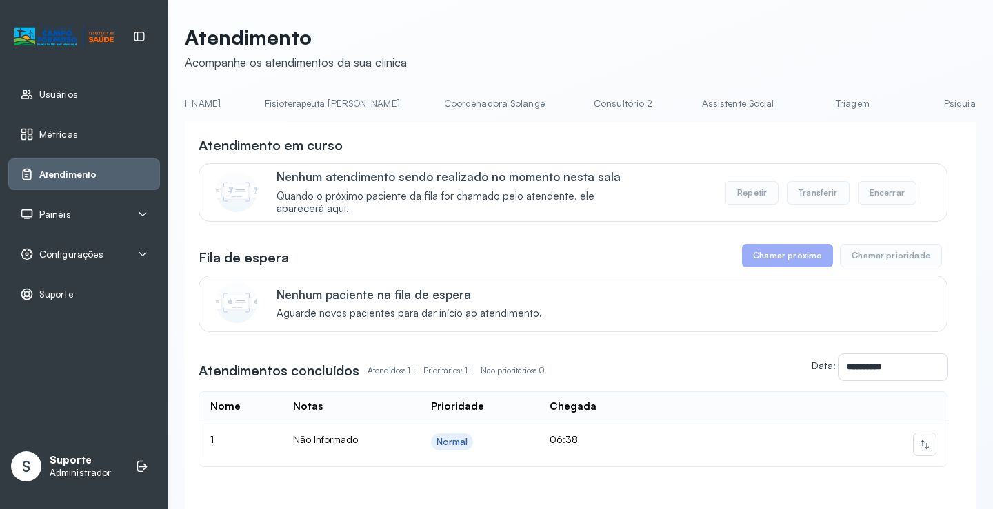
click at [804, 105] on link "Triagem" at bounding box center [852, 103] width 97 height 23
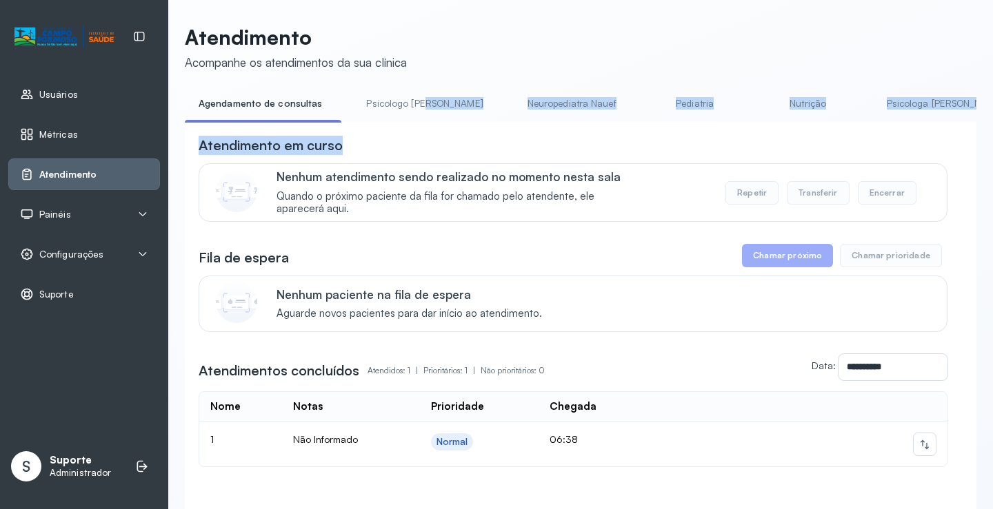
drag, startPoint x: 367, startPoint y: 126, endPoint x: 420, endPoint y: 119, distance: 52.8
click at [420, 119] on div "**********" at bounding box center [580, 323] width 791 height 463
drag, startPoint x: 412, startPoint y: 121, endPoint x: 570, endPoint y: 127, distance: 157.9
click at [583, 117] on ul "Agendamento de consultas Psicologo Pedro Neuropediatra Nauef Pediatria Nutrição…" at bounding box center [580, 107] width 791 height 31
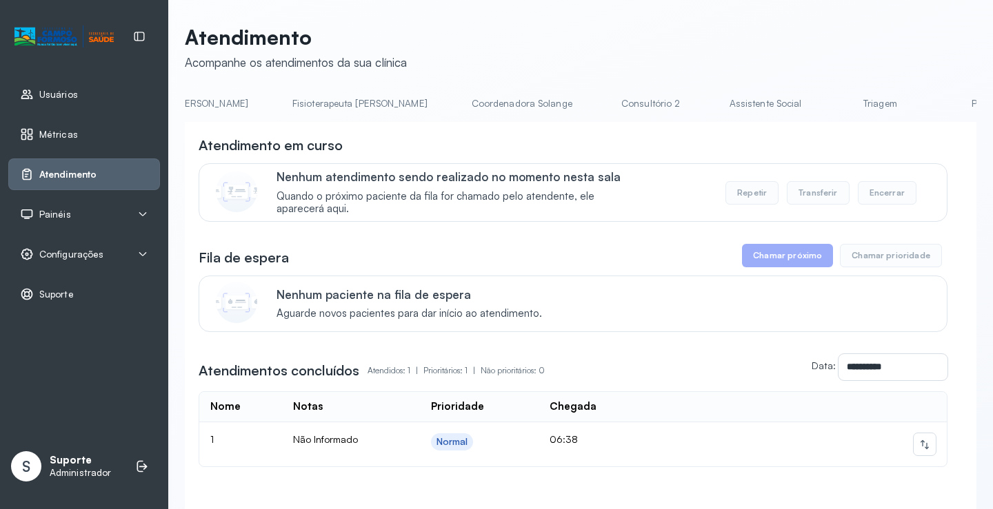
scroll to position [0, 810]
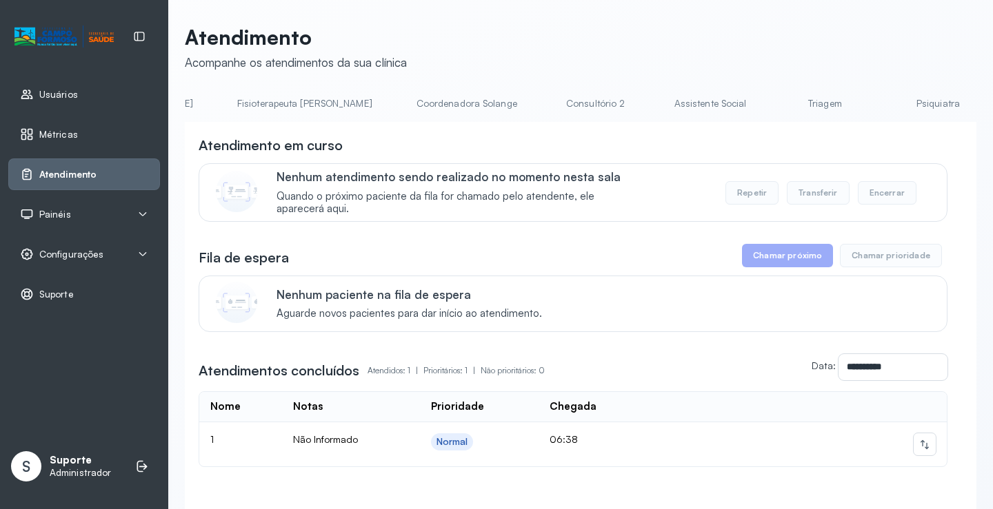
click at [776, 108] on link "Triagem" at bounding box center [824, 103] width 97 height 23
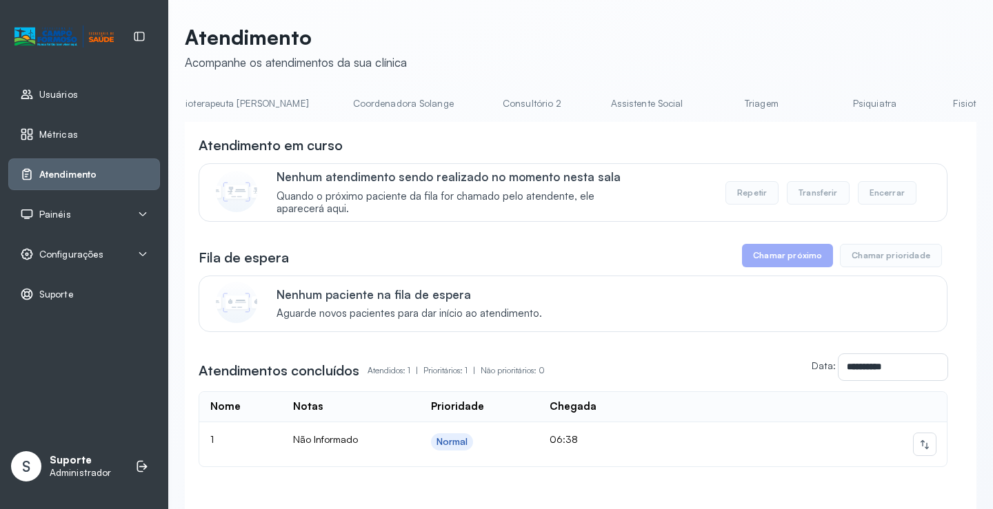
scroll to position [0, 875]
click at [711, 103] on link "Triagem" at bounding box center [759, 103] width 97 height 23
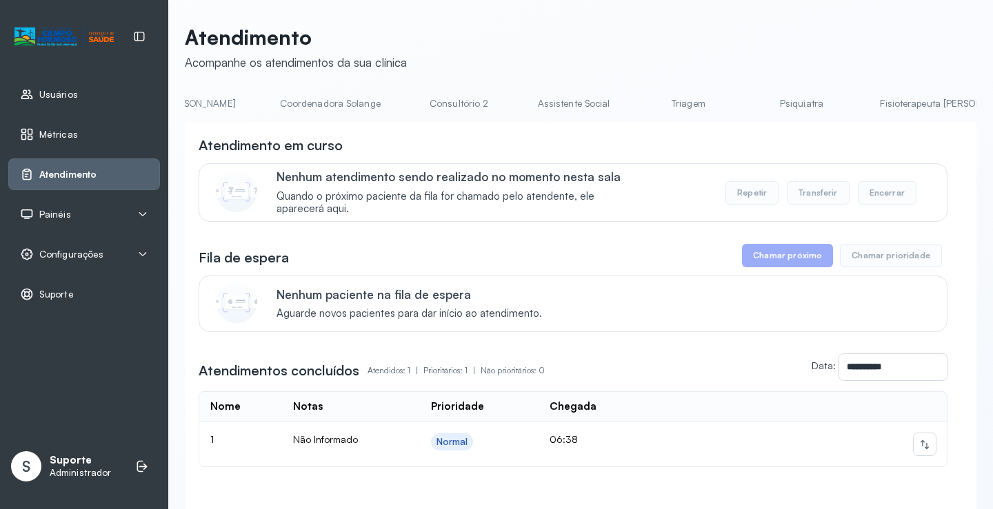
scroll to position [0, 1097]
click at [489, 105] on link "Triagem" at bounding box center [537, 103] width 97 height 23
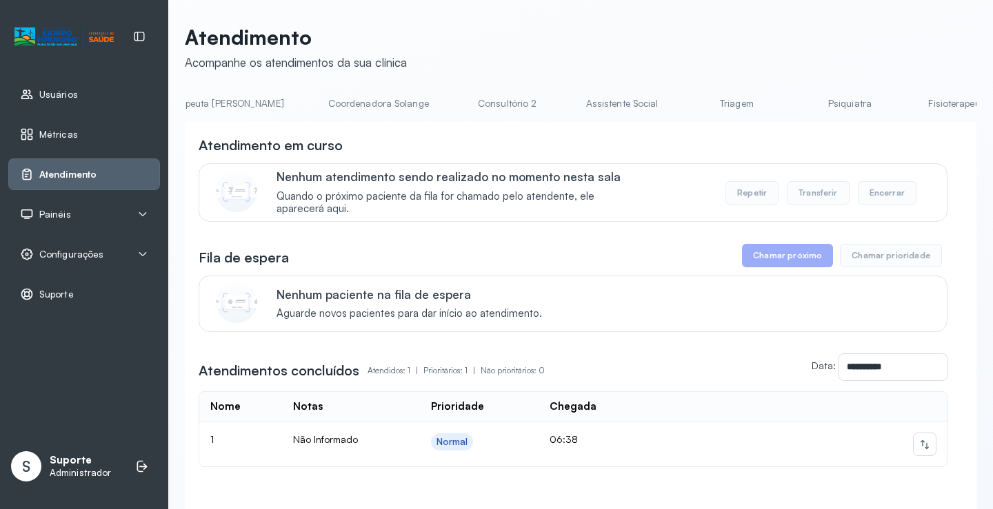
scroll to position [0, 920]
click at [667, 110] on link "Triagem" at bounding box center [715, 103] width 97 height 23
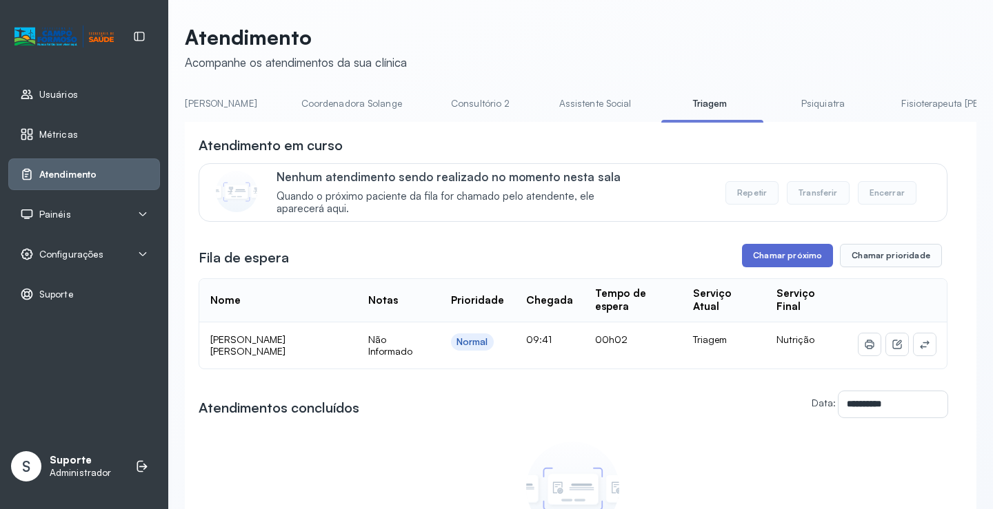
click at [797, 261] on button "Chamar próximo" at bounding box center [787, 255] width 91 height 23
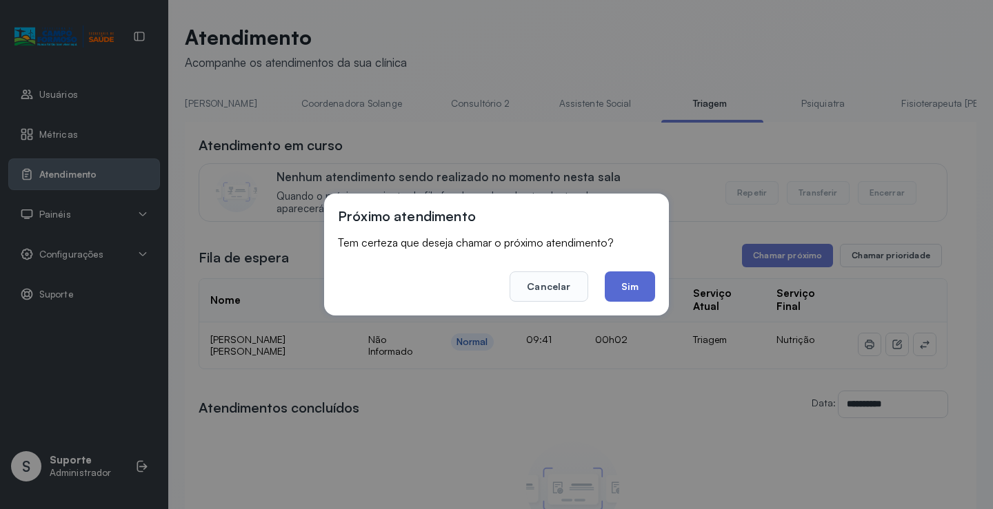
click at [630, 290] on button "Sim" at bounding box center [630, 287] width 50 height 30
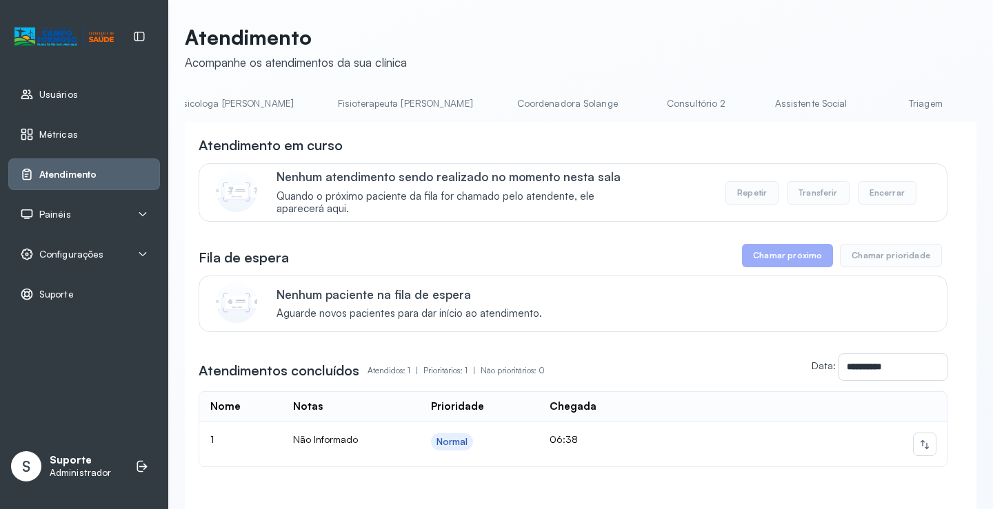
scroll to position [0, 764]
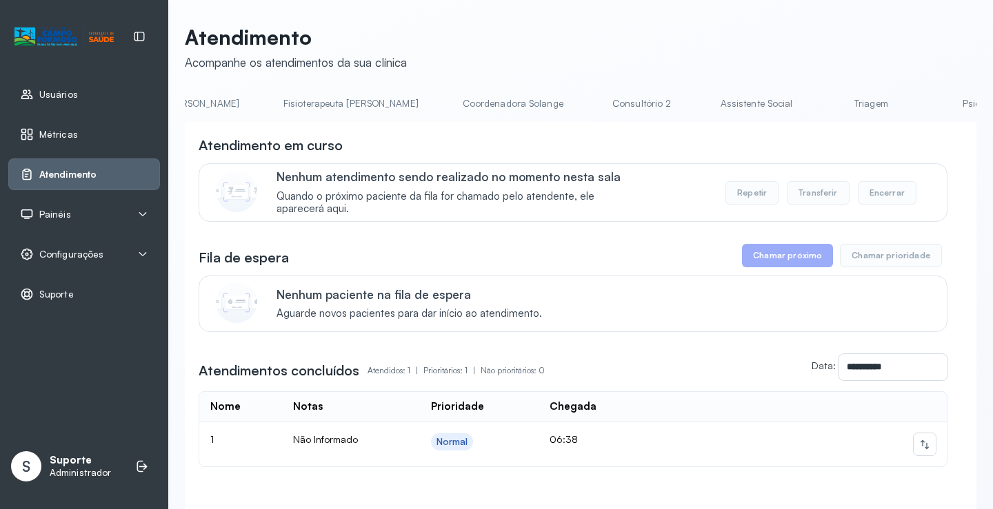
click at [822, 103] on link "Triagem" at bounding box center [870, 103] width 97 height 23
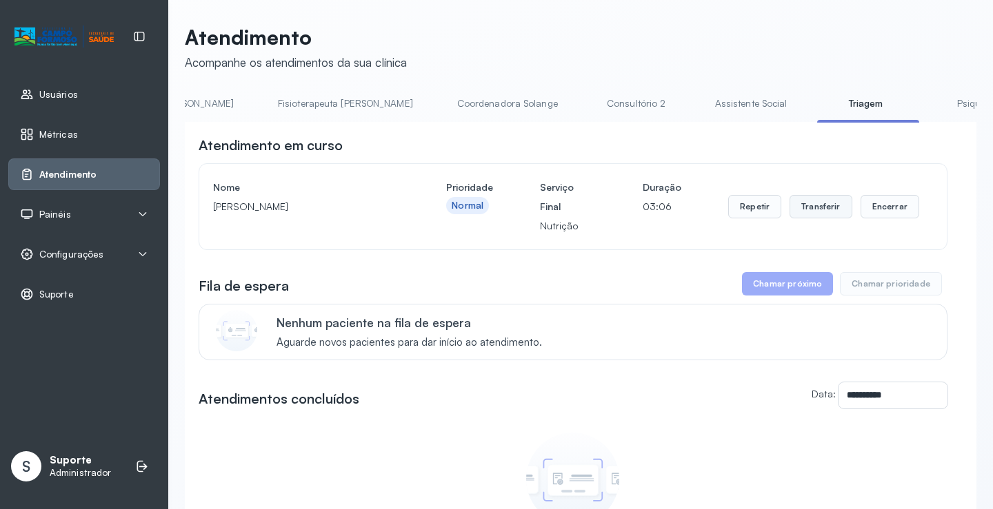
click at [824, 214] on button "Transferir" at bounding box center [820, 206] width 63 height 23
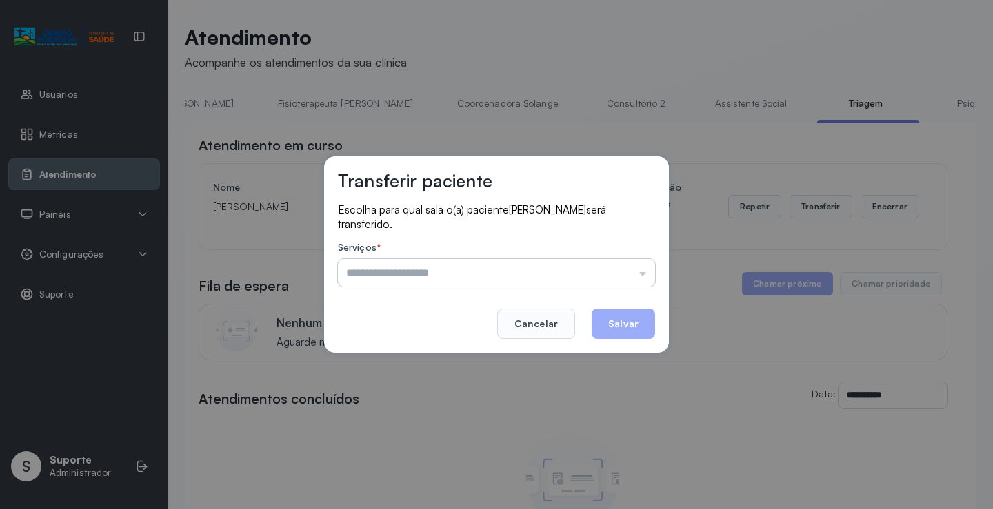
click at [643, 279] on input "text" at bounding box center [496, 273] width 317 height 28
type input "********"
click at [396, 392] on div "Transferir paciente Escolha para qual sala o(a) paciente [PERSON_NAME] será tra…" at bounding box center [496, 254] width 993 height 509
click at [620, 326] on button "Salvar" at bounding box center [622, 324] width 63 height 30
